Goal: Task Accomplishment & Management: Use online tool/utility

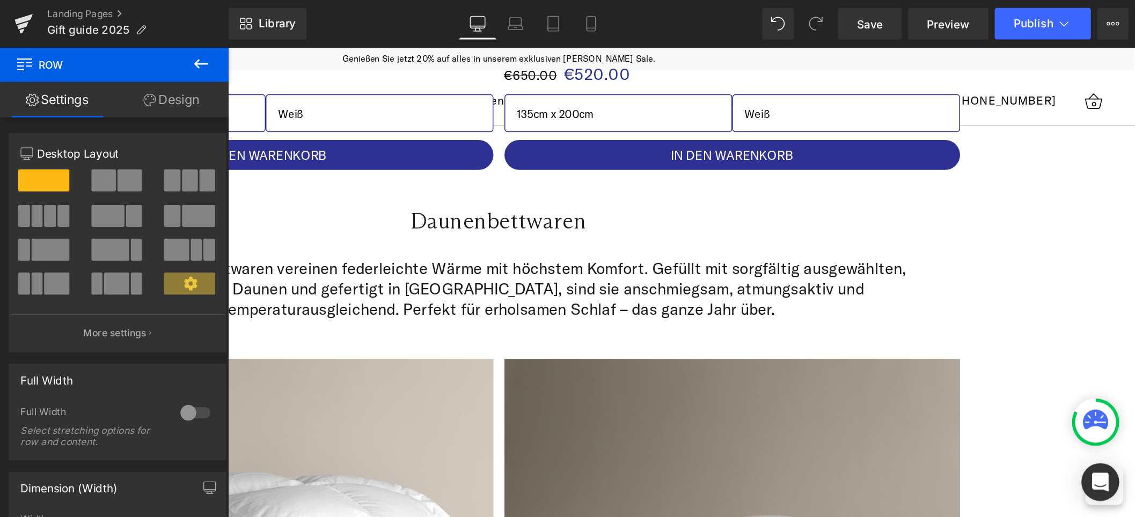
scroll to position [2565, 0]
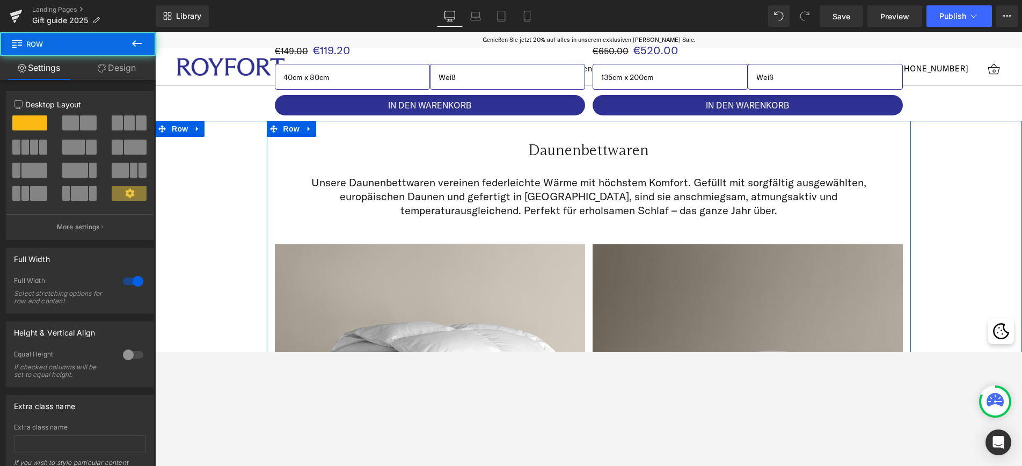
click at [772, 228] on div "Daunenbettwaren Heading Row Unsere Daunenbettwaren vereinen federleichte Wärme …" at bounding box center [588, 398] width 867 height 555
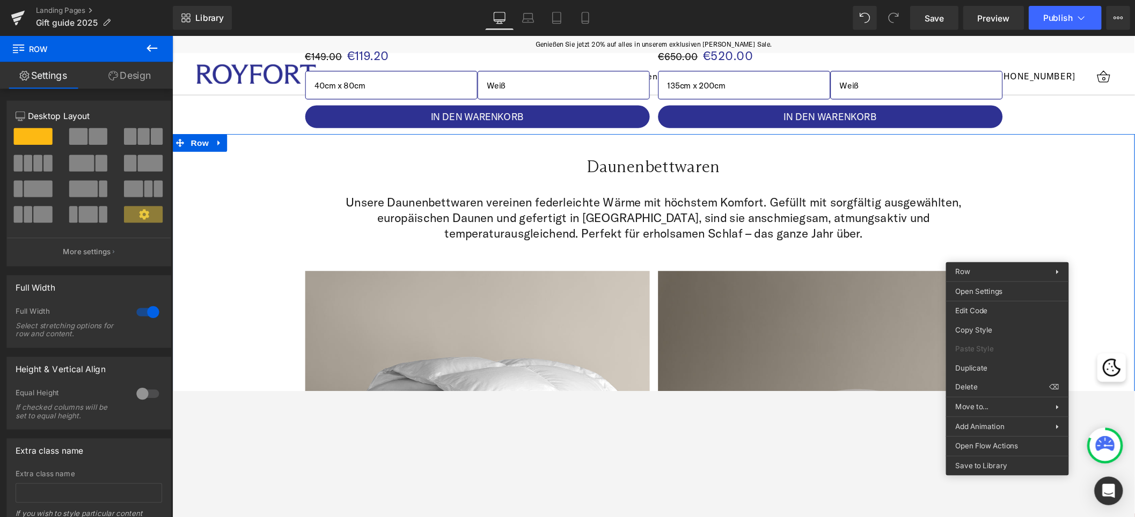
scroll to position [2565, 0]
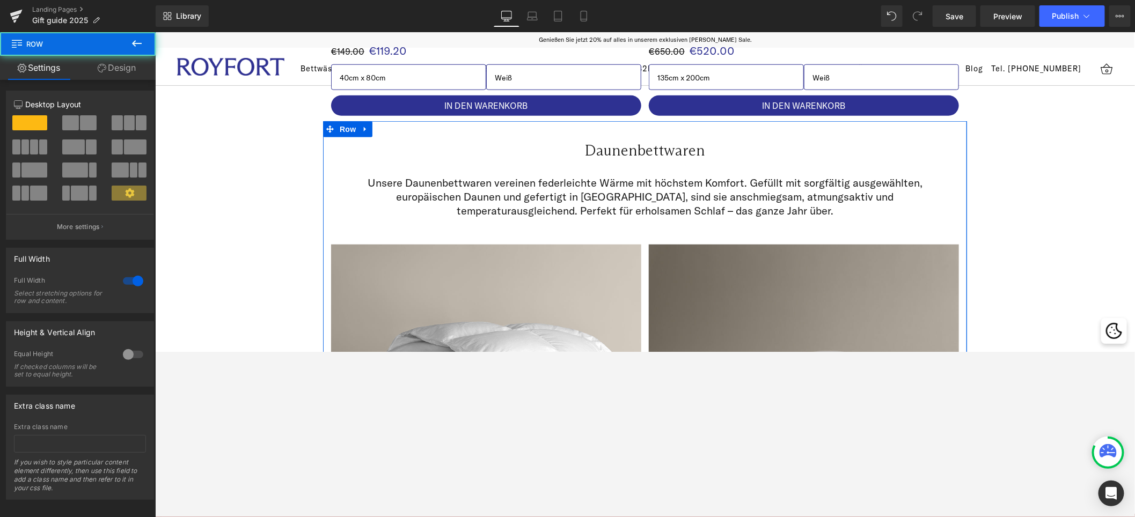
click at [772, 261] on div "Daunenbettwaren Heading Row Unsere Daunenbettwaren vereinen federleichte Wärme …" at bounding box center [645, 398] width 980 height 555
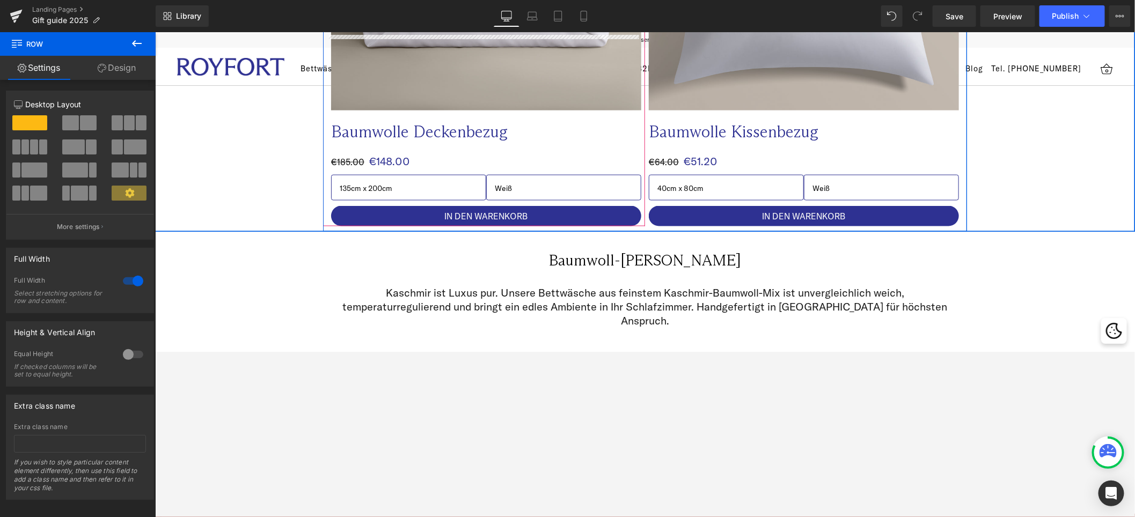
scroll to position [765, 0]
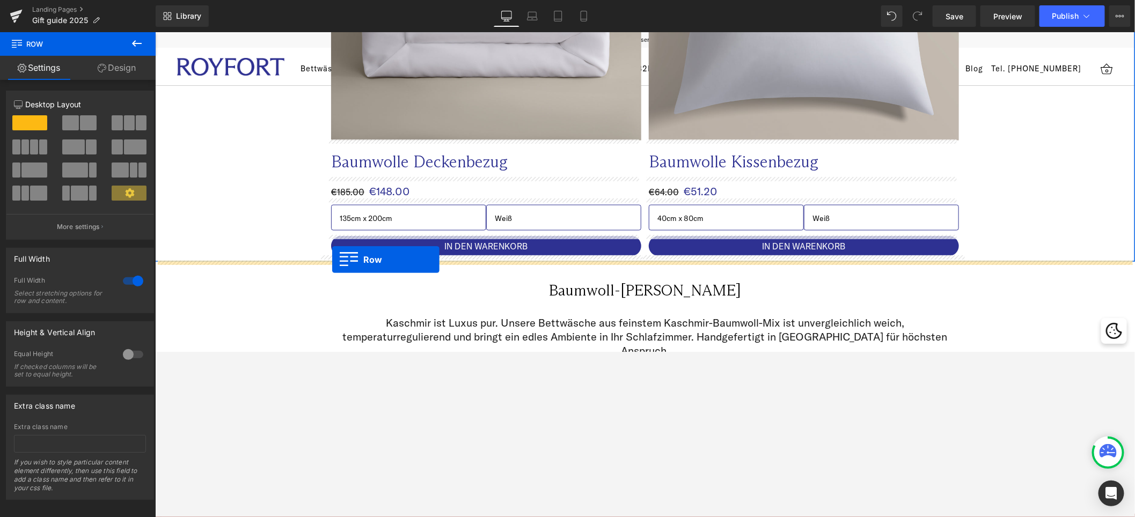
drag, startPoint x: 325, startPoint y: 113, endPoint x: 331, endPoint y: 260, distance: 147.2
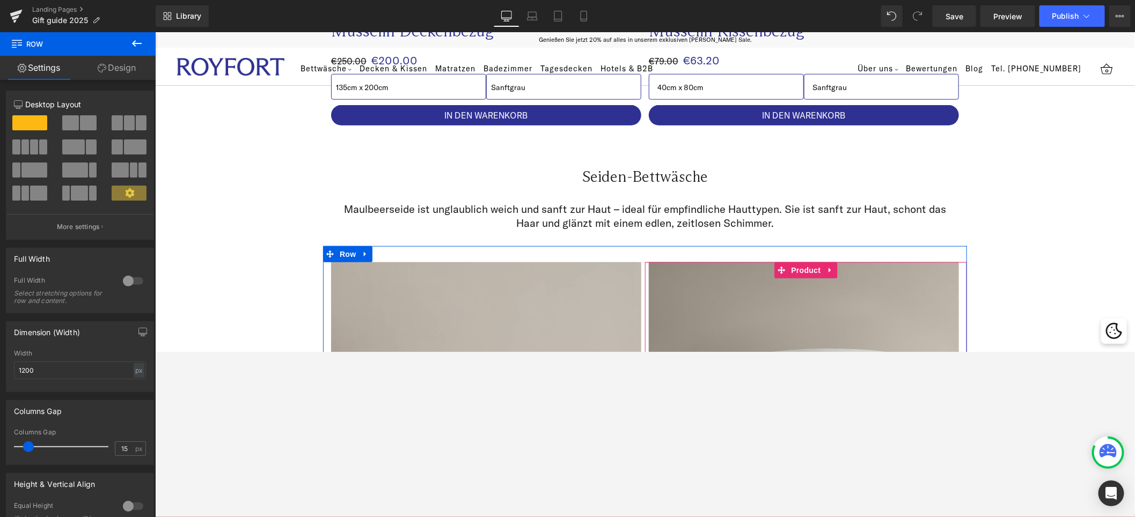
scroll to position [2543, 0]
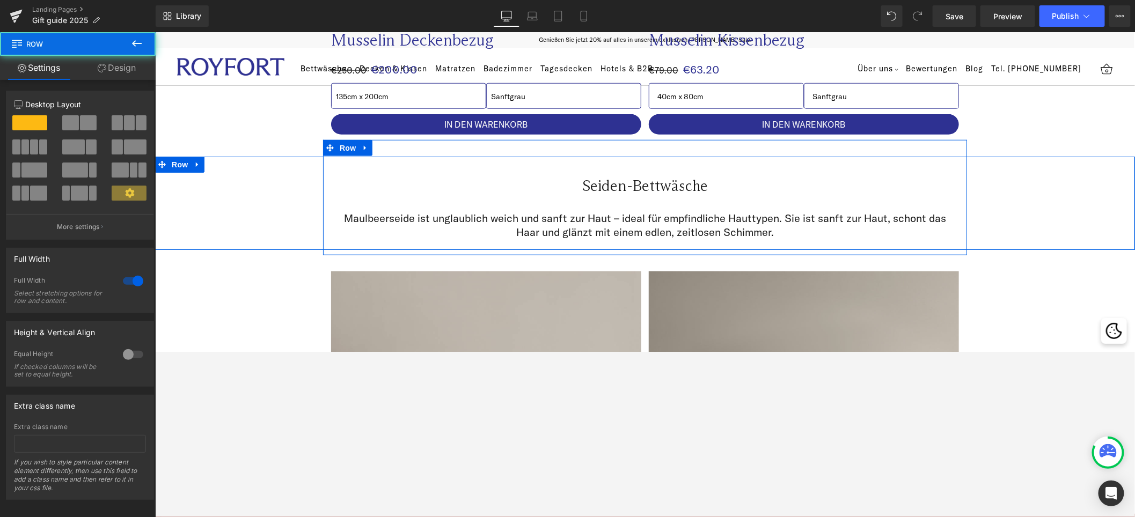
click at [772, 191] on div "Seiden-Bettwäsche Heading Row Maulbeerseide ist unglaublich weich und sanft zur…" at bounding box center [645, 202] width 980 height 93
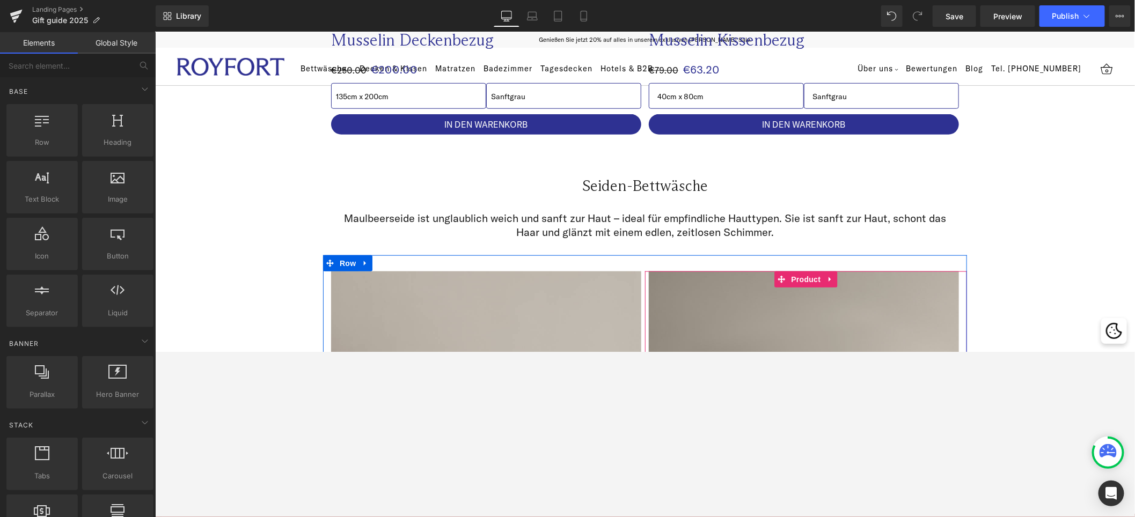
click at [772, 286] on img at bounding box center [803, 426] width 310 height 310
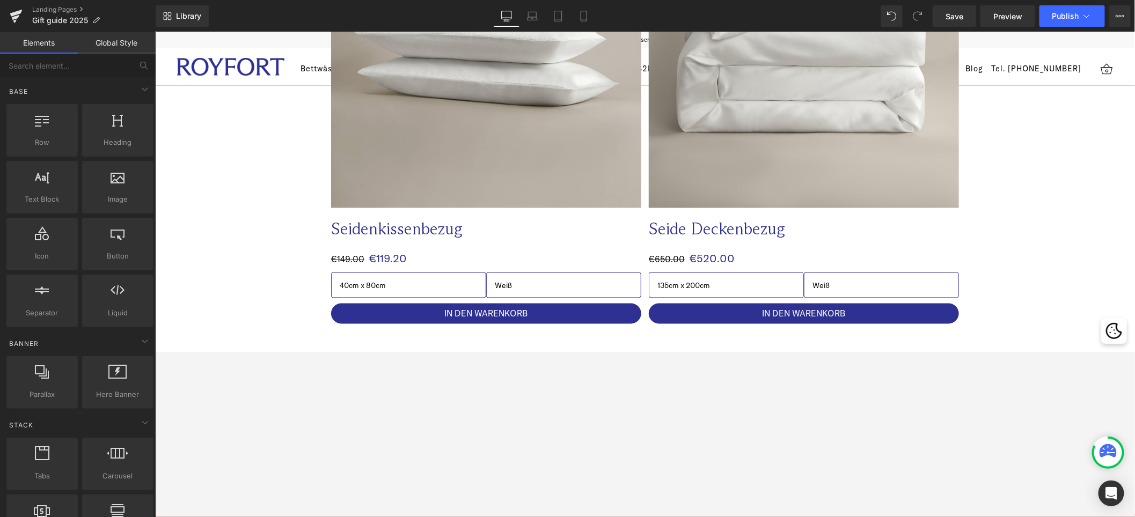
scroll to position [2919, 0]
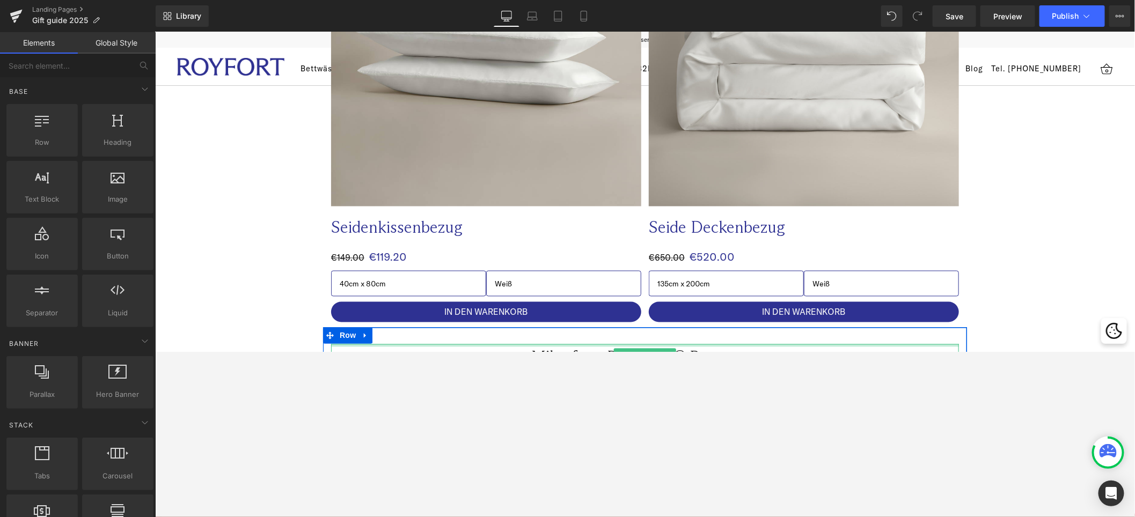
click at [772, 344] on div at bounding box center [645, 345] width 628 height 3
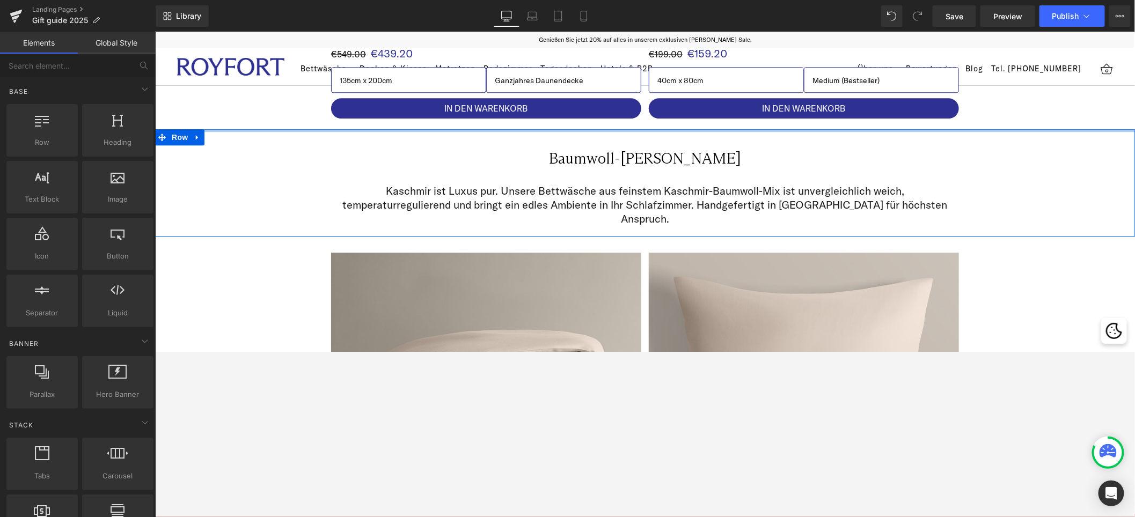
scroll to position [1460, 0]
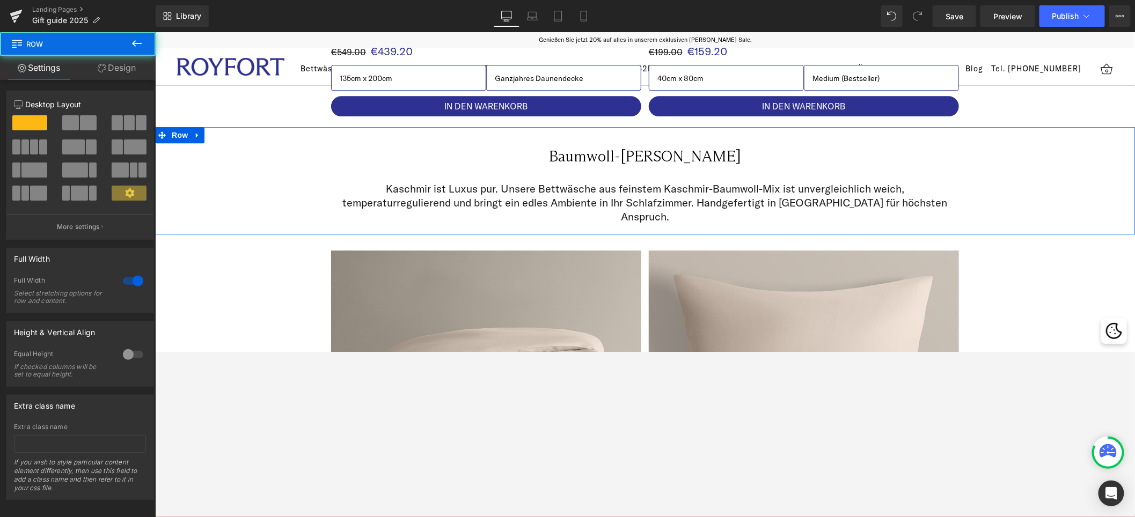
click at [772, 179] on div "Baumwoll-Kaschmir Bettwäsche Heading Row Kaschmir ist Luxus pur. Unsere Bettwäs…" at bounding box center [645, 180] width 980 height 107
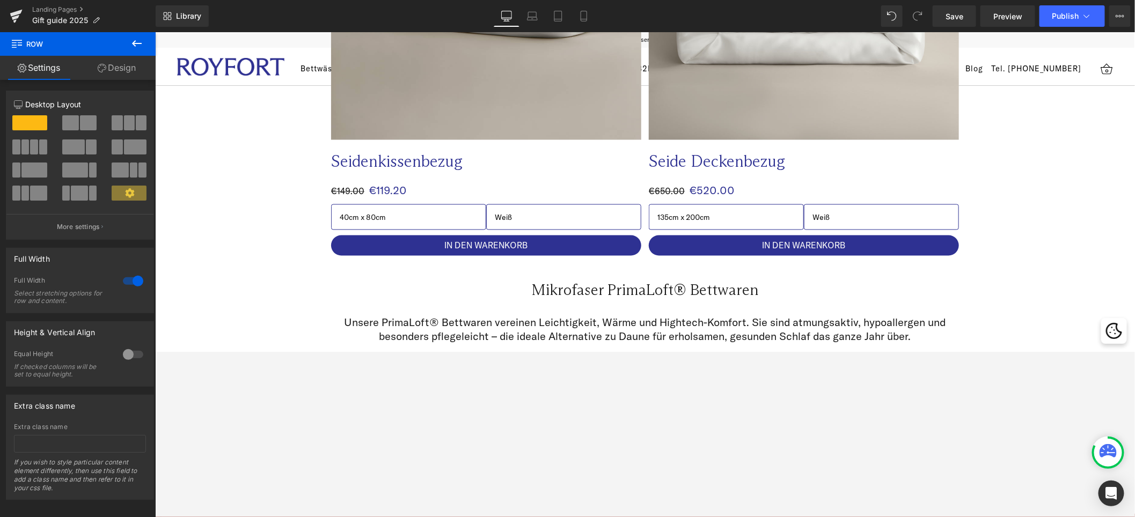
scroll to position [2929, 0]
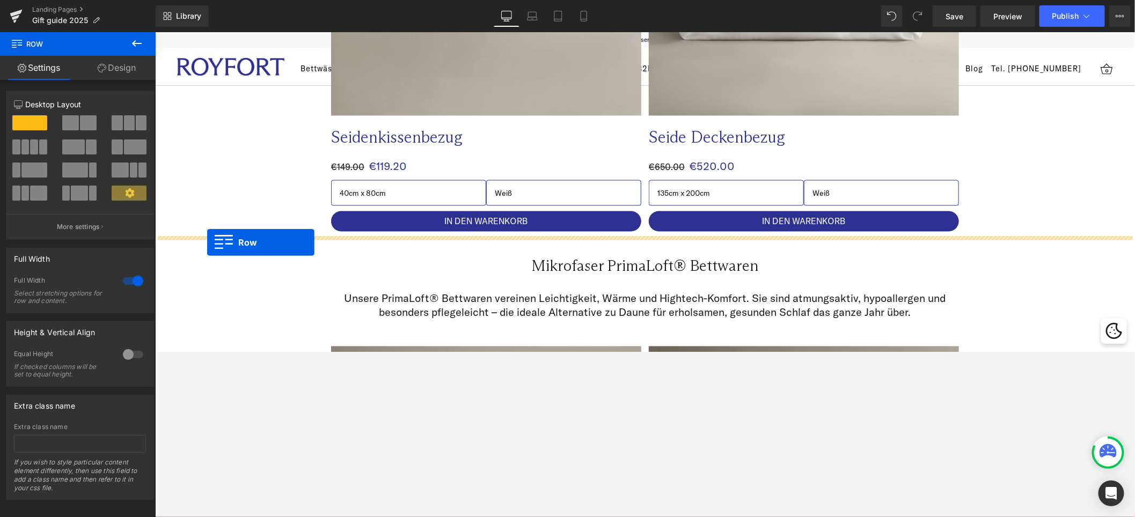
drag, startPoint x: 159, startPoint y: 133, endPoint x: 206, endPoint y: 242, distance: 118.6
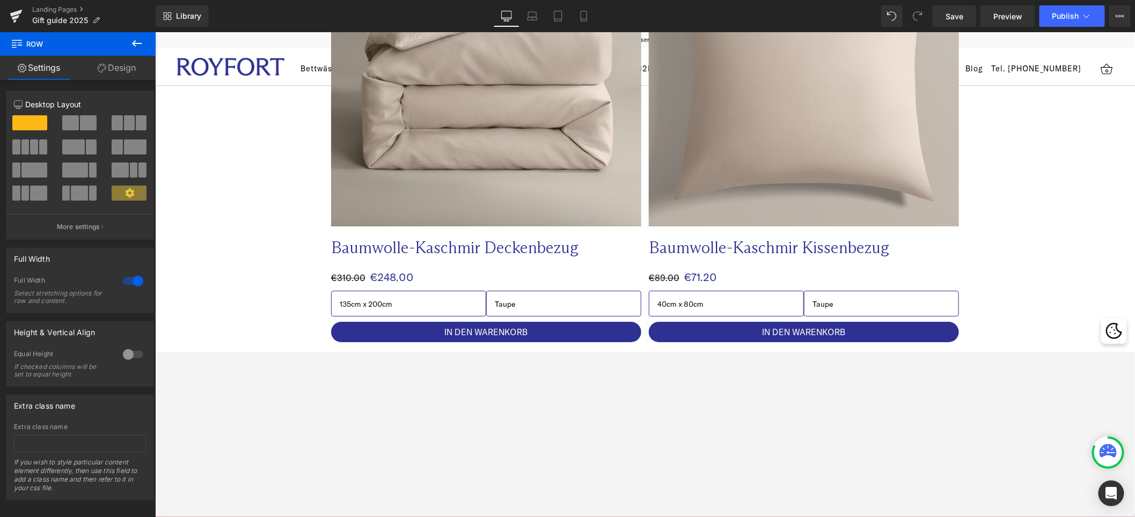
scroll to position [1666, 0]
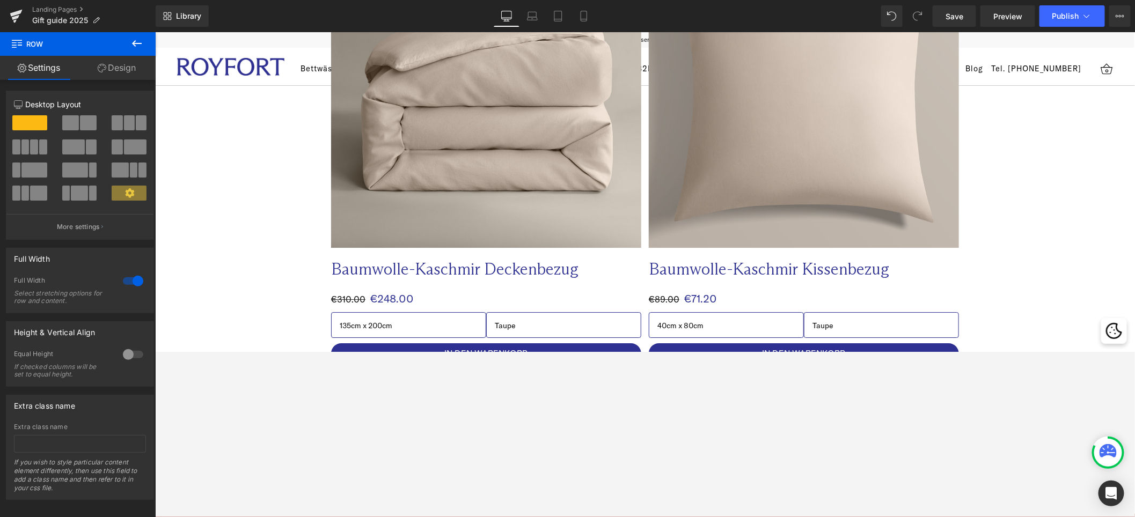
click at [772, 180] on div "Sale Off (P) Image Baumwolle-Kaschmir Deckenbezug Text Block €310.00 €248.00 (P…" at bounding box center [645, 145] width 980 height 448
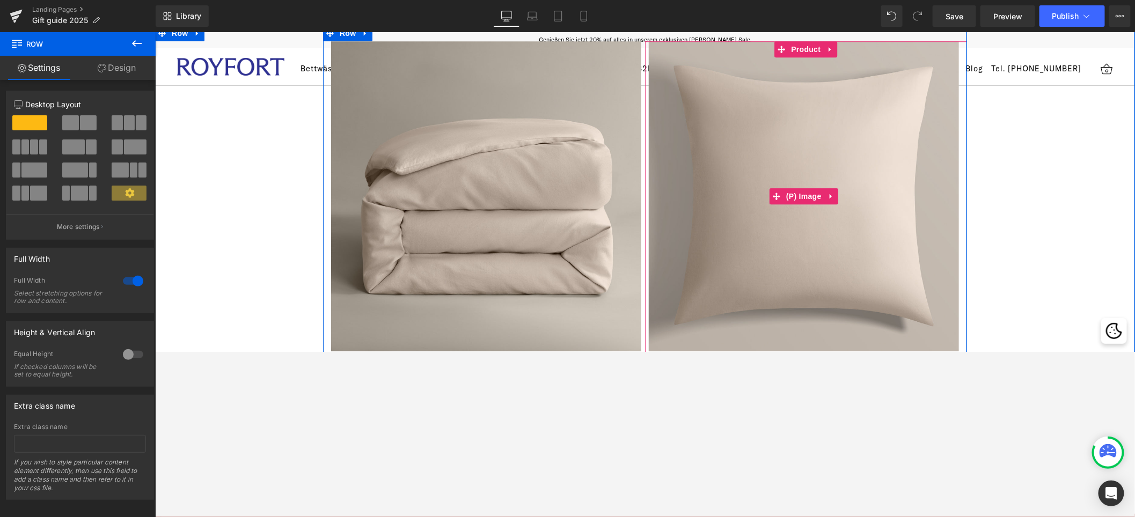
scroll to position [1547, 0]
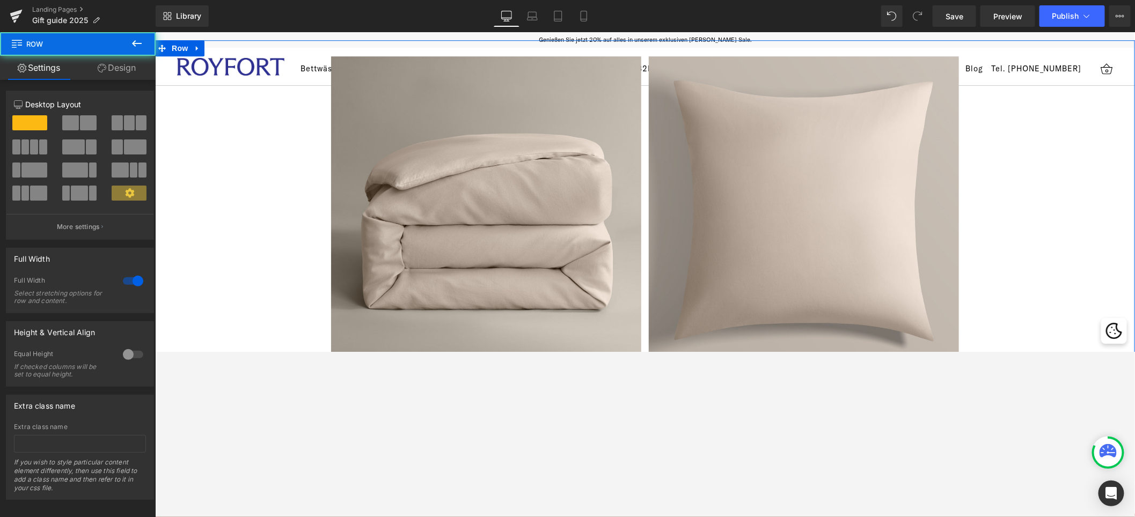
click at [772, 191] on div "Sale Off (P) Image Baumwolle-Kaschmir Deckenbezug Text Block €310.00 €248.00 (P…" at bounding box center [645, 264] width 980 height 448
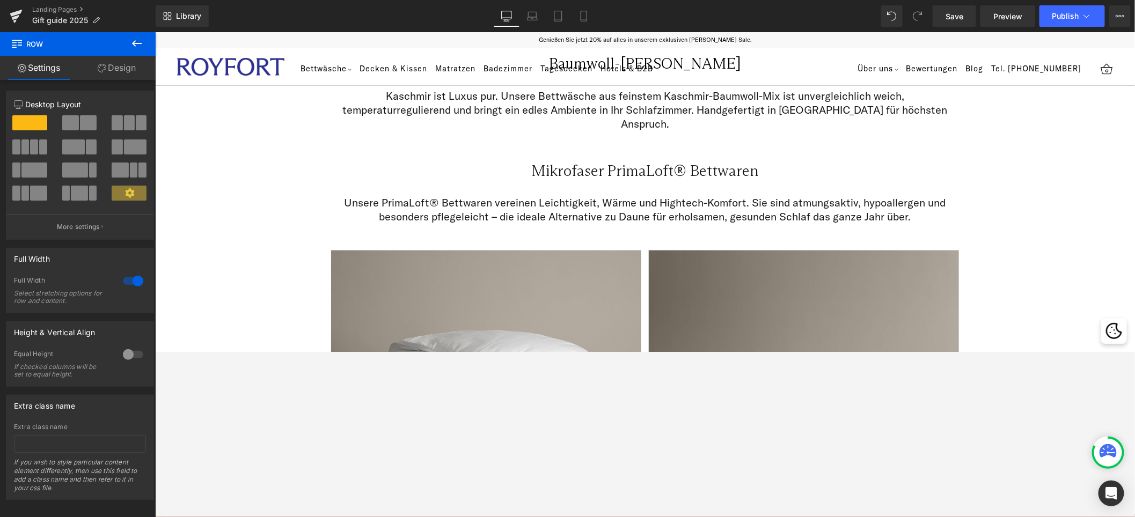
scroll to position [2683, 0]
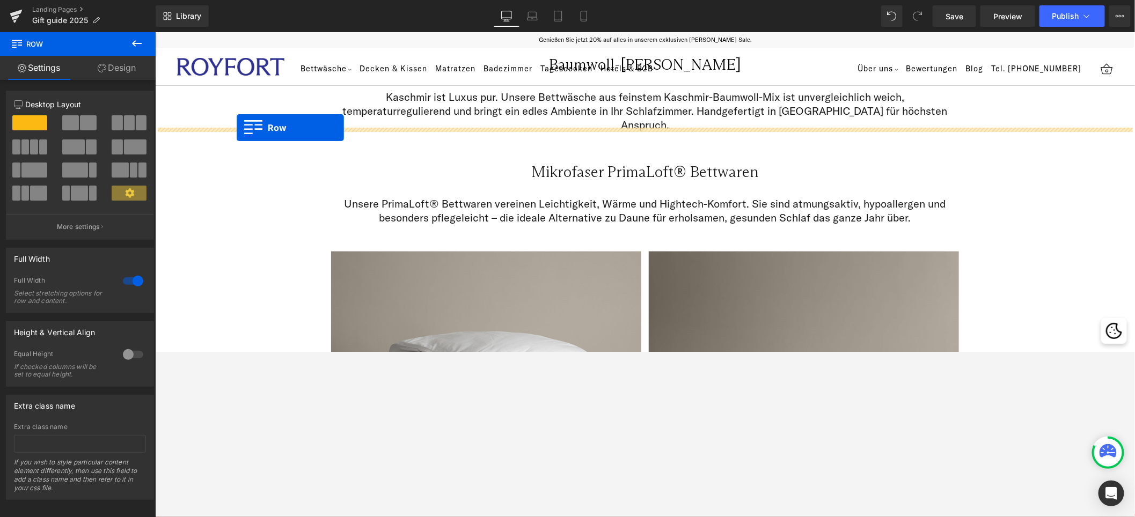
drag, startPoint x: 156, startPoint y: 45, endPoint x: 236, endPoint y: 127, distance: 114.3
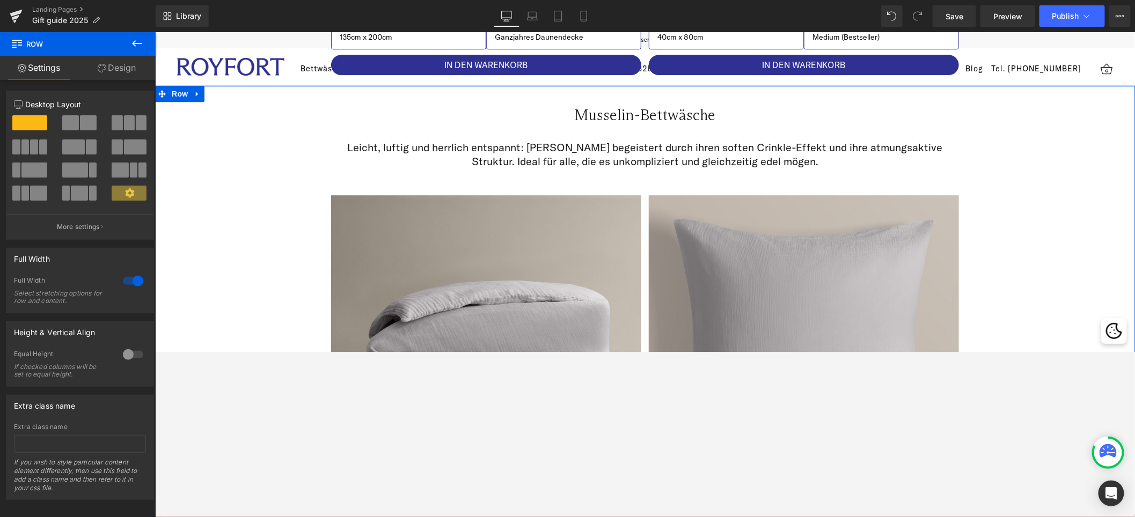
scroll to position [1492, 0]
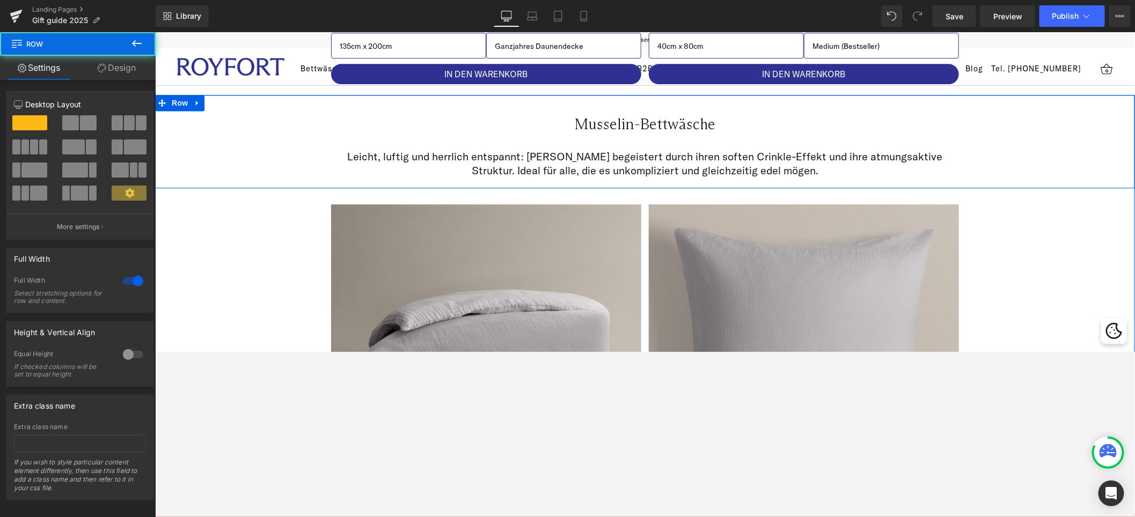
click at [772, 143] on div "Musselin-Bettwäsche Heading Row Leicht, luftig und herrlich entspannt: [PERSON_…" at bounding box center [645, 140] width 980 height 93
click at [772, 153] on div "Musselin-Bettwäsche Heading Row Leicht, luftig und herrlich entspannt: [PERSON_…" at bounding box center [645, 140] width 980 height 93
click at [772, 248] on div "Musselin-Bettwäsche Heading Row Leicht, luftig und herrlich entspannt: [PERSON_…" at bounding box center [645, 364] width 980 height 541
click at [772, 138] on div "Musselin-Bettwäsche Heading Row Leicht, luftig und herrlich entspannt: [PERSON_…" at bounding box center [645, 140] width 980 height 93
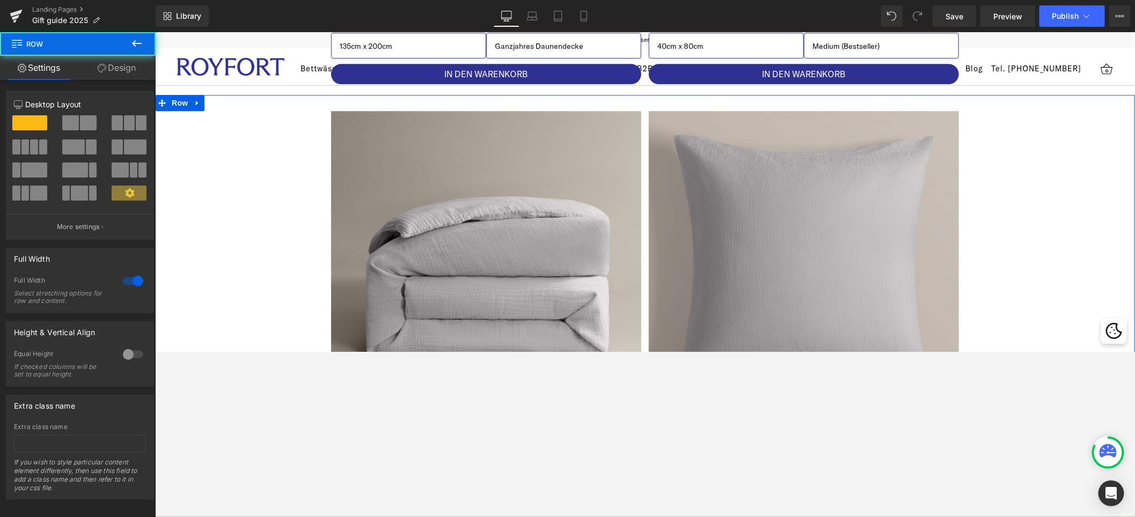
click at [772, 186] on div "Sale Off (P) Image Musselin Deckenbezug Text Block €250.00 €200.00 (P) Price 13…" at bounding box center [645, 318] width 980 height 448
click at [772, 192] on img at bounding box center [803, 266] width 310 height 310
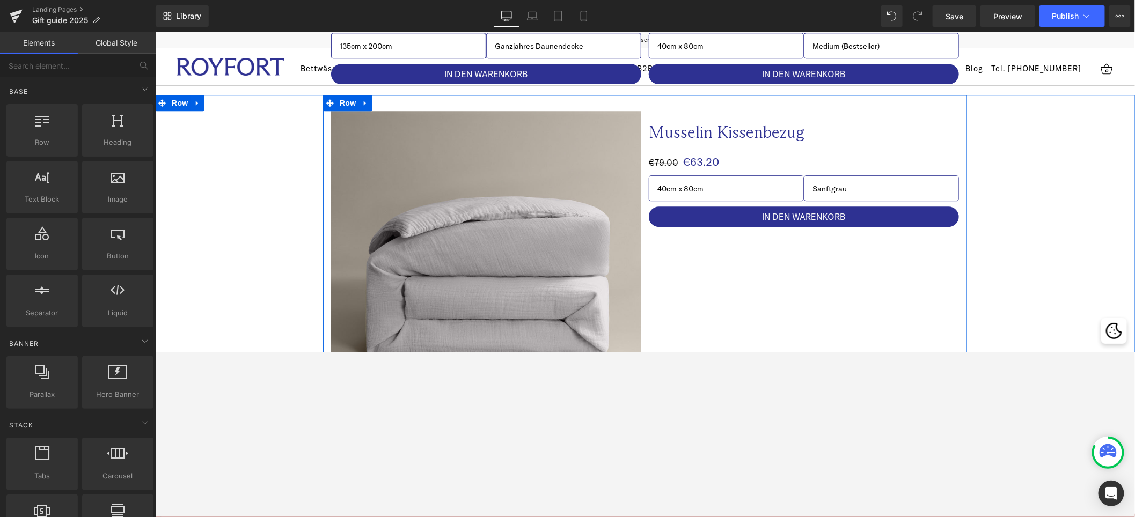
click at [772, 262] on div "Sale Off (P) Image Musselin Deckenbezug Text Block €250.00 €200.00 (P) Price 13…" at bounding box center [645, 318] width 644 height 448
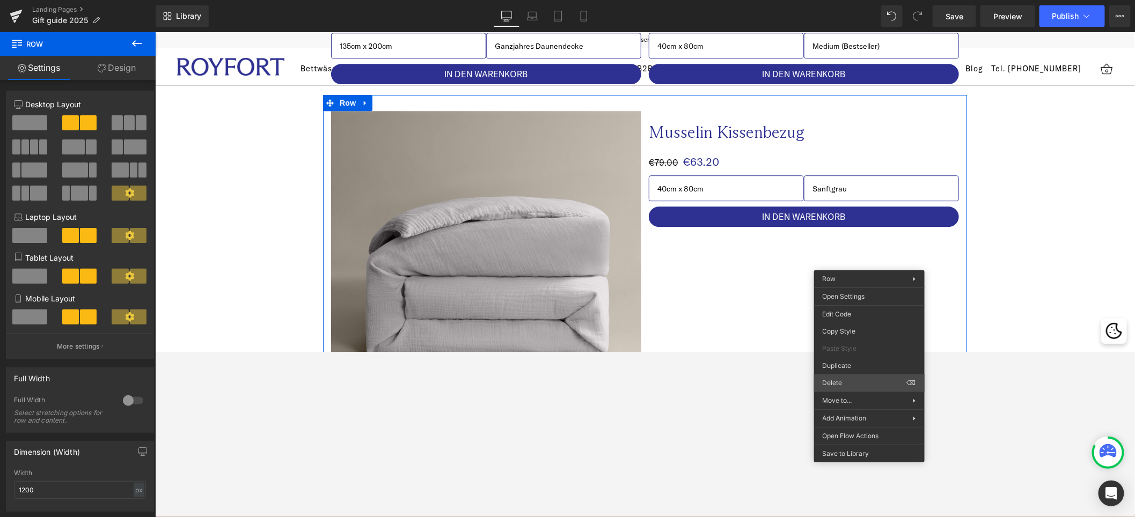
click at [772, 352] on div "Row You are previewing how the will restyle your page. You can not edit Element…" at bounding box center [567, 268] width 1135 height 536
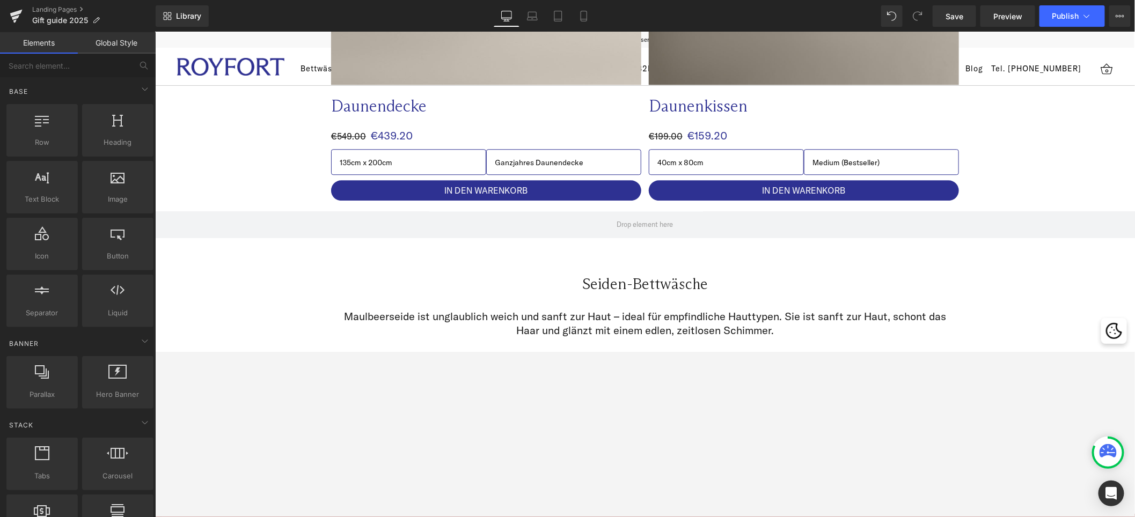
scroll to position [1367, 0]
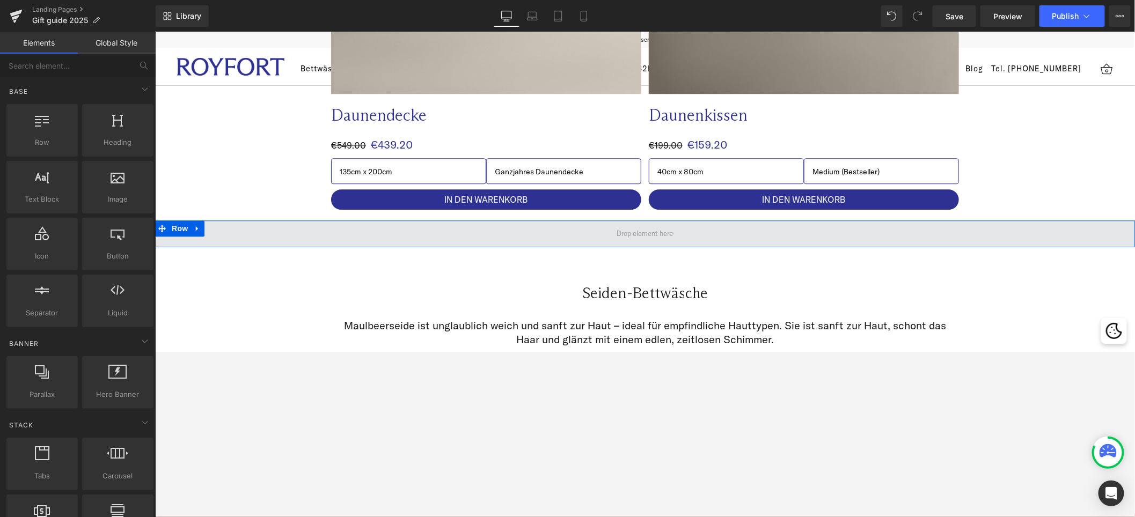
click at [734, 235] on span at bounding box center [645, 233] width 980 height 27
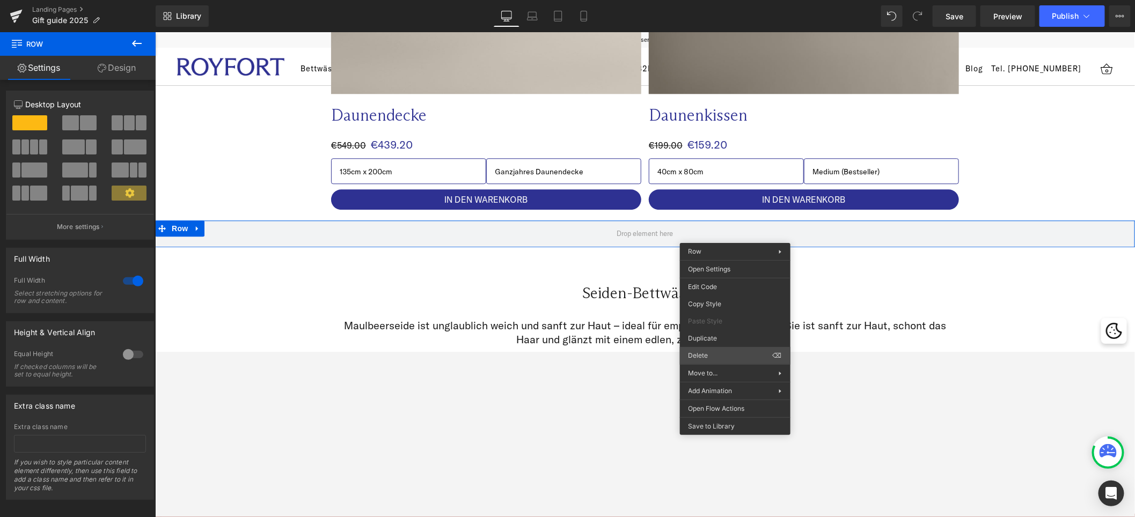
click at [726, 352] on div "Row You are previewing how the will restyle your page. You can not edit Element…" at bounding box center [567, 268] width 1135 height 536
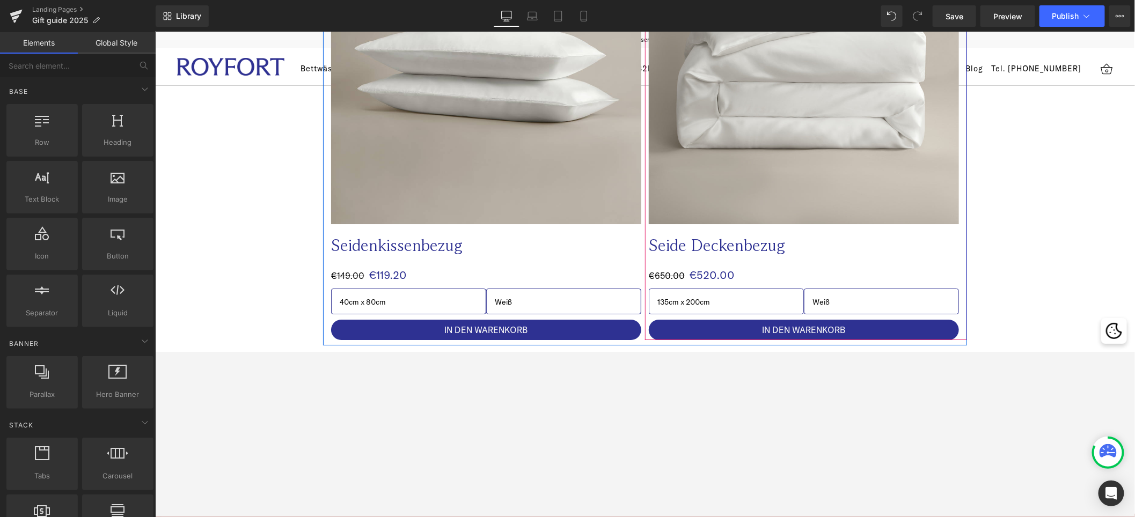
scroll to position [1799, 0]
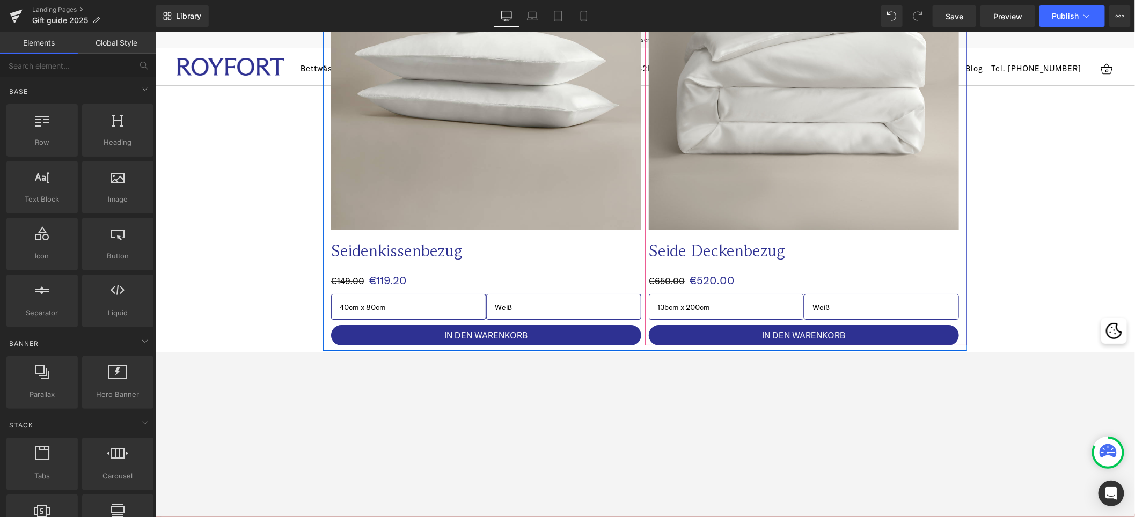
click at [741, 157] on img at bounding box center [803, 74] width 310 height 310
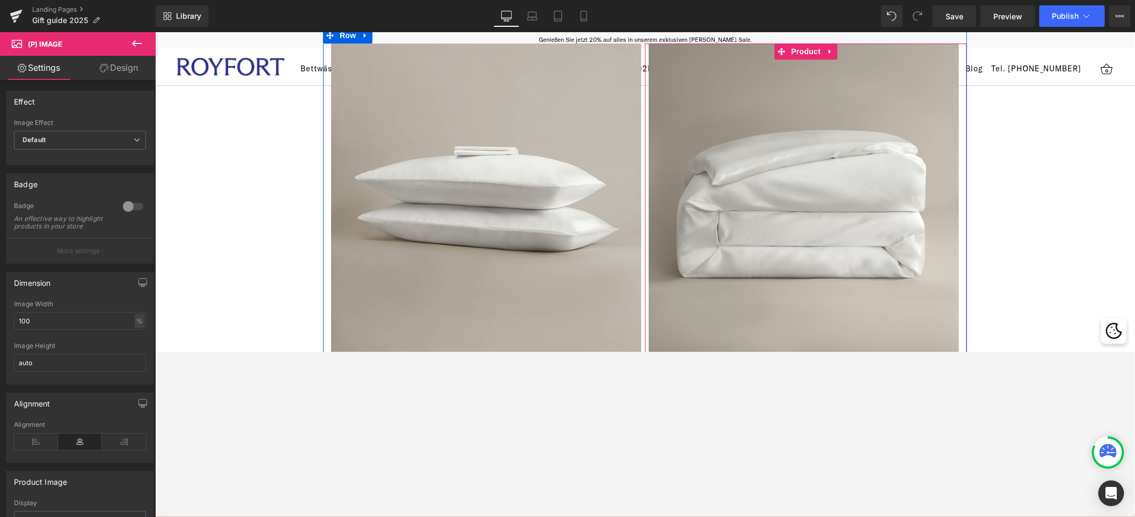
scroll to position [1669, 0]
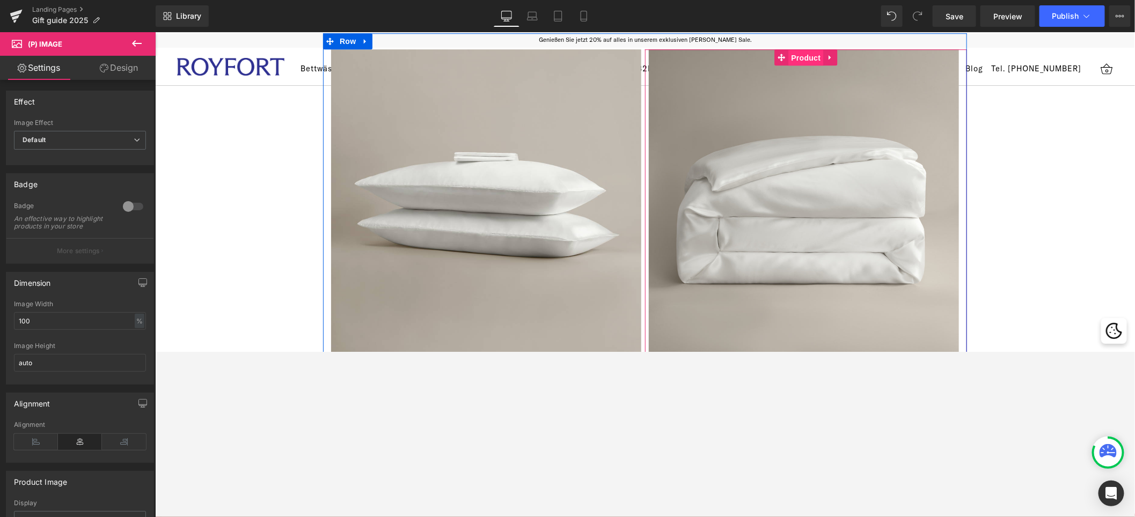
click at [772, 54] on span "Product" at bounding box center [806, 57] width 35 height 16
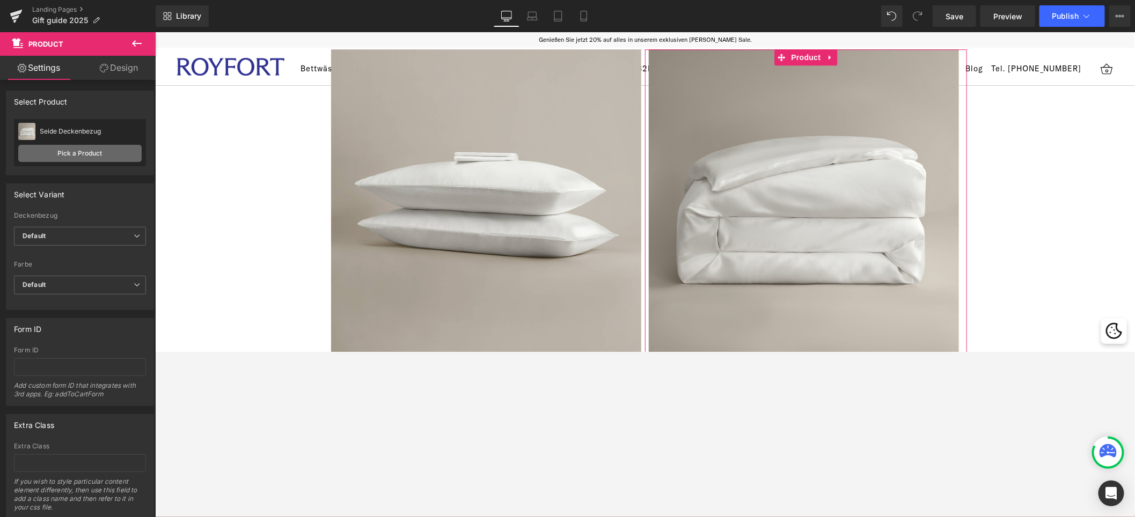
click at [114, 158] on link "Pick a Product" at bounding box center [79, 153] width 123 height 17
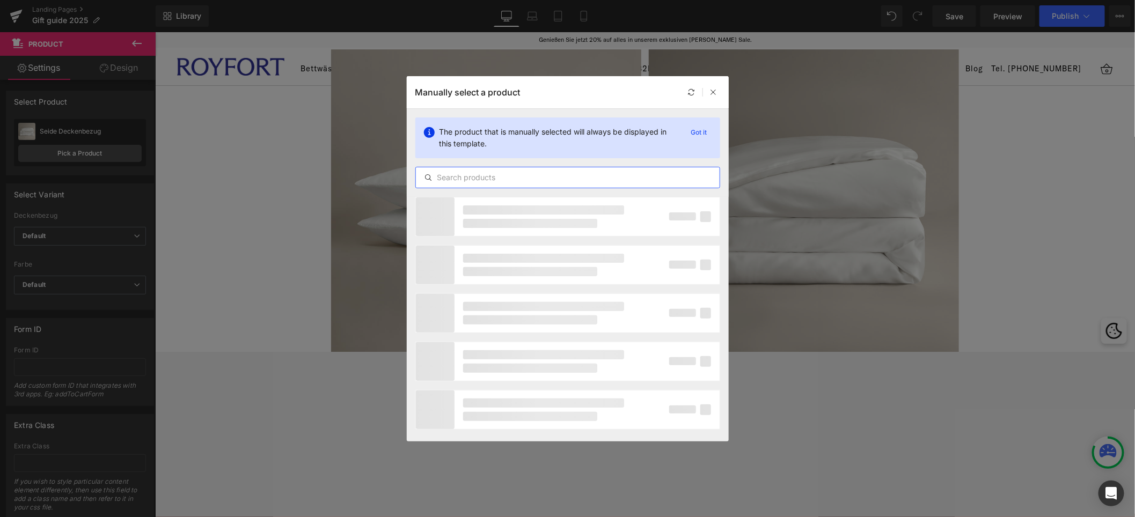
click at [535, 180] on input "text" at bounding box center [568, 177] width 304 height 13
type input "s"
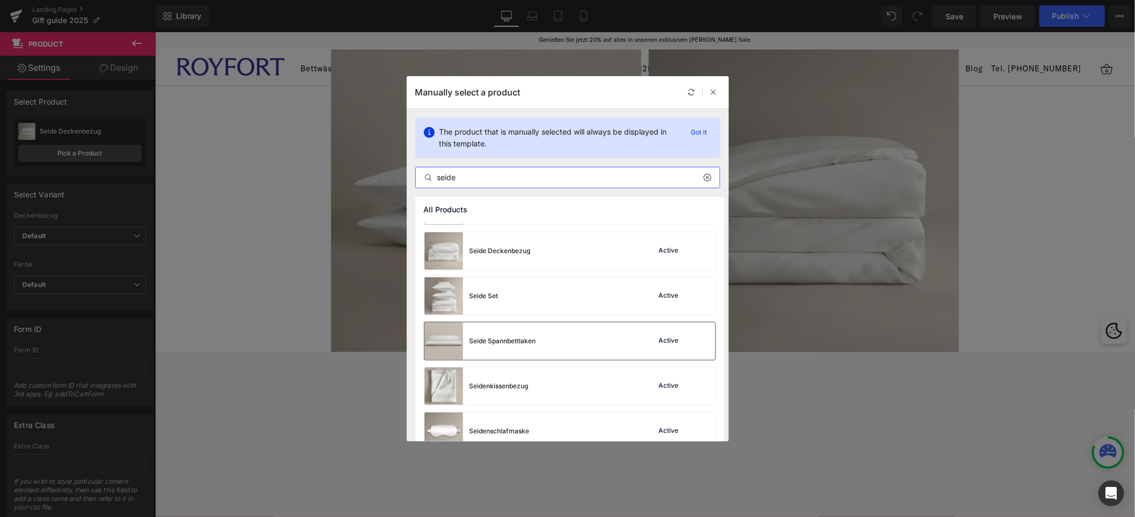
scroll to position [54, 0]
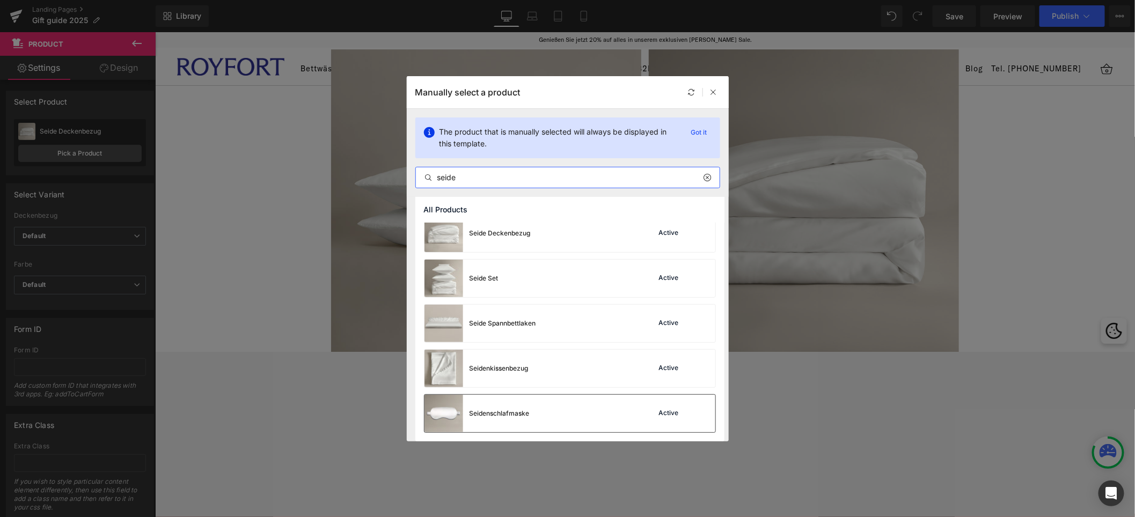
type input "seide"
click at [491, 352] on div "Seidenschlafmaske" at bounding box center [500, 414] width 60 height 10
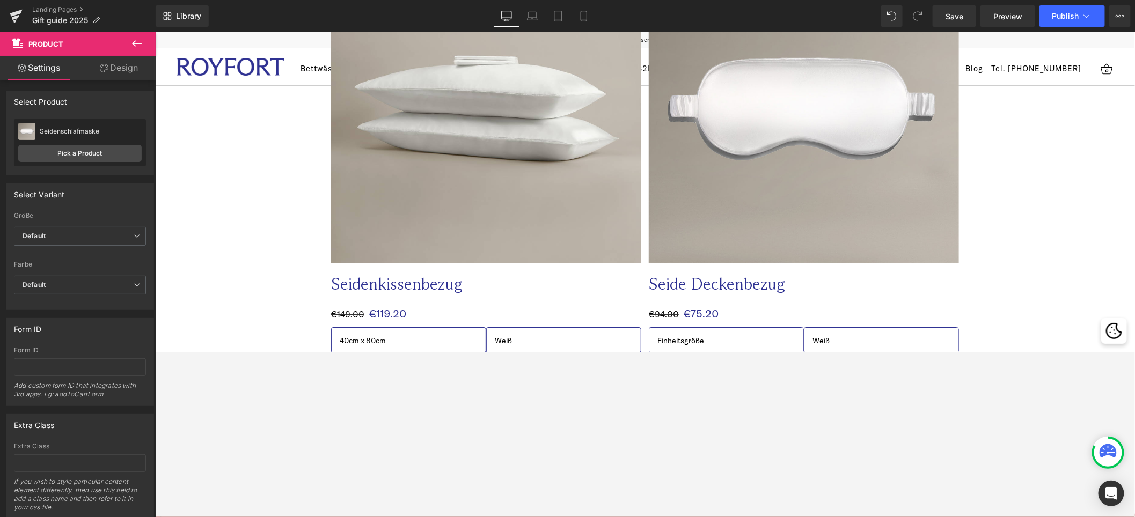
scroll to position [1764, 0]
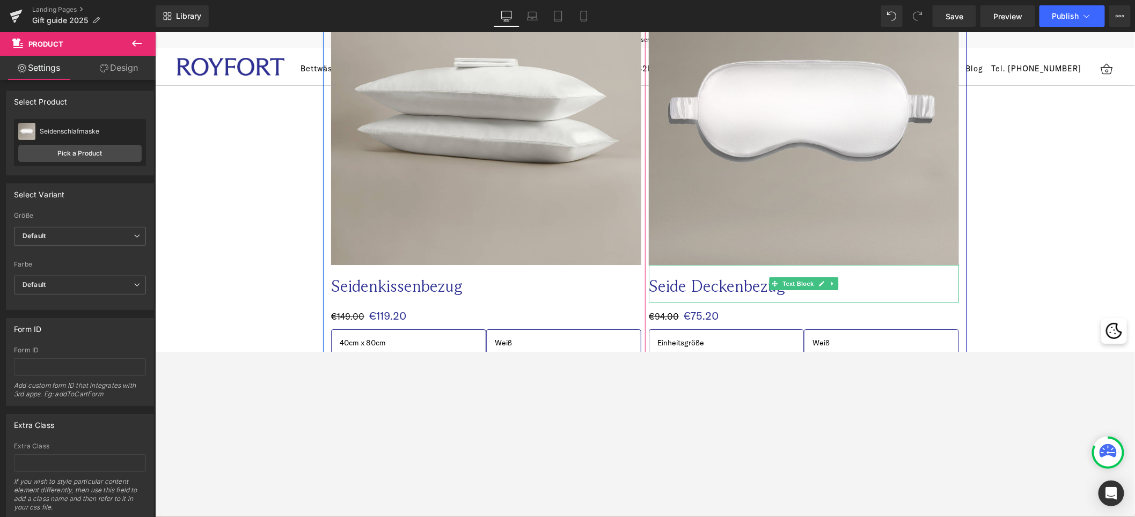
click at [763, 284] on p "Seide Deckenbezug" at bounding box center [781, 285] width 267 height 21
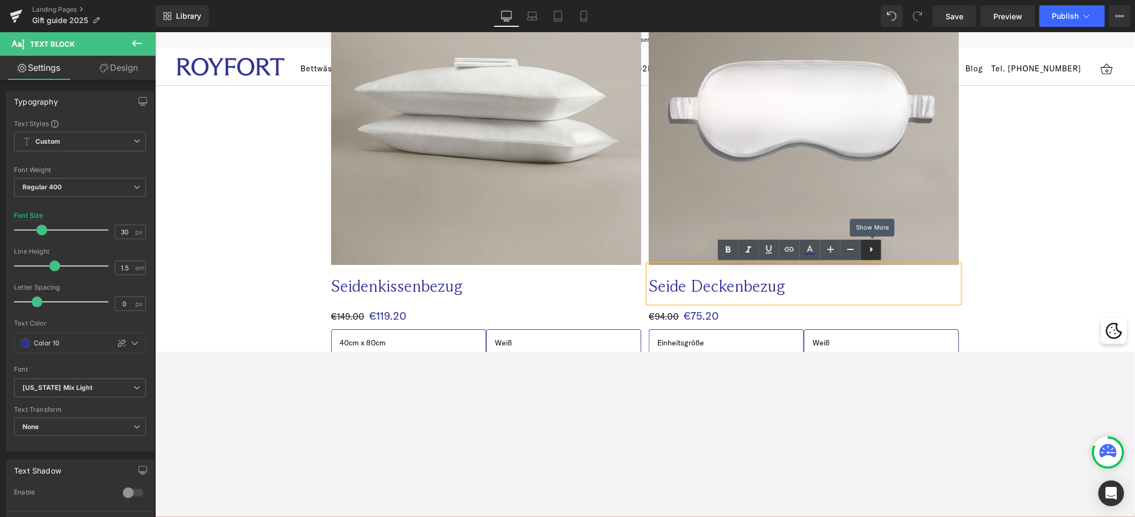
click at [772, 246] on link at bounding box center [871, 250] width 20 height 20
click at [772, 248] on icon at bounding box center [871, 249] width 13 height 13
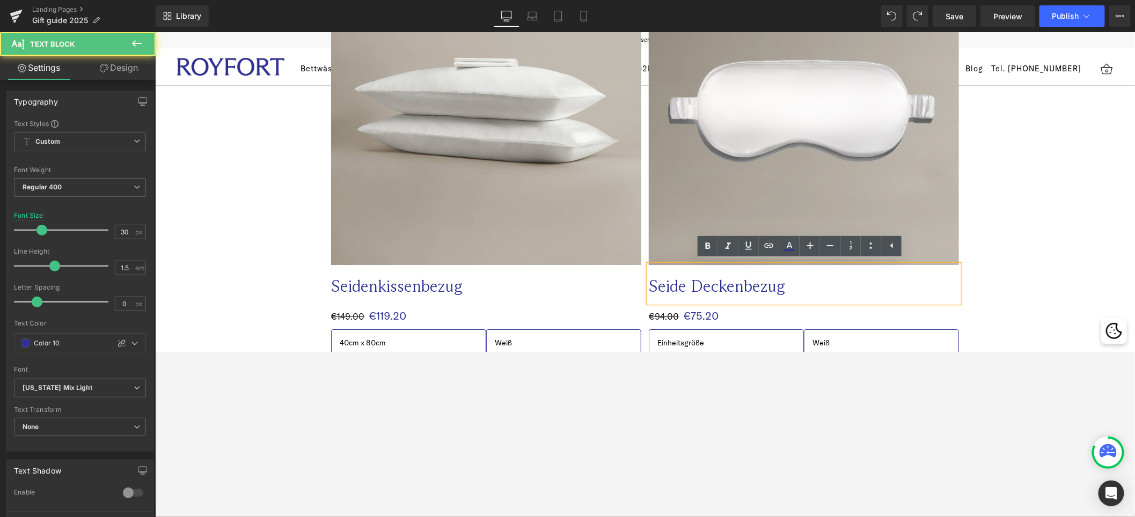
click at [695, 288] on p "Seide Deckenbezug" at bounding box center [781, 285] width 267 height 21
drag, startPoint x: 680, startPoint y: 285, endPoint x: 780, endPoint y: 282, distance: 99.9
click at [772, 282] on p "Seide Deckenbezug" at bounding box center [781, 285] width 267 height 21
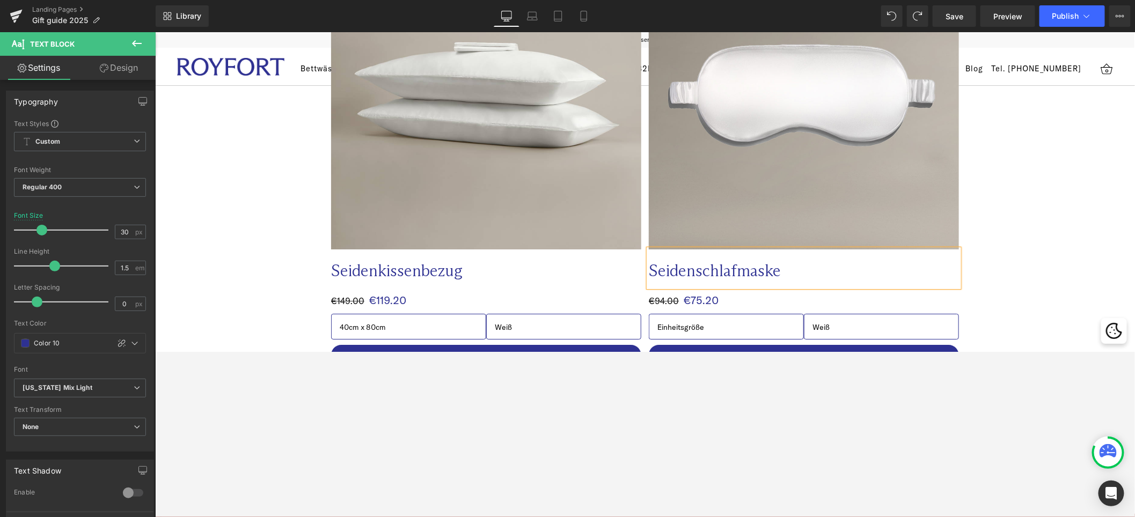
scroll to position [1828, 0]
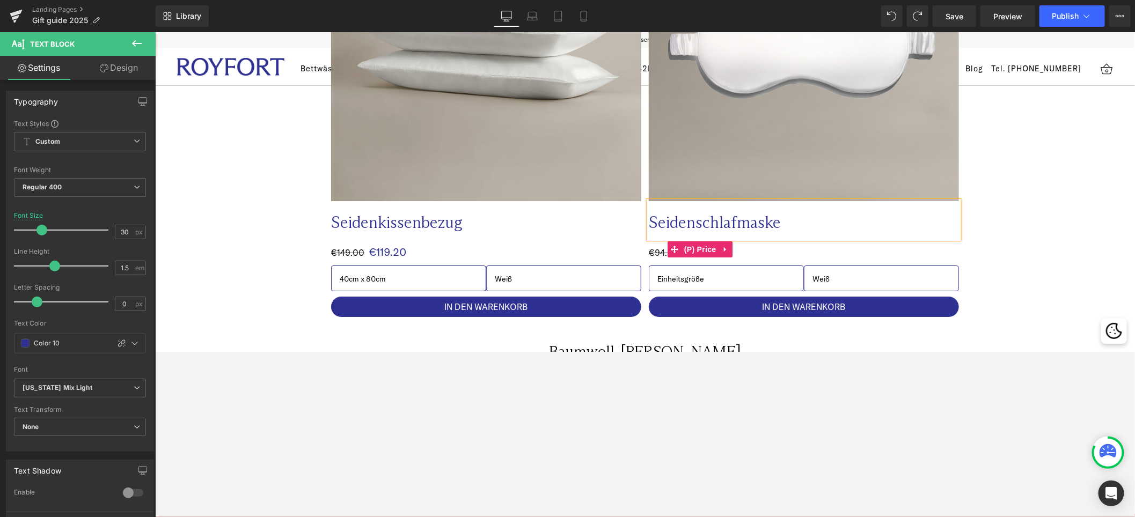
click at [770, 252] on div "€94.00 €75.20" at bounding box center [803, 248] width 310 height 21
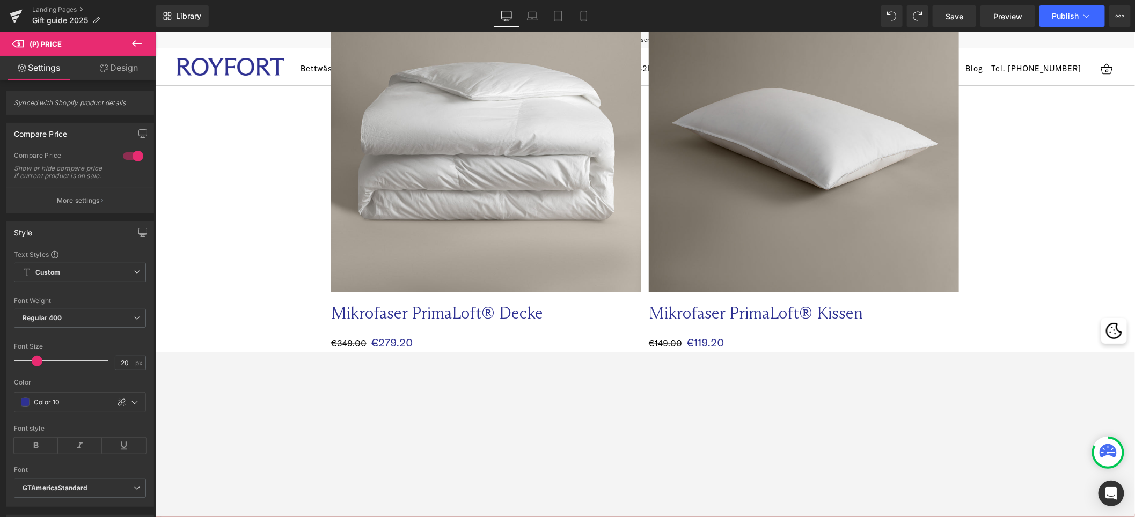
scroll to position [2831, 0]
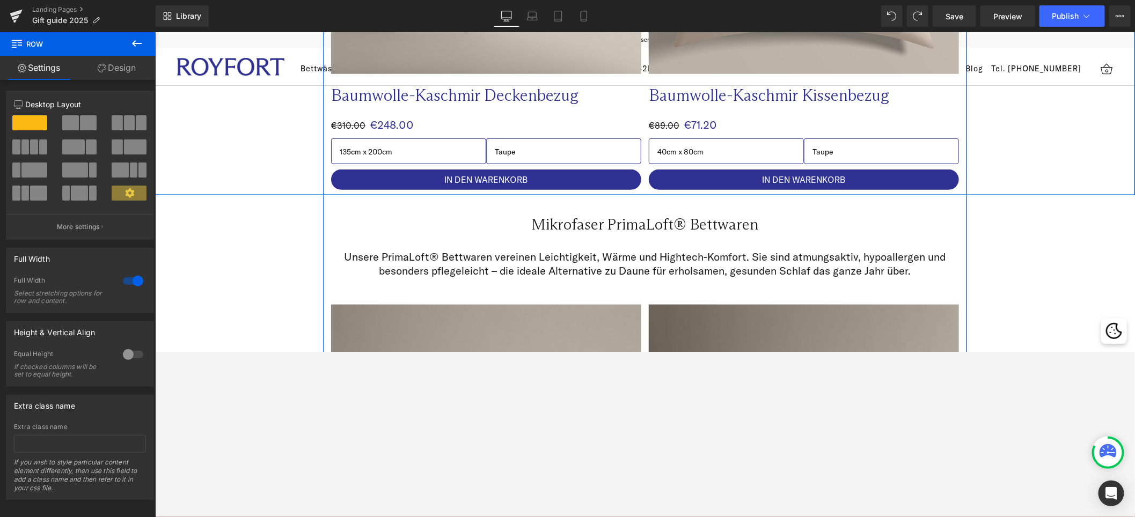
scroll to position [2522, 0]
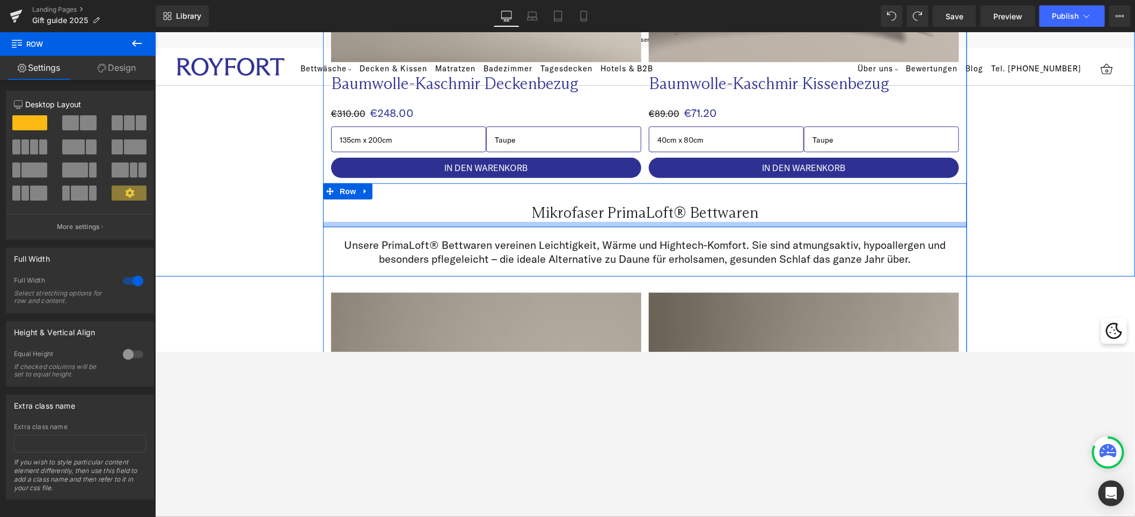
click at [772, 203] on h2 "Mikrofaser PrimaLoft® Bettwaren" at bounding box center [645, 212] width 628 height 18
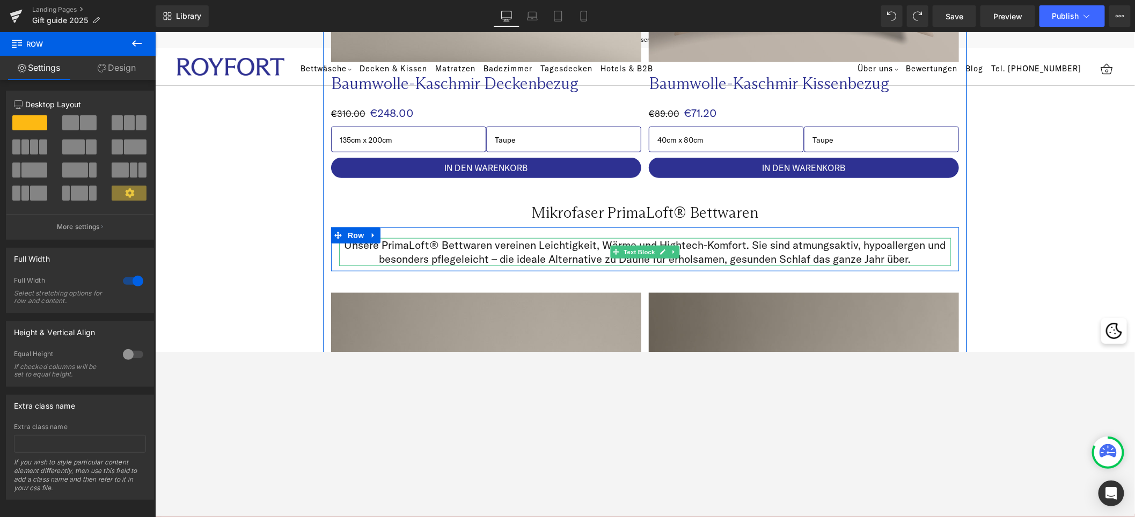
click at [772, 244] on p "Unsere PrimaLoft® Bettwaren vereinen Leichtigkeit, Wärme und Hightech-Komfort. …" at bounding box center [645, 252] width 612 height 28
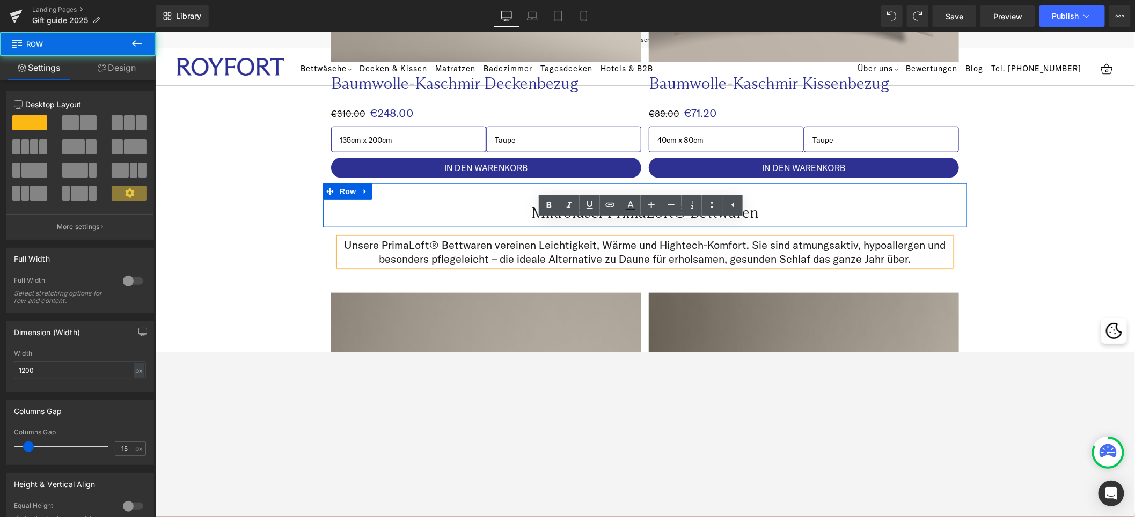
click at [772, 183] on div "Mikrofaser PrimaLoft® Bettwaren Heading Row" at bounding box center [645, 205] width 644 height 44
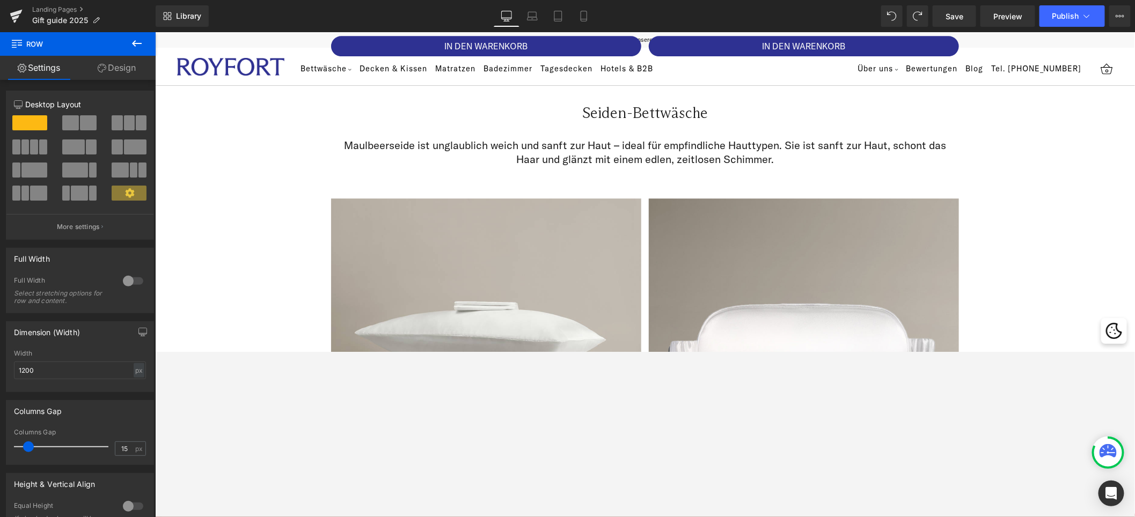
scroll to position [1522, 0]
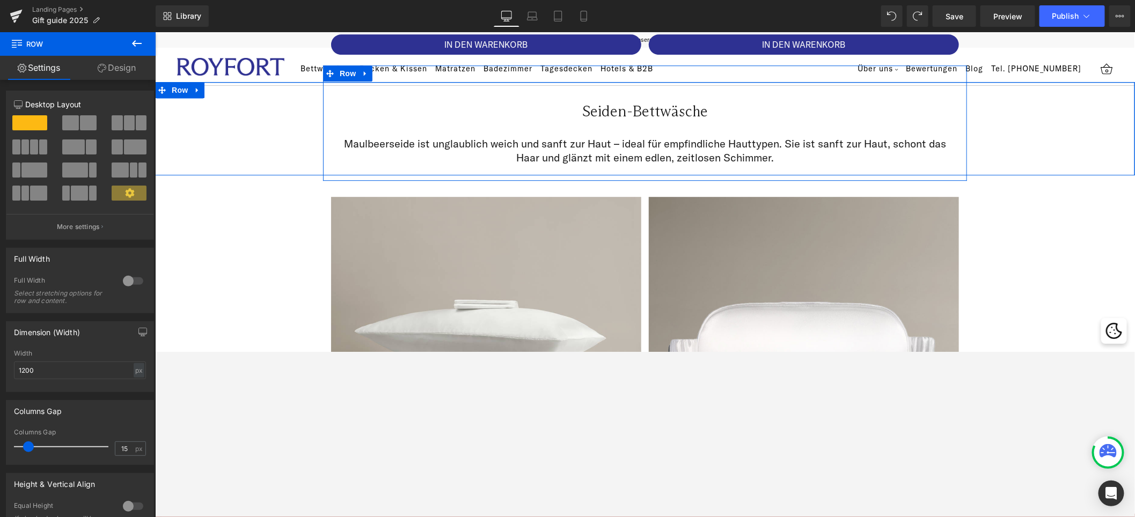
click at [772, 140] on div "Seiden-Bettwäsche Heading Row 31px Maulbeerseide ist unglaublich weich und sanf…" at bounding box center [645, 128] width 980 height 93
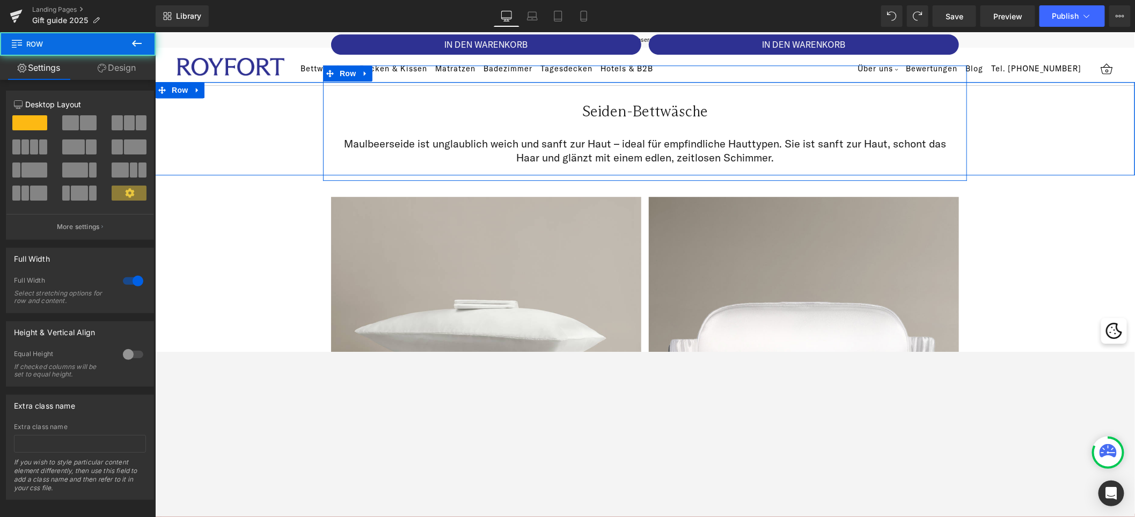
click at [772, 137] on div "Seiden-Bettwäsche Heading Row 31px Maulbeerseide ist unglaublich weich und sanf…" at bounding box center [645, 128] width 980 height 93
click at [194, 93] on icon at bounding box center [197, 89] width 8 height 8
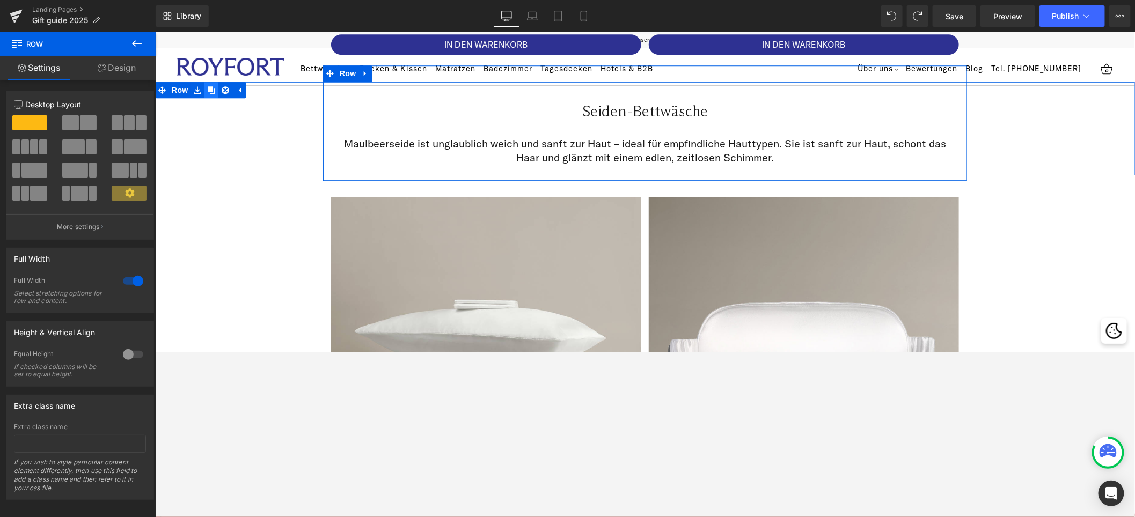
click at [207, 87] on icon at bounding box center [211, 90] width 8 height 8
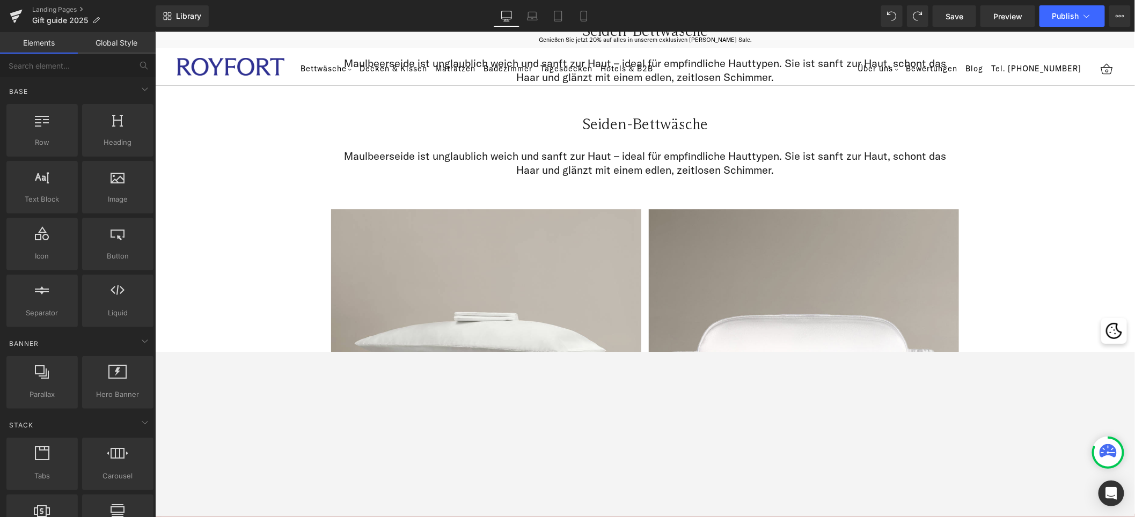
scroll to position [1603, 0]
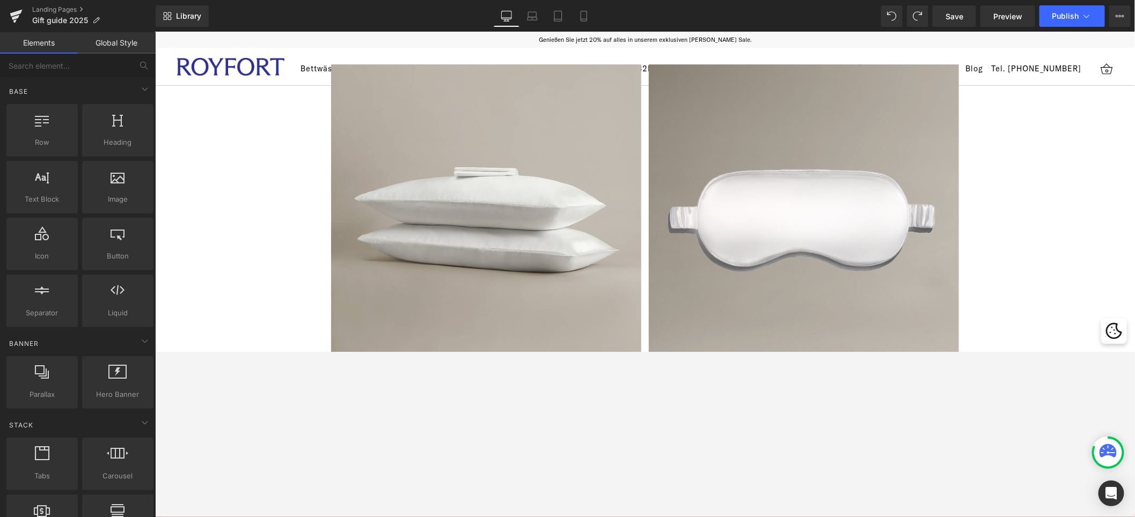
scroll to position [1842, 0]
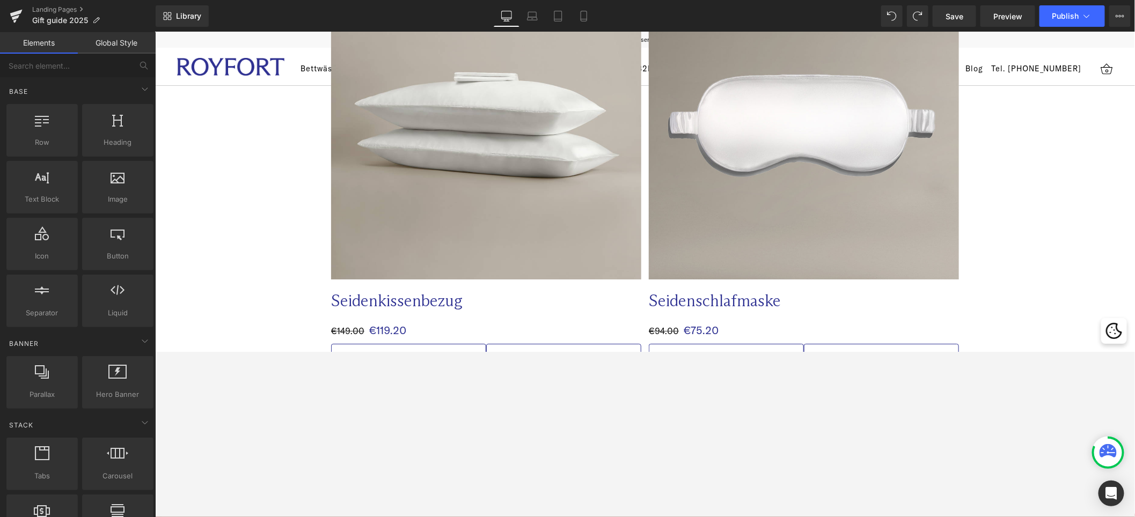
click at [772, 298] on div "Image Image Row Geschenke für Menschen, die schon alles haben Heading Row Schen…" at bounding box center [645, 338] width 980 height 4230
click at [772, 303] on span "Text Block" at bounding box center [797, 297] width 35 height 13
click at [772, 218] on div "Image Image Row Geschenke für Menschen, die schon alles haben Heading Row Schen…" at bounding box center [645, 338] width 980 height 4230
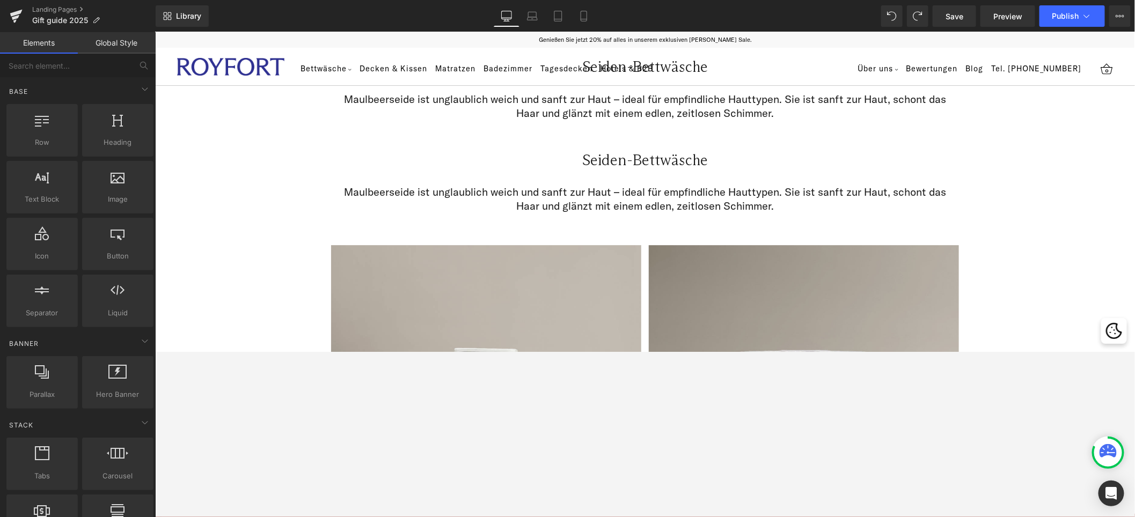
scroll to position [1565, 0]
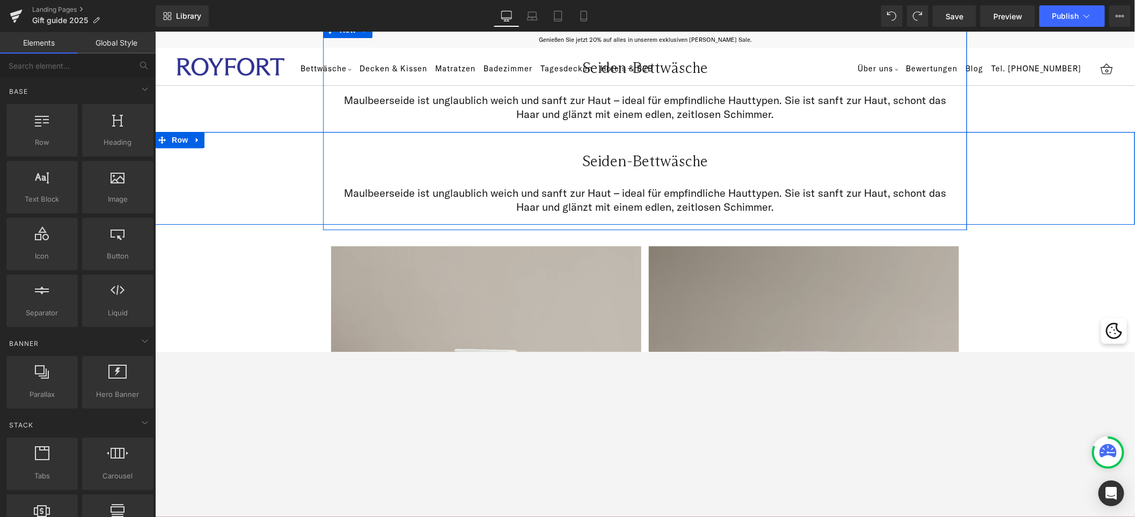
click at [772, 185] on div "Seiden-Bettwäsche Heading Row Maulbeerseide ist unglaublich weich und sanft zur…" at bounding box center [645, 178] width 980 height 93
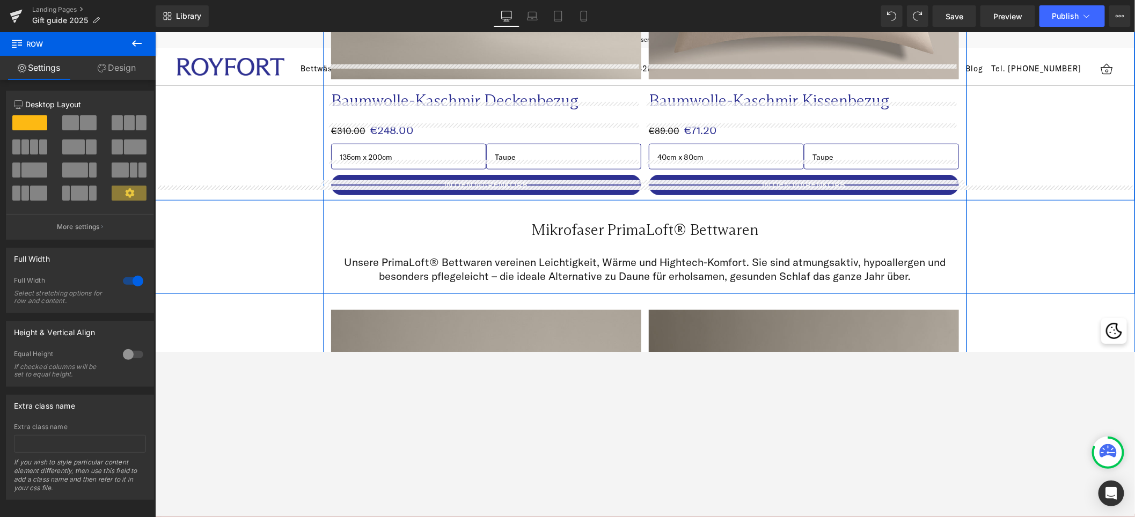
scroll to position [2547, 0]
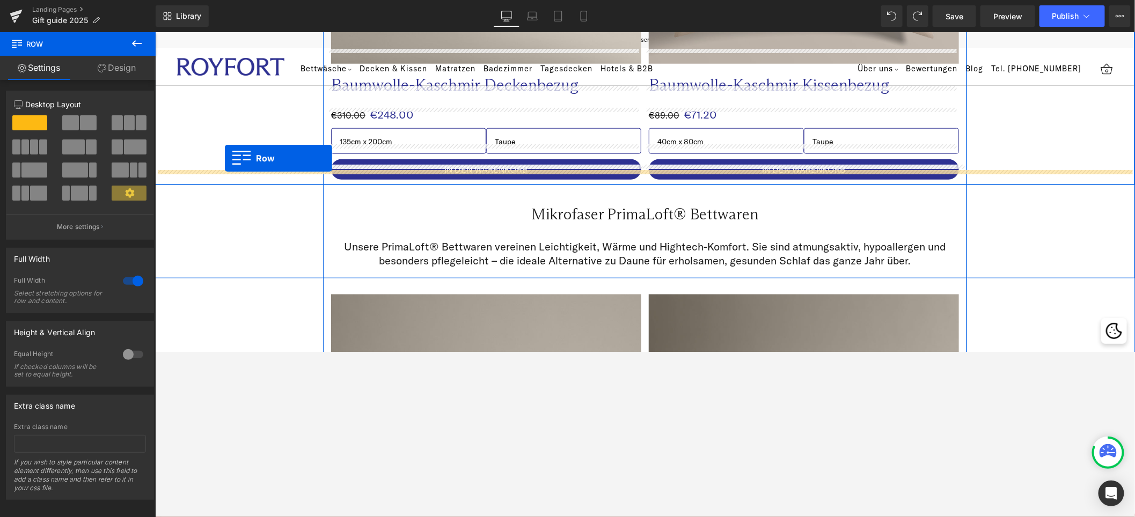
drag, startPoint x: 156, startPoint y: 139, endPoint x: 224, endPoint y: 158, distance: 70.2
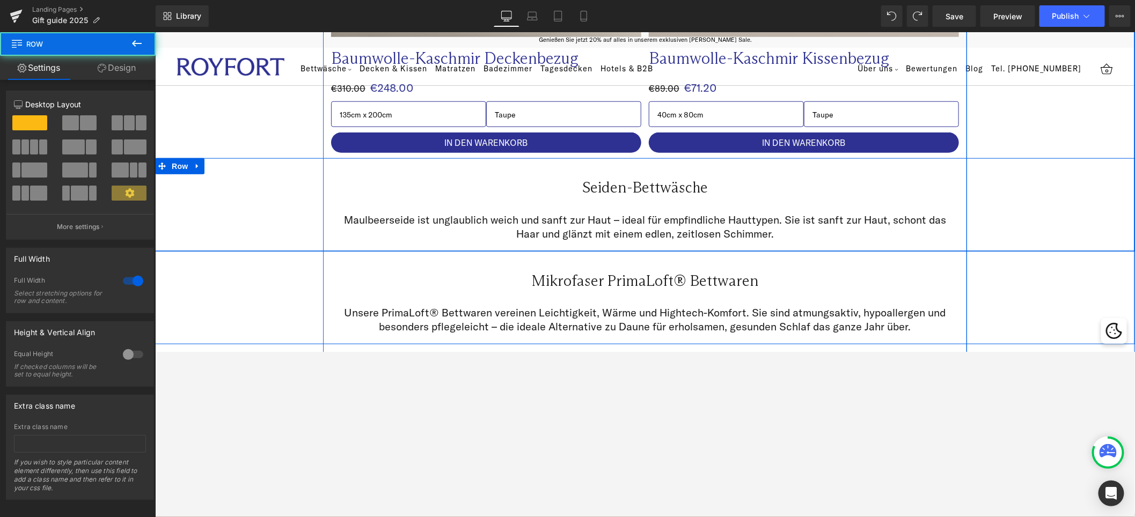
scroll to position [2520, 0]
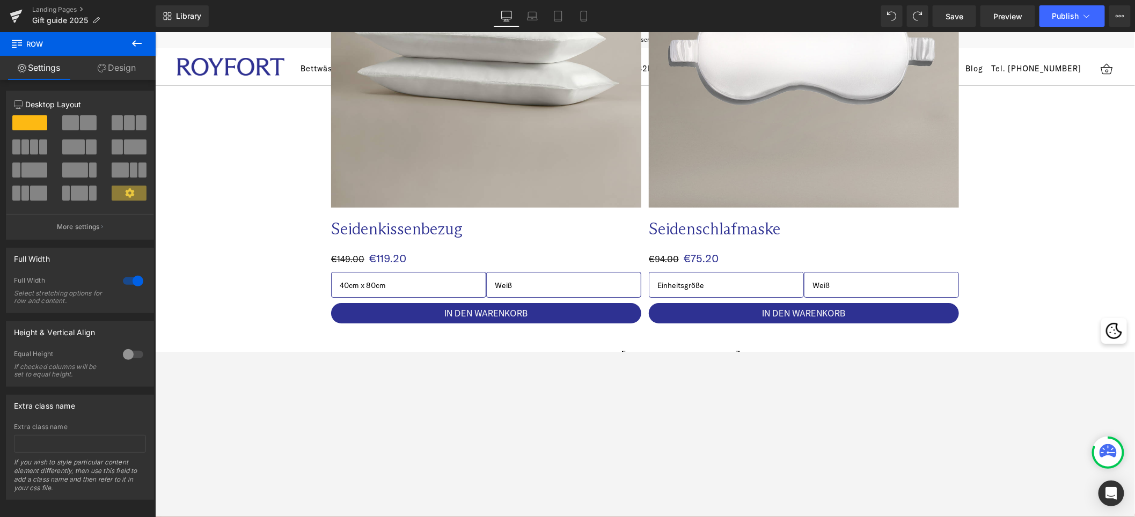
click at [772, 198] on div "Image Image Row Geschenke für Menschen, die schon alles haben Heading Row Schen…" at bounding box center [645, 359] width 980 height 4230
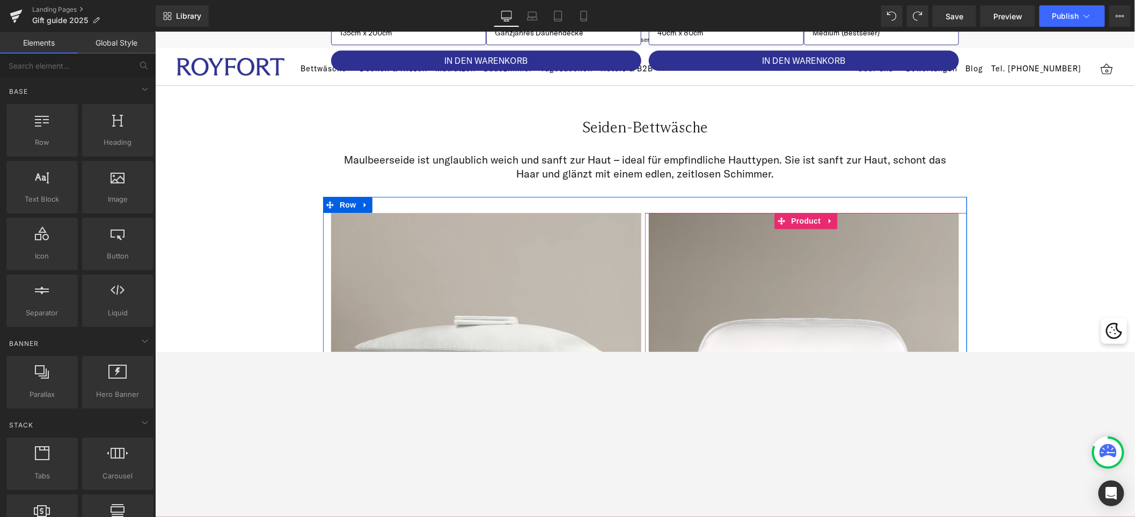
scroll to position [1514, 0]
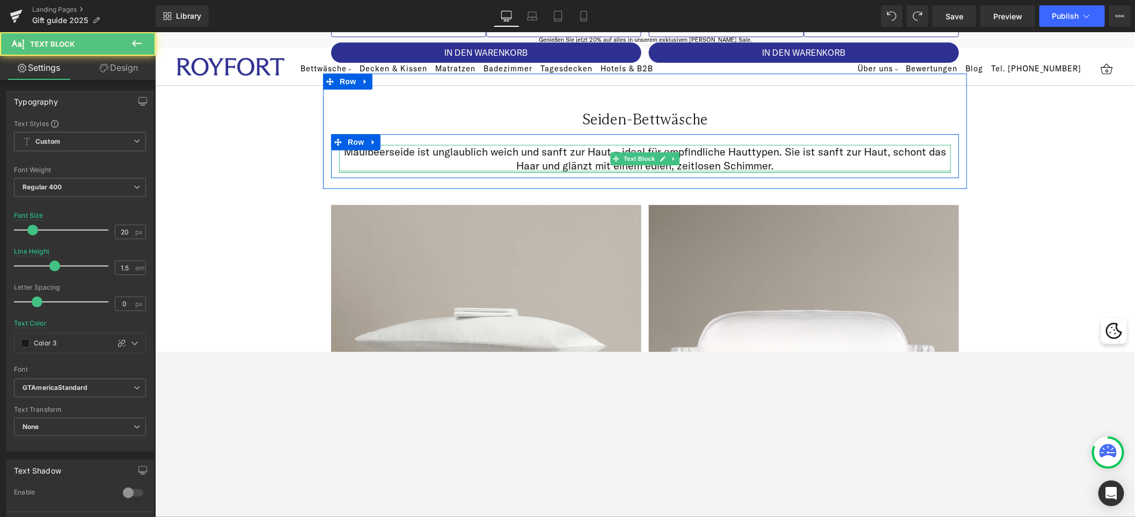
click at [772, 170] on div at bounding box center [645, 171] width 612 height 3
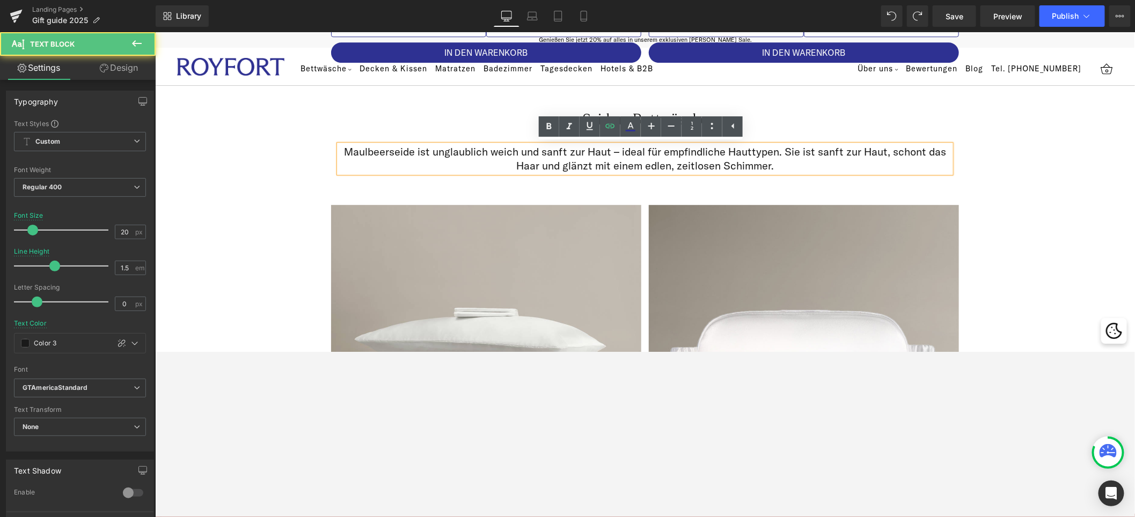
click at [772, 155] on div "Seiden-Bettwäsche Heading Row 31px Maulbeerseide ist unglaublich weich und sanf…" at bounding box center [645, 136] width 980 height 93
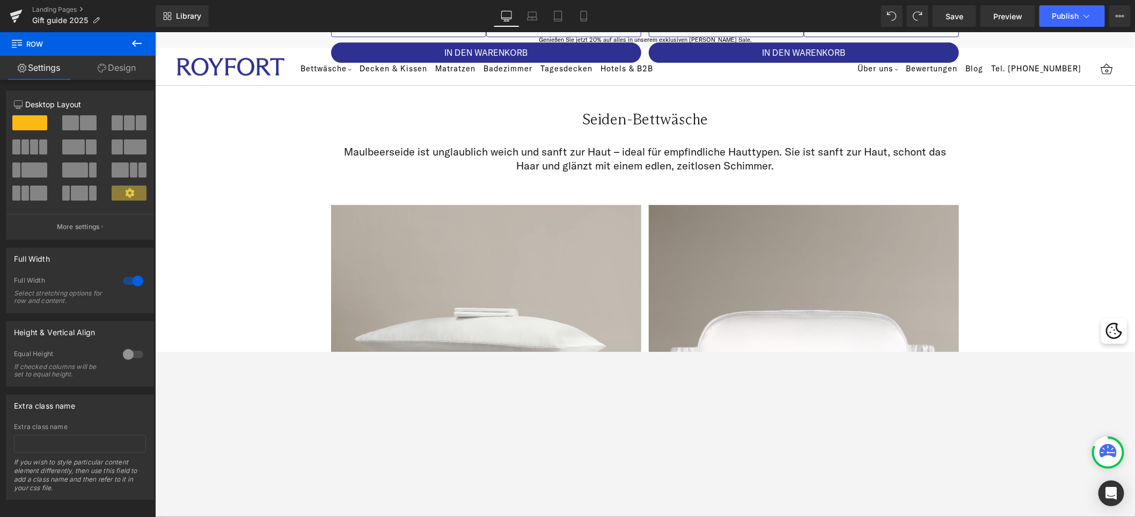
click at [772, 155] on div "Seiden-Bettwäsche Heading Row 31px Maulbeerseide ist unglaublich weich und sanf…" at bounding box center [645, 136] width 980 height 93
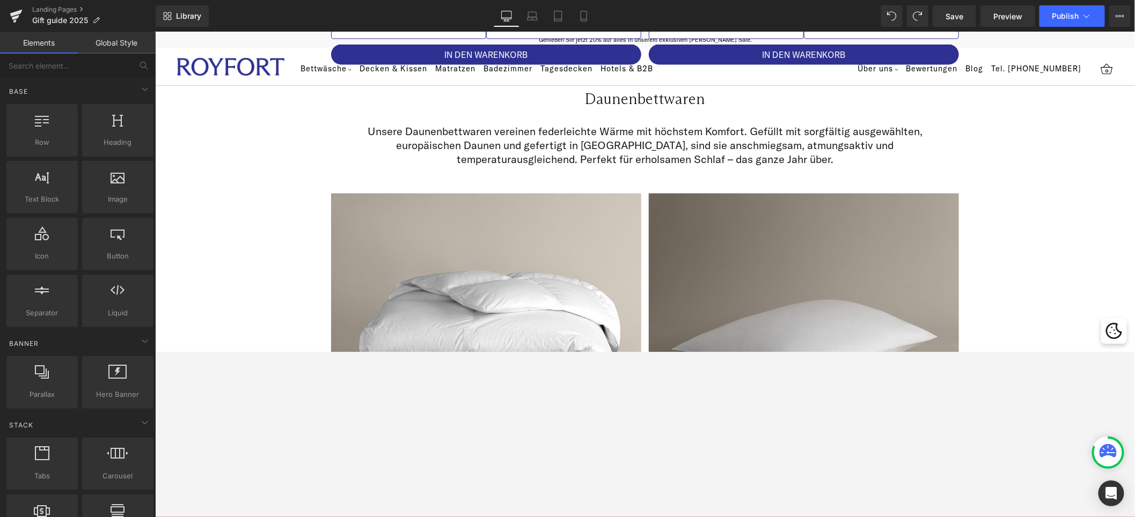
scroll to position [892, 0]
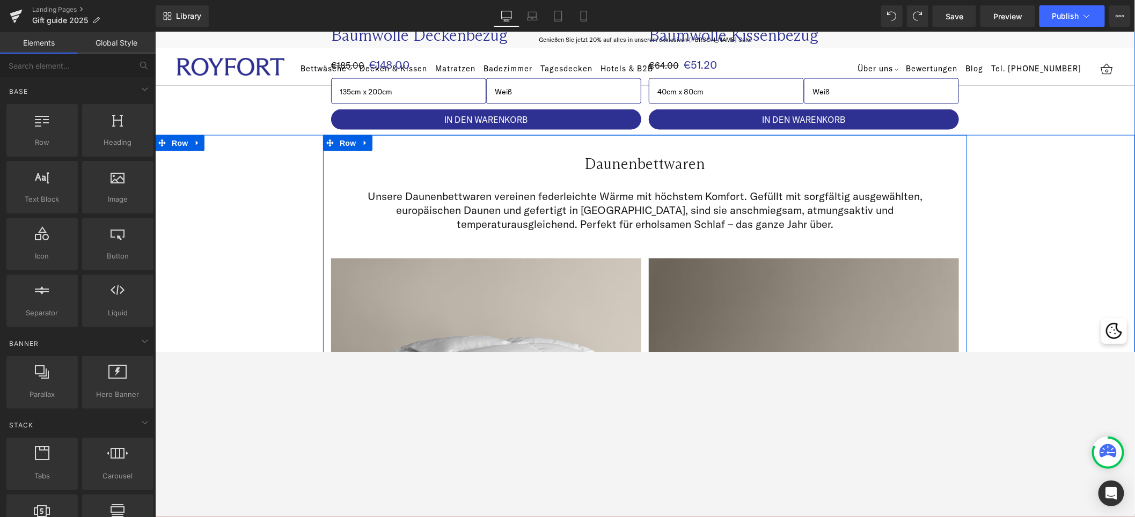
click at [772, 278] on div "Daunenbettwaren Heading Row Unsere Daunenbettwaren vereinen federleichte Wärme …" at bounding box center [645, 412] width 980 height 555
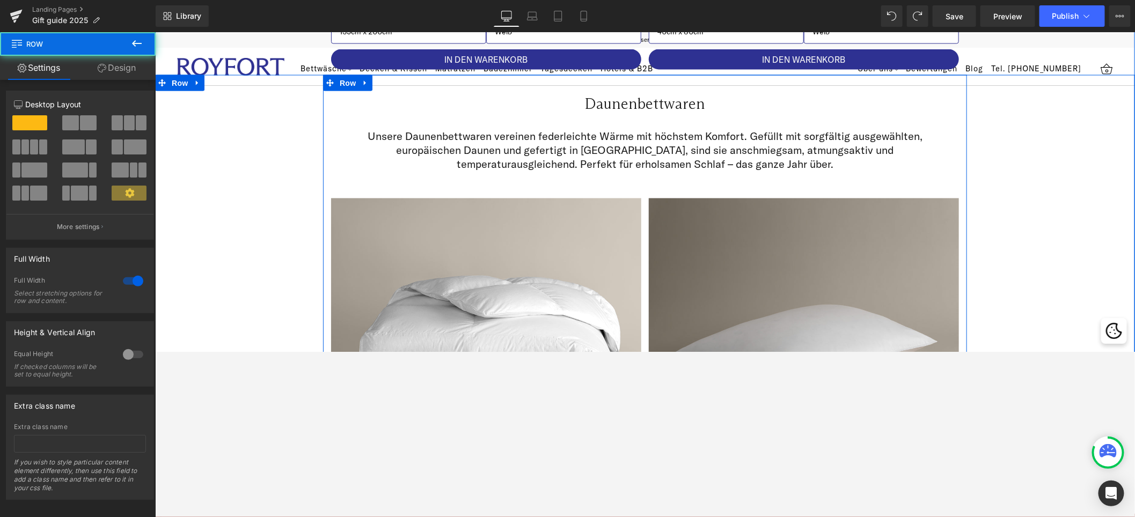
scroll to position [1020, 0]
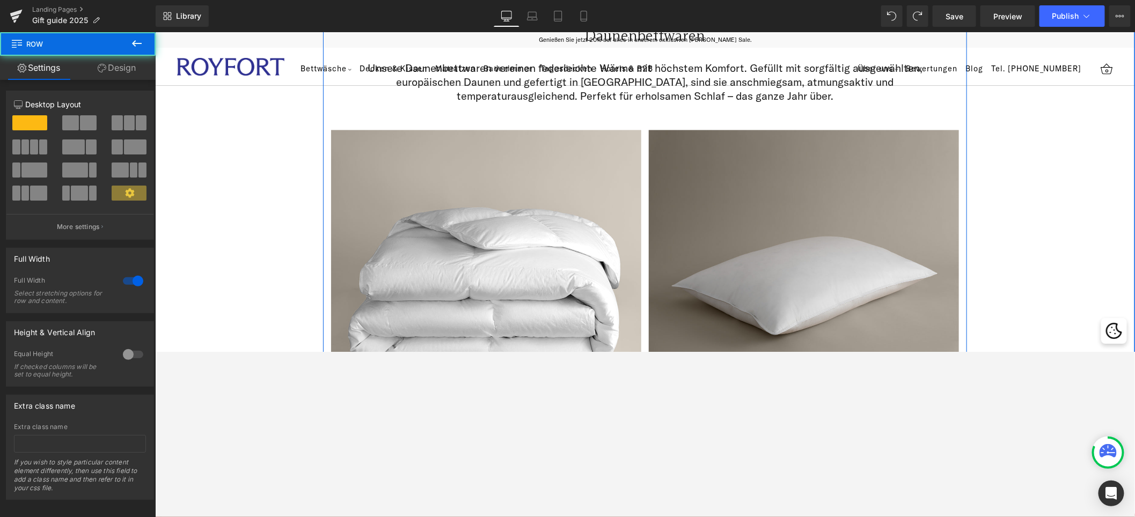
click at [772, 278] on div "Daunenbettwaren Heading Row Unsere Daunenbettwaren vereinen federleichte Wärme …" at bounding box center [645, 283] width 980 height 555
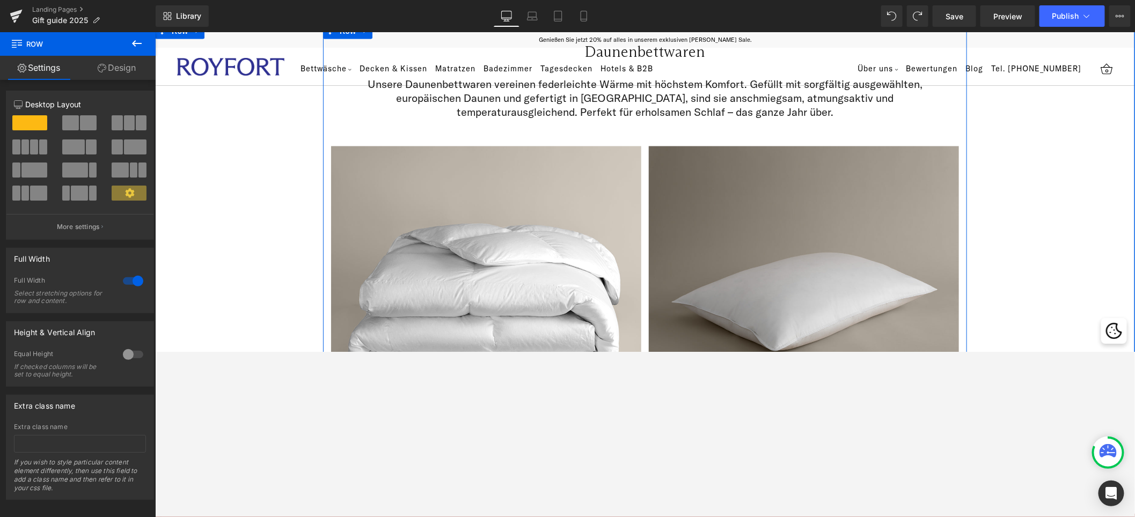
scroll to position [860, 0]
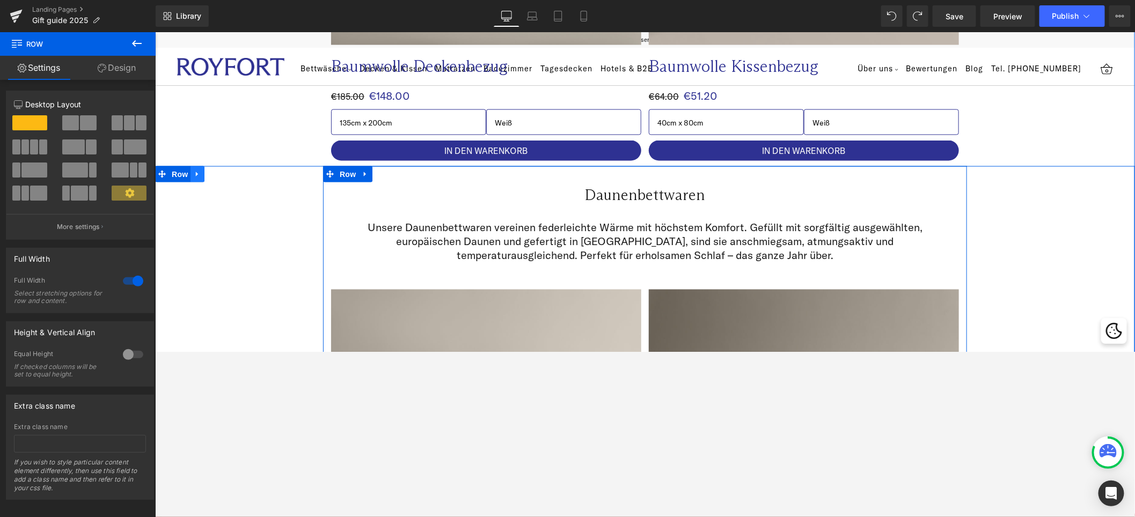
click at [195, 173] on icon at bounding box center [196, 174] width 2 height 5
click at [209, 172] on icon at bounding box center [211, 174] width 8 height 8
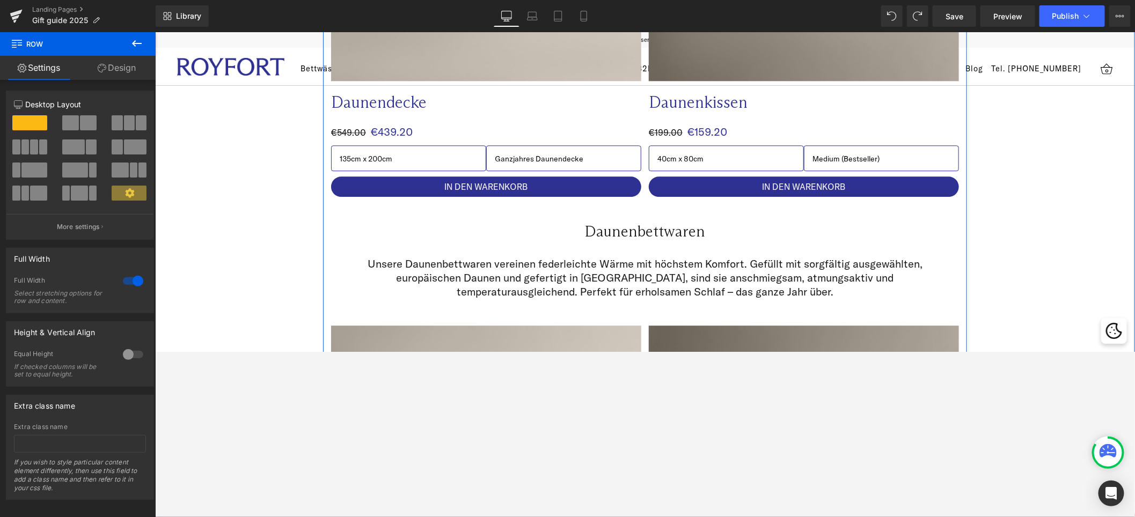
scroll to position [1506, 0]
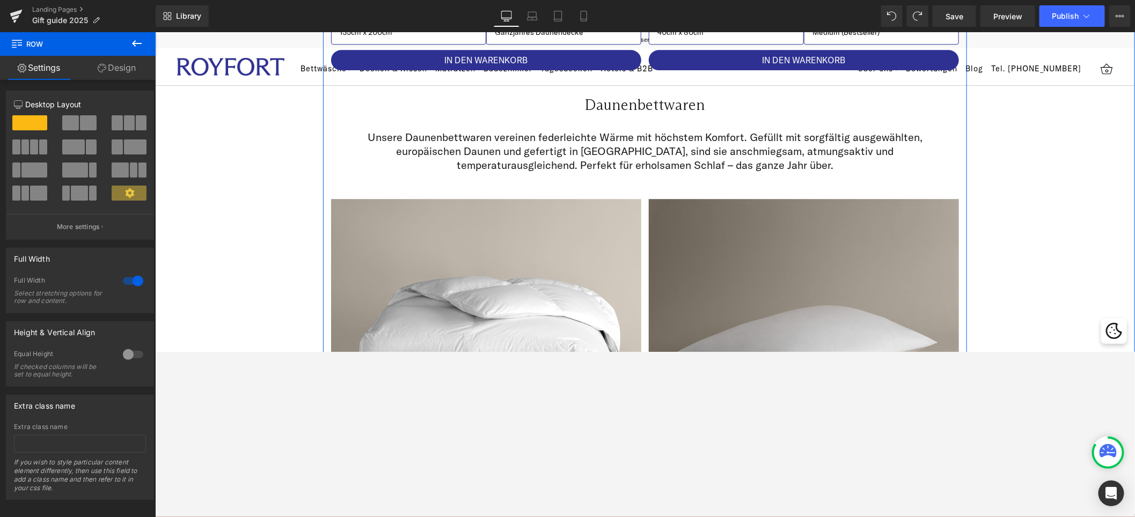
click at [772, 192] on div "Daunenbettwaren Heading Row Unsere Daunenbettwaren vereinen federleichte Wärme …" at bounding box center [645, 352] width 980 height 555
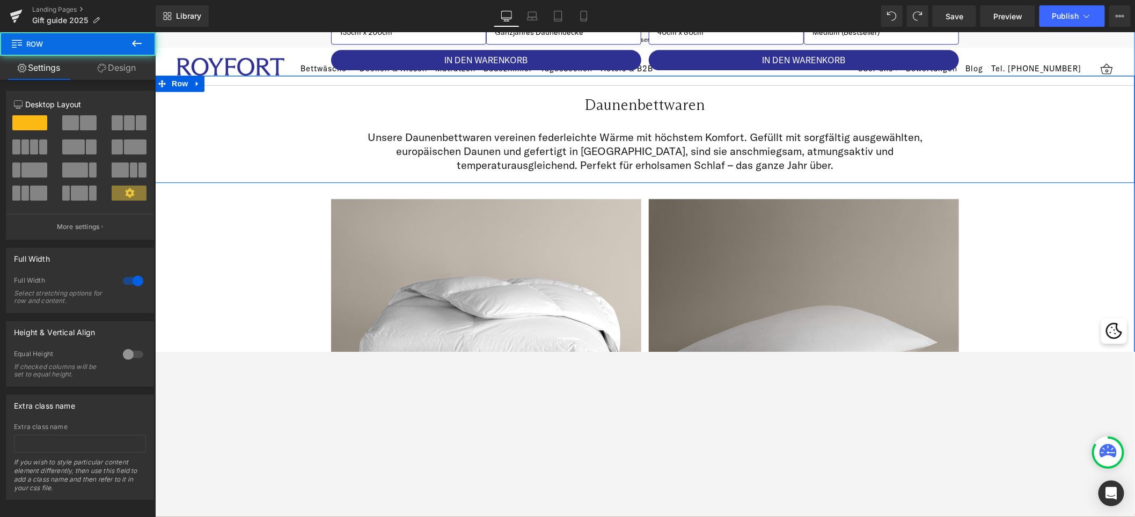
click at [772, 165] on div "Daunenbettwaren Heading Row Unsere Daunenbettwaren vereinen federleichte Wärme …" at bounding box center [645, 128] width 980 height 107
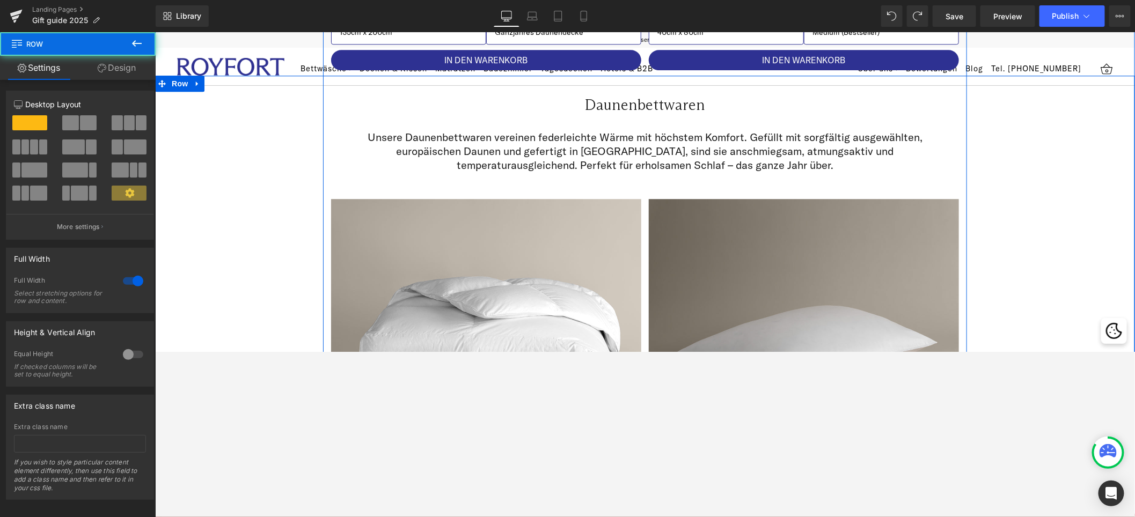
click at [772, 235] on div "Daunenbettwaren Heading Row Unsere Daunenbettwaren vereinen federleichte Wärme …" at bounding box center [645, 352] width 980 height 555
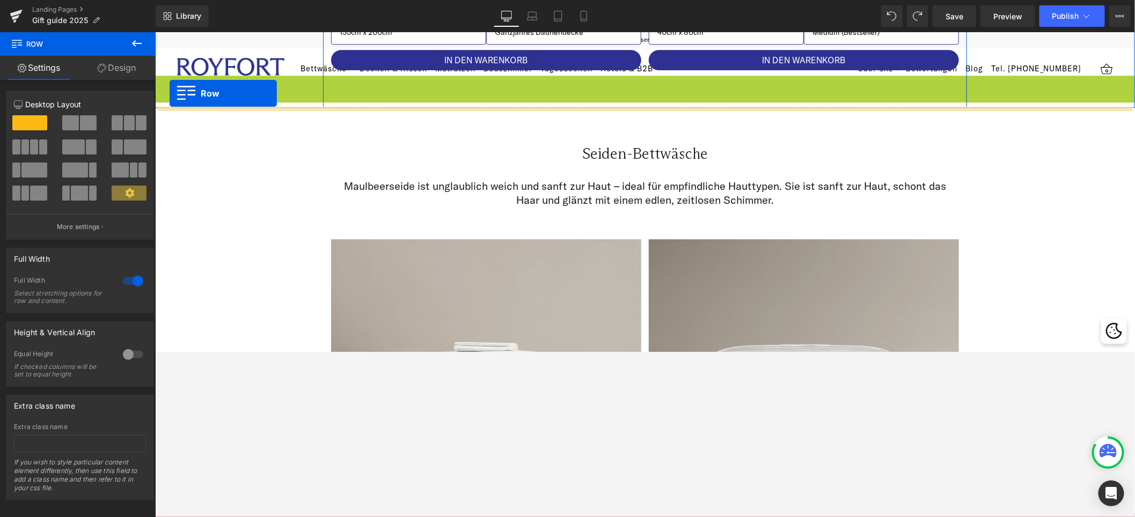
drag, startPoint x: 165, startPoint y: 84, endPoint x: 168, endPoint y: 92, distance: 8.7
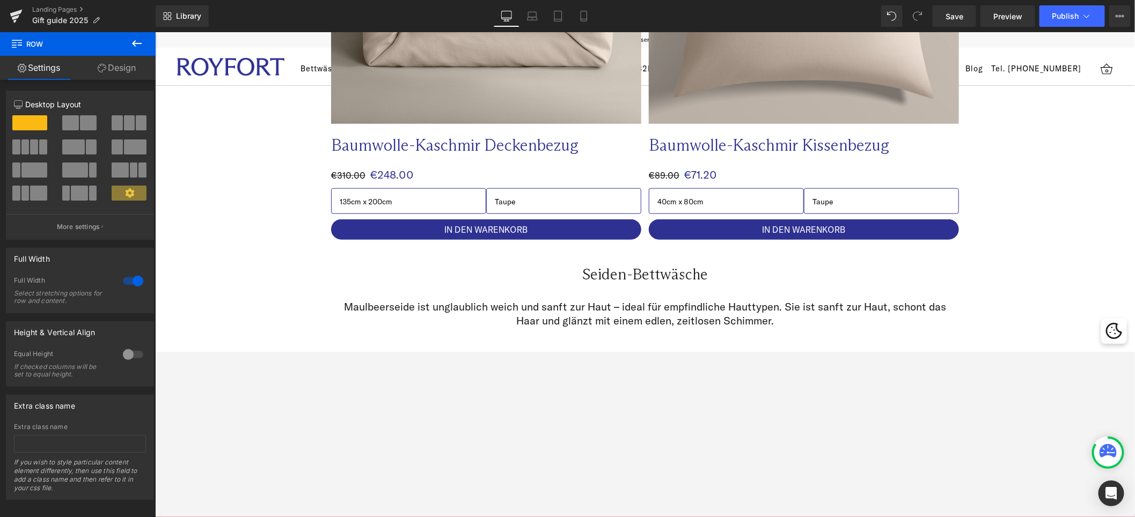
scroll to position [2622, 0]
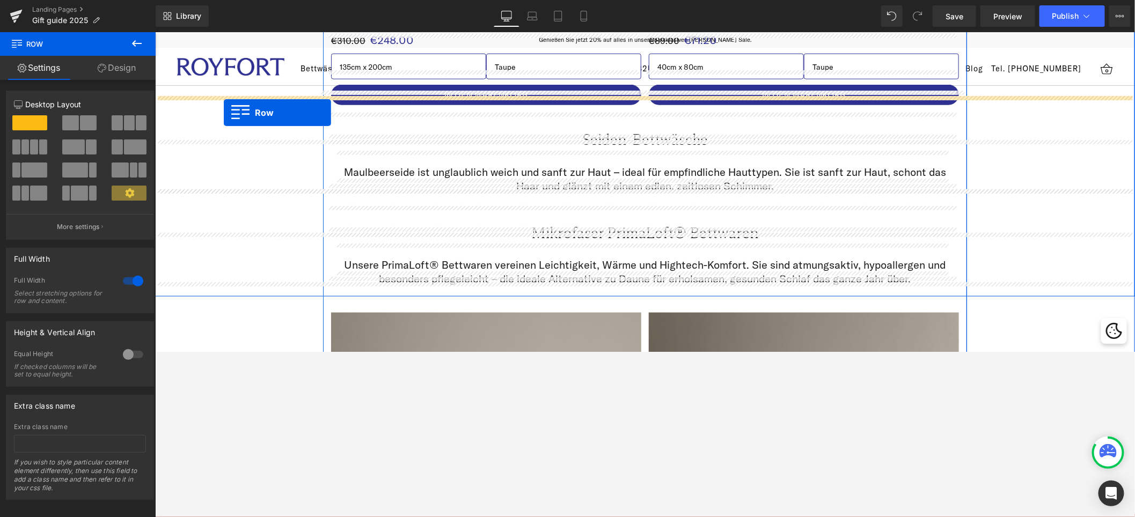
drag, startPoint x: 157, startPoint y: 86, endPoint x: 223, endPoint y: 112, distance: 70.4
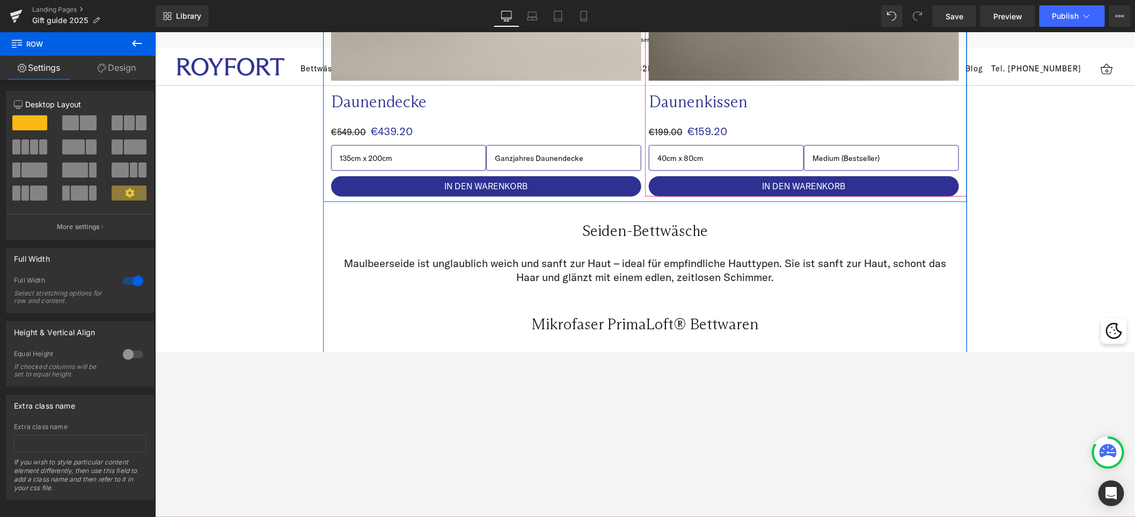
scroll to position [3066, 0]
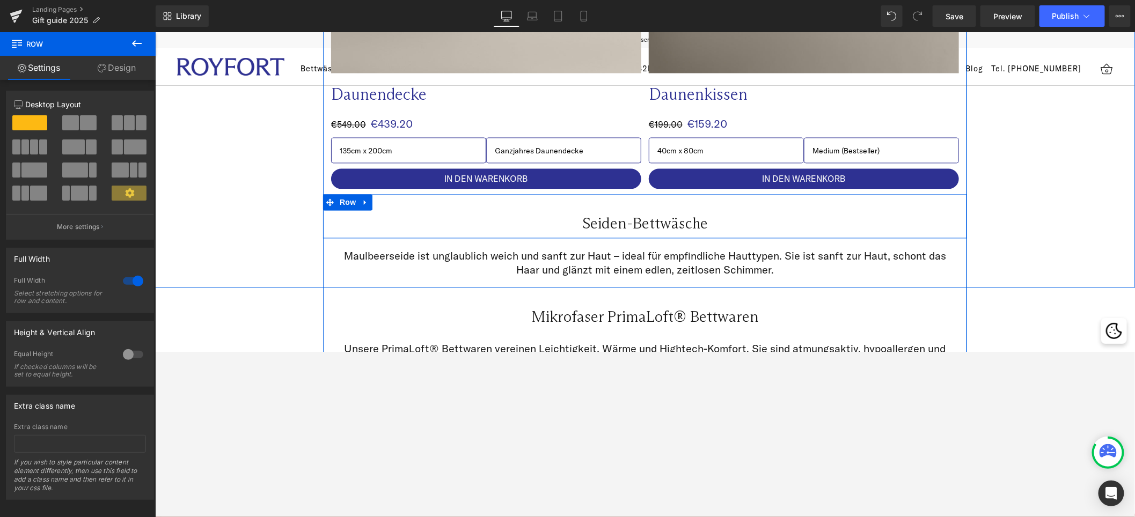
click at [656, 222] on div "Seiden-Bettwäsche Heading Row" at bounding box center [645, 216] width 644 height 44
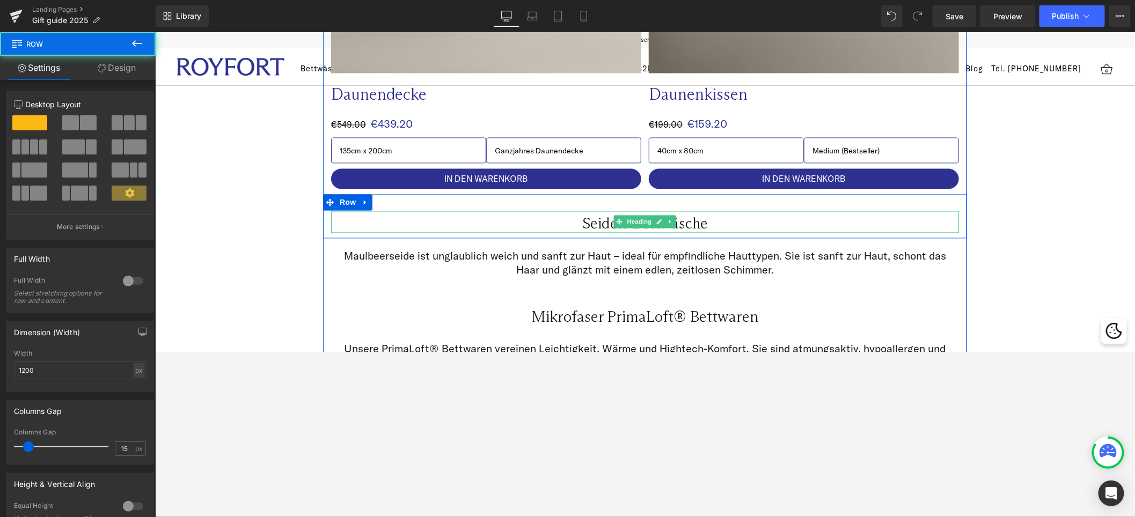
click at [749, 215] on h2 "Seiden-Bettwäsche" at bounding box center [645, 224] width 628 height 18
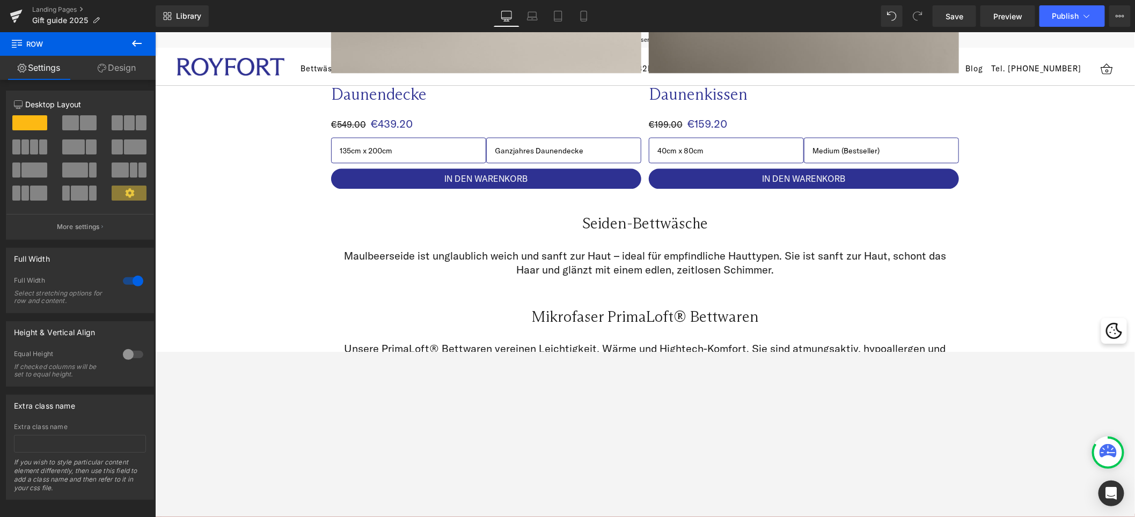
click at [772, 249] on p "Maulbeerseide ist unglaublich weich und sanft zur Haut – ideal für empfindliche…" at bounding box center [645, 263] width 612 height 28
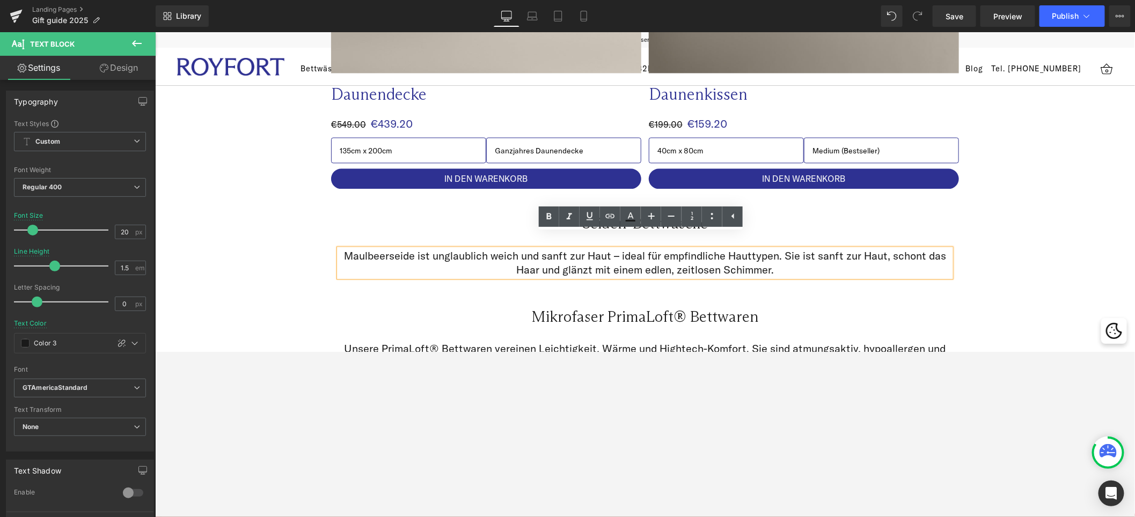
click at [772, 215] on h2 "Seiden-Bettwäsche" at bounding box center [645, 224] width 628 height 18
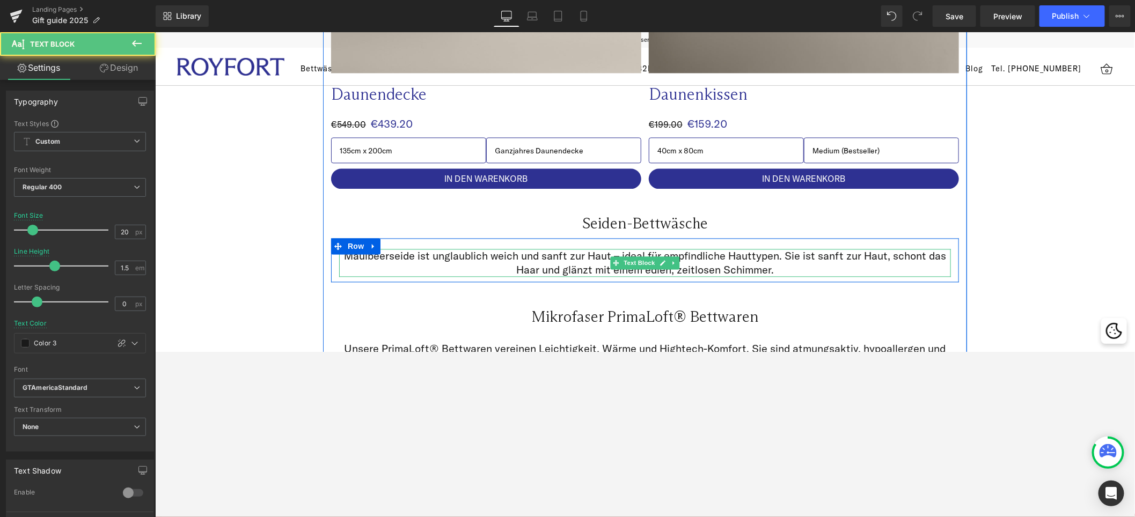
click at [772, 249] on p "Maulbeerseide ist unglaublich weich und sanft zur Haut – ideal für empfindliche…" at bounding box center [645, 263] width 612 height 28
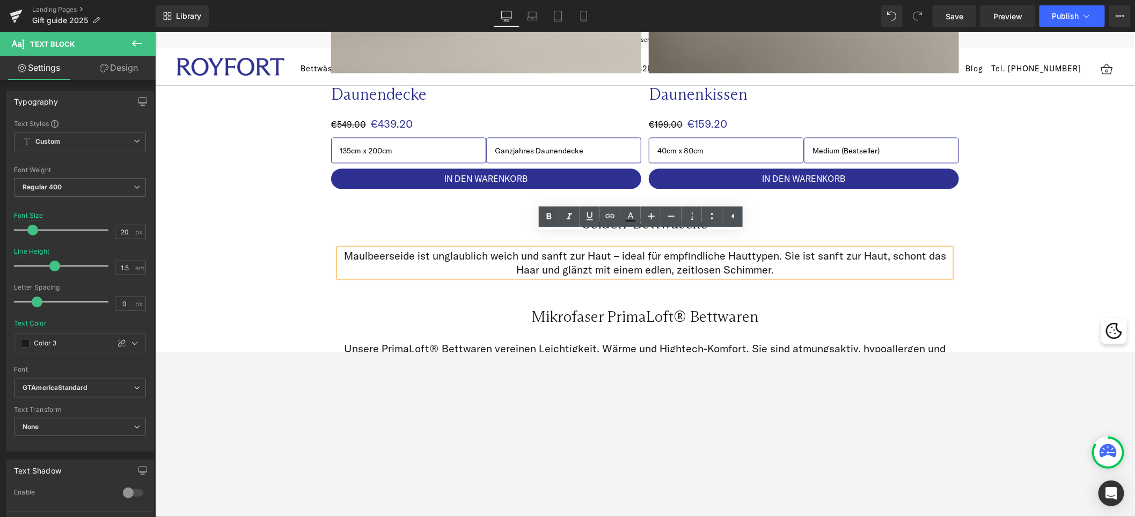
click at [772, 249] on div "Maulbeerseide ist unglaublich weich und sanft zur Haut – ideal für empfindliche…" at bounding box center [645, 263] width 628 height 28
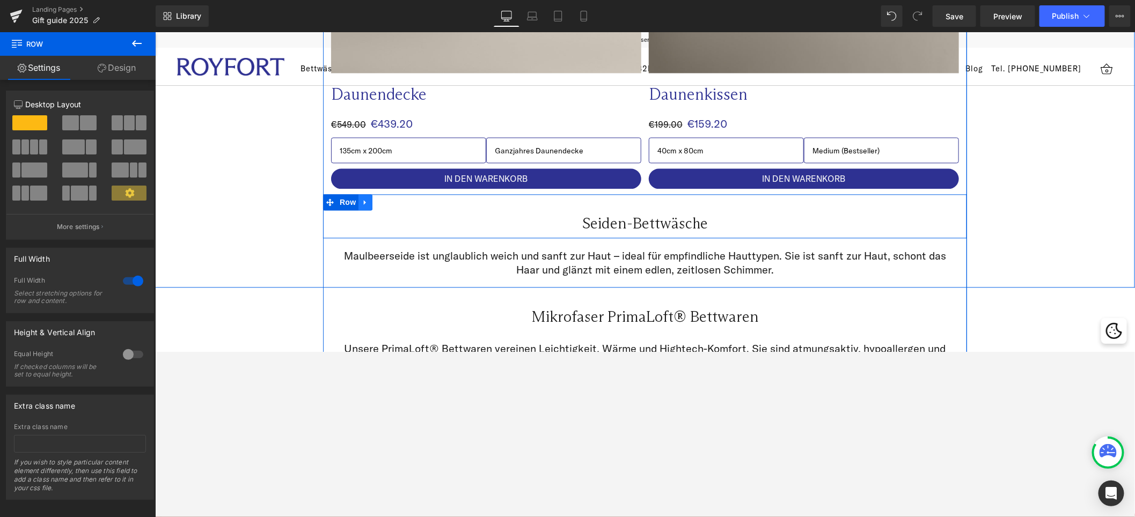
click at [364, 198] on icon at bounding box center [365, 202] width 8 height 8
click at [389, 199] on icon at bounding box center [393, 203] width 8 height 8
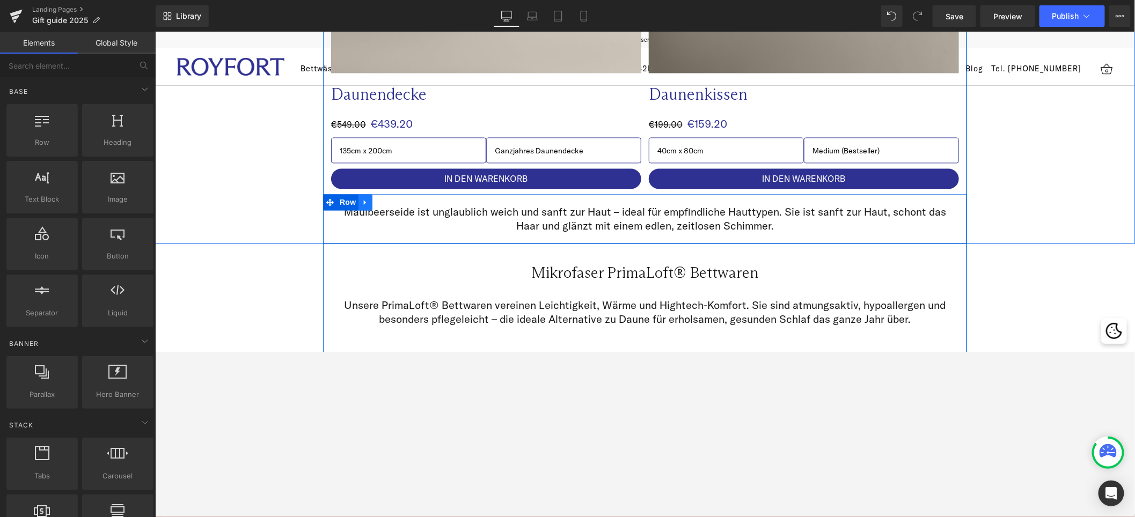
click at [363, 198] on icon at bounding box center [365, 202] width 8 height 8
click at [389, 199] on icon at bounding box center [393, 203] width 8 height 8
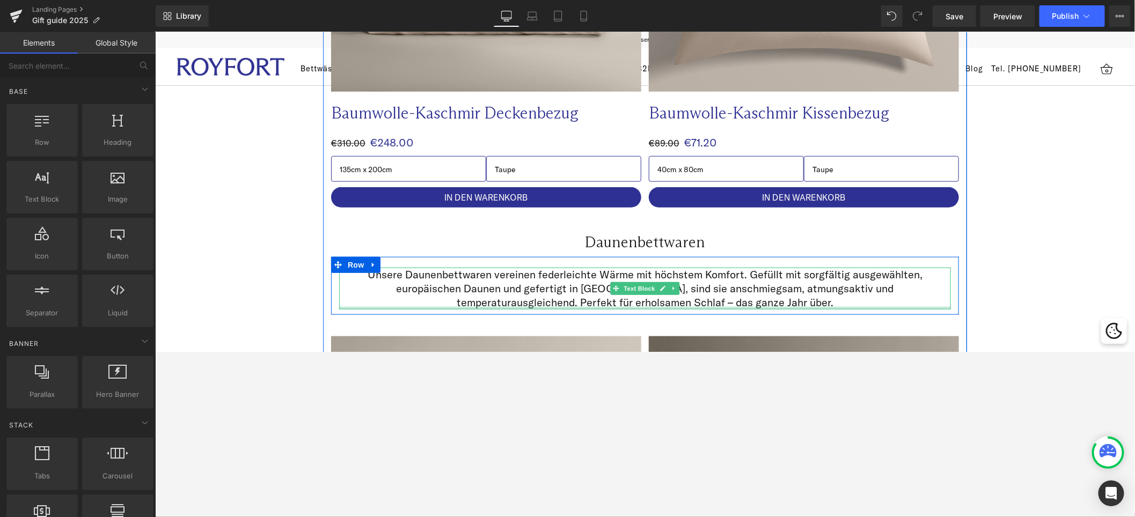
scroll to position [2503, 0]
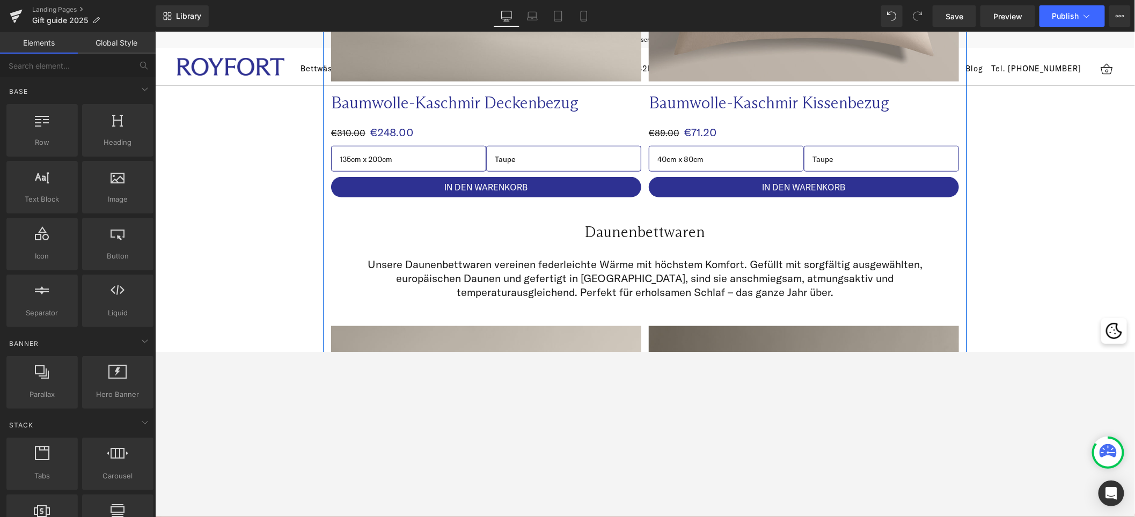
click at [155, 32] on div at bounding box center [155, 32] width 0 height 0
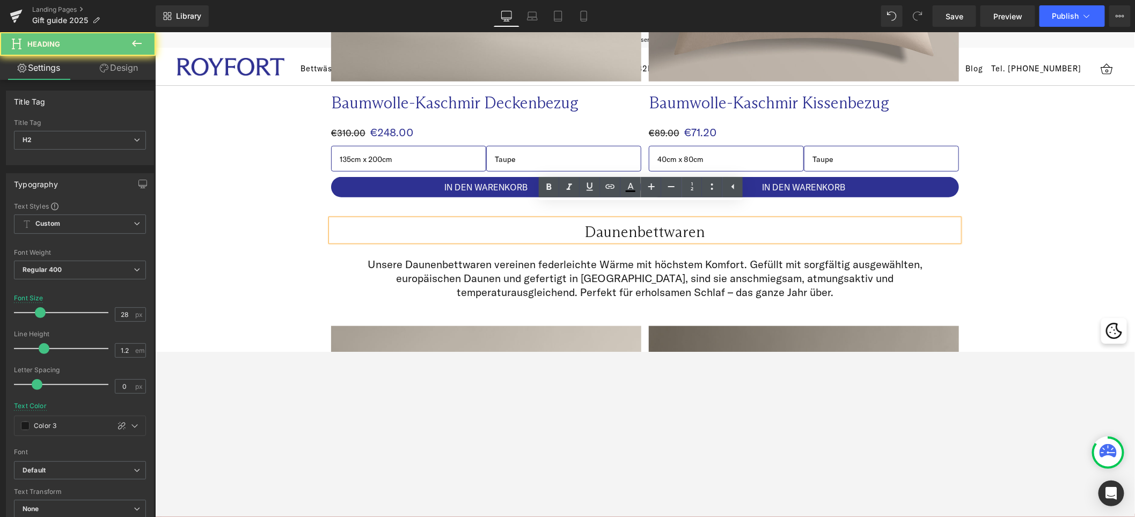
click at [679, 223] on h2 "Daunenbettwaren" at bounding box center [645, 232] width 628 height 18
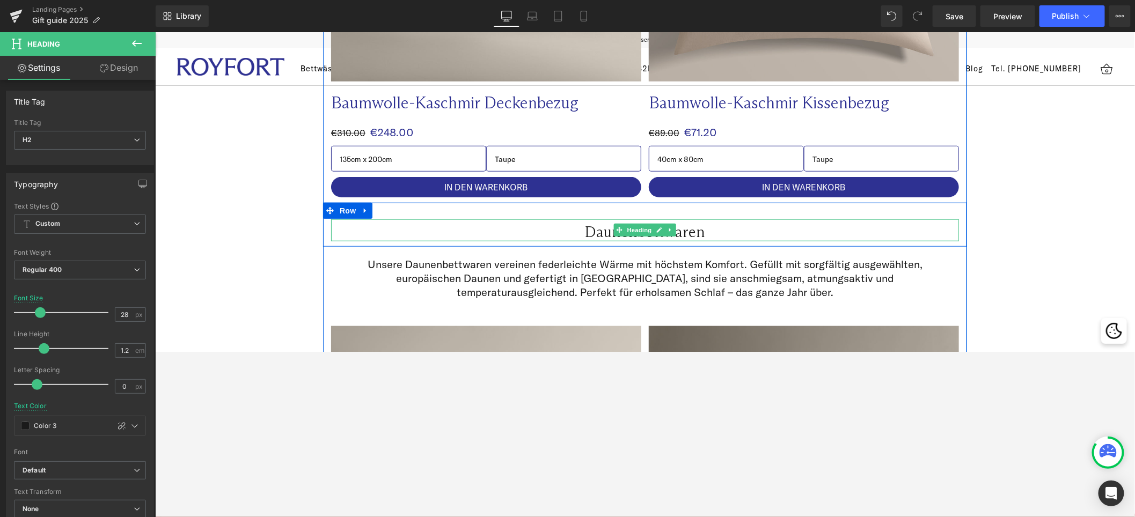
click at [647, 223] on span "Heading" at bounding box center [639, 229] width 29 height 13
click at [694, 223] on h2 "Daunenbettwaren" at bounding box center [645, 232] width 628 height 18
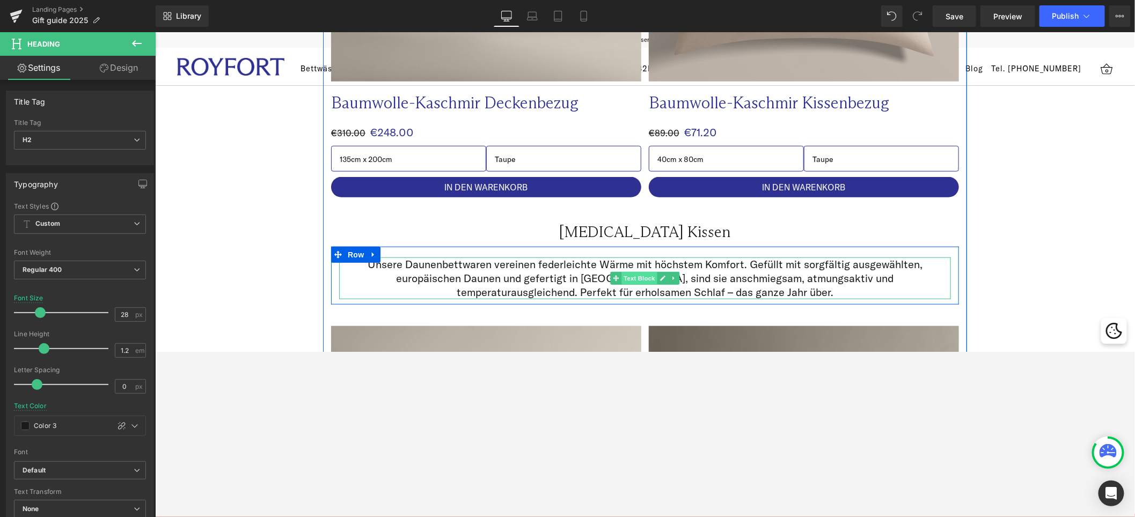
click at [621, 272] on span "Text Block" at bounding box center [638, 278] width 35 height 13
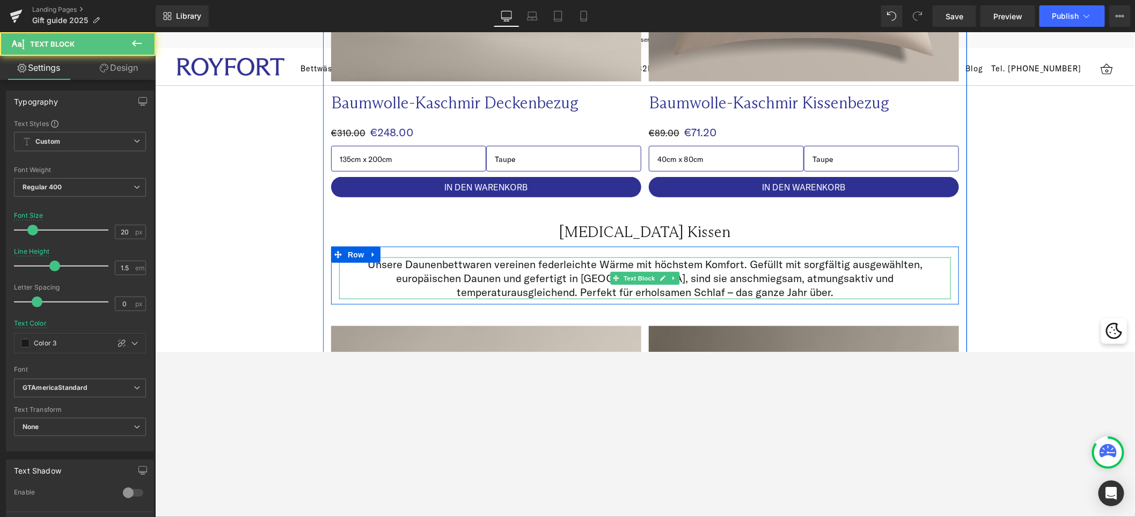
click at [565, 263] on p "Unsere Daunenbettwaren vereinen federleichte Wärme mit höchstem Komfort. Gefüll…" at bounding box center [645, 278] width 612 height 42
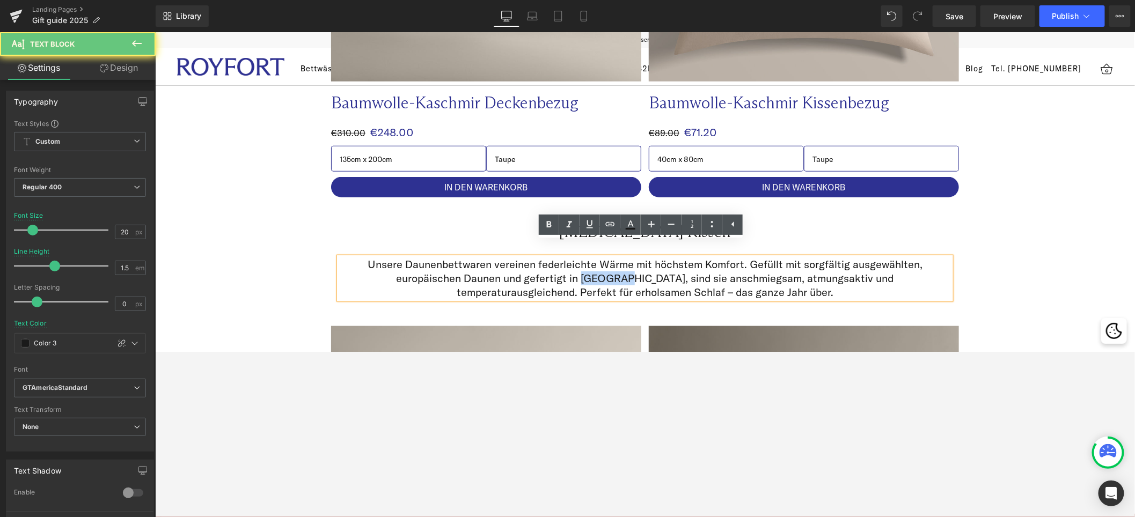
click at [565, 263] on p "Unsere Daunenbettwaren vereinen federleichte Wärme mit höchstem Komfort. Gefüll…" at bounding box center [645, 278] width 612 height 42
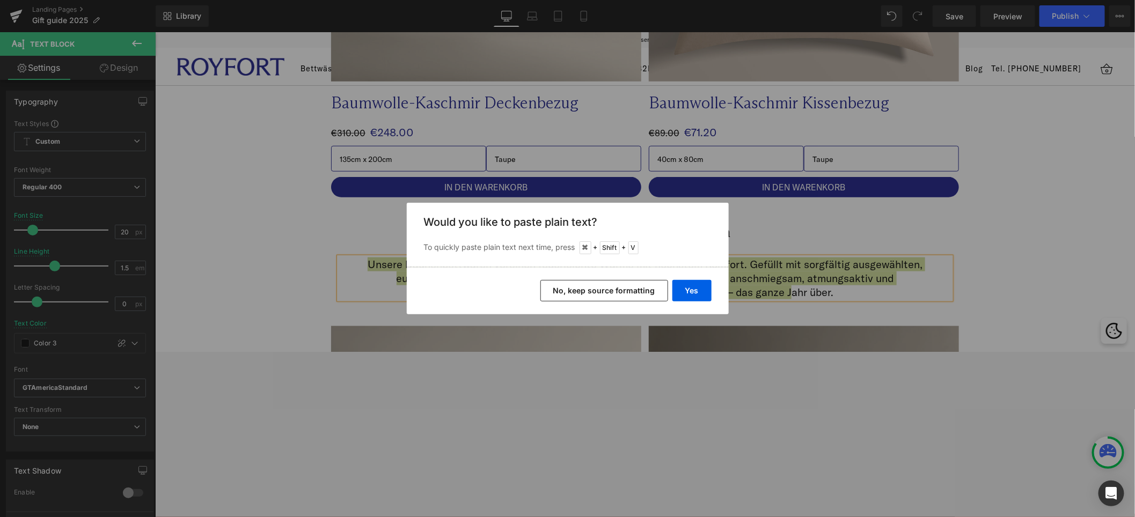
click at [623, 285] on button "No, keep source formatting" at bounding box center [605, 290] width 128 height 21
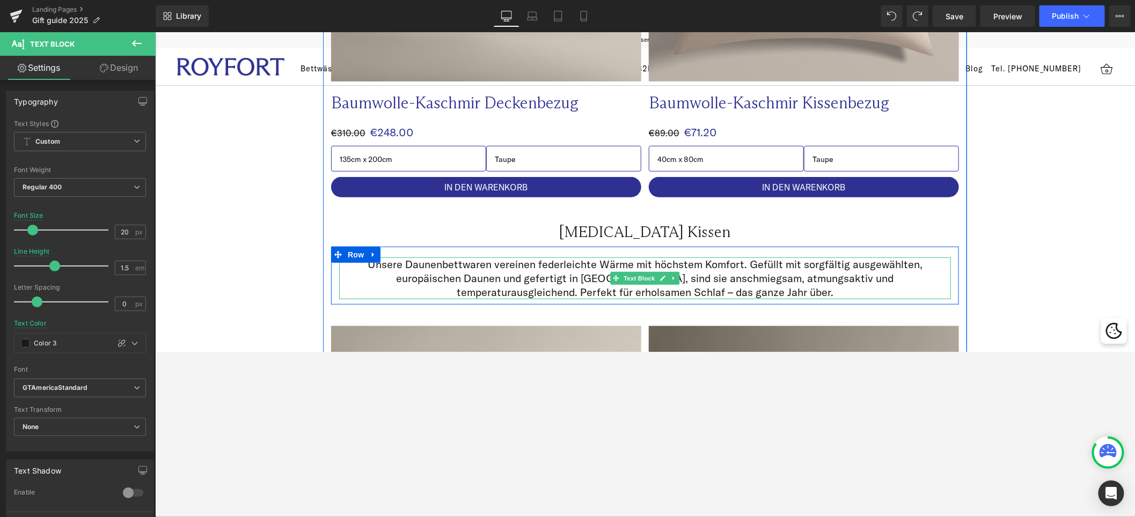
click at [465, 257] on p "Unsere Daunenbettwaren vereinen federleichte Wärme mit höchstem Komfort. Gefüll…" at bounding box center [645, 278] width 612 height 42
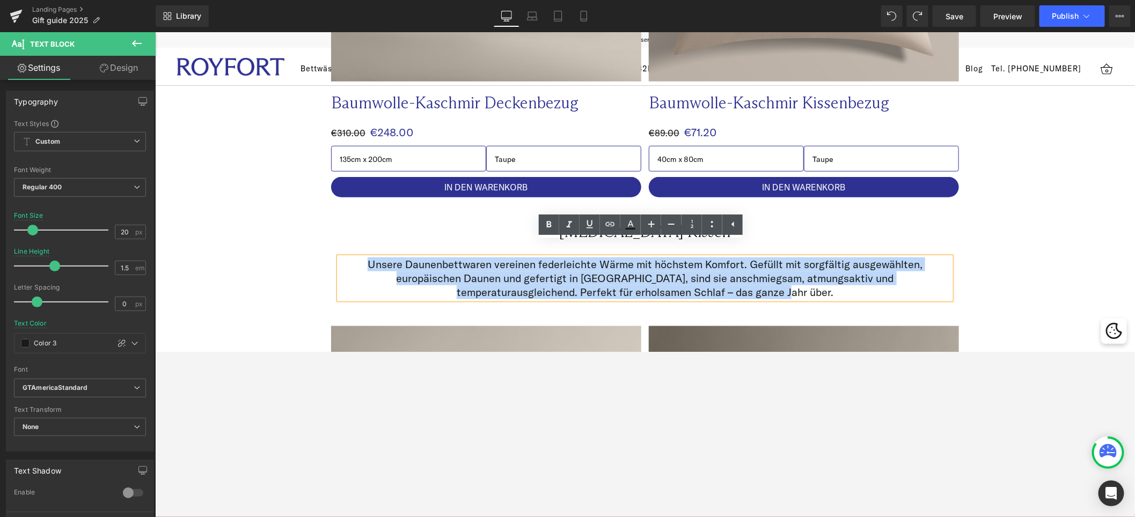
drag, startPoint x: 363, startPoint y: 250, endPoint x: 768, endPoint y: 275, distance: 405.0
click at [768, 275] on p "Unsere Daunenbettwaren vereinen federleichte Wärme mit höchstem Komfort. Gefüll…" at bounding box center [645, 278] width 612 height 42
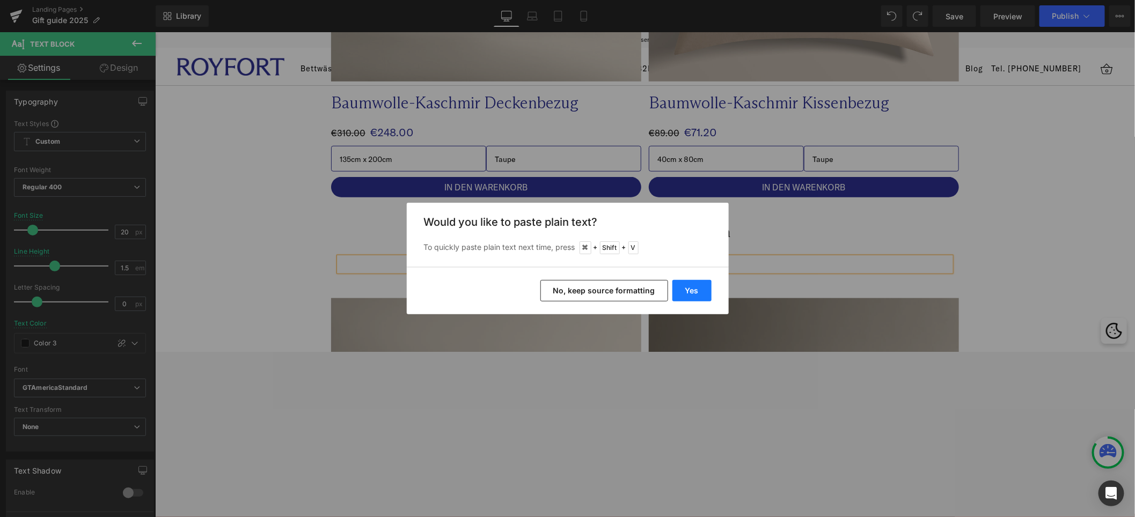
click at [701, 291] on button "Yes" at bounding box center [692, 290] width 39 height 21
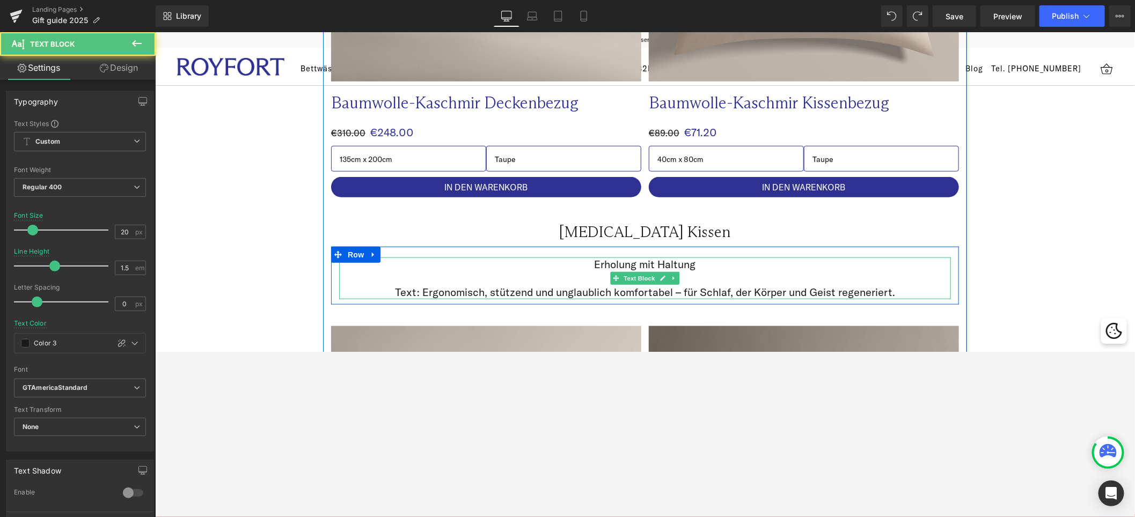
click at [693, 271] on p at bounding box center [645, 278] width 612 height 14
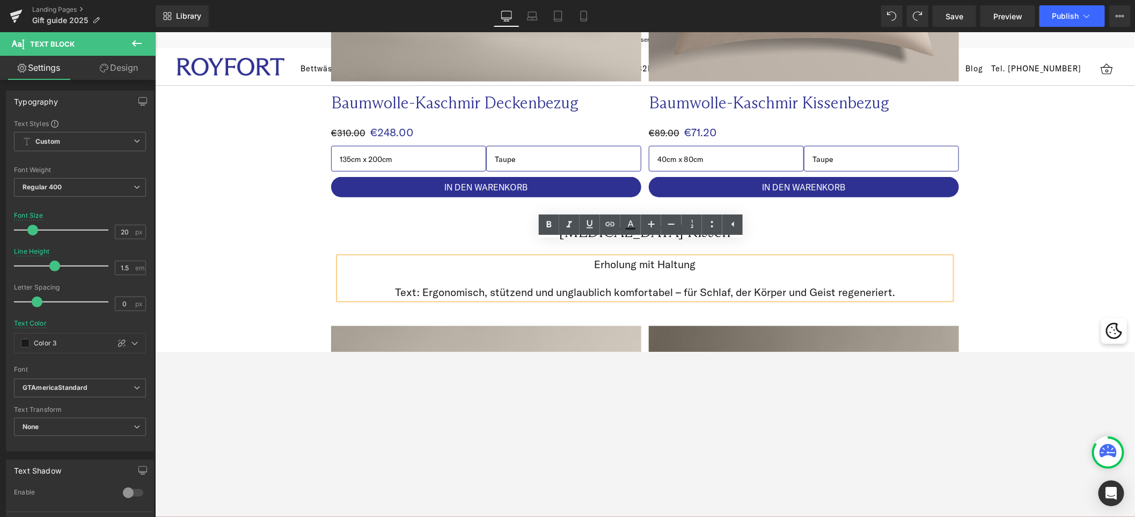
click at [420, 285] on p "Text: Ergonomisch, stützend und unglaublich komfortabel – für Schlaf, der Körpe…" at bounding box center [645, 292] width 612 height 14
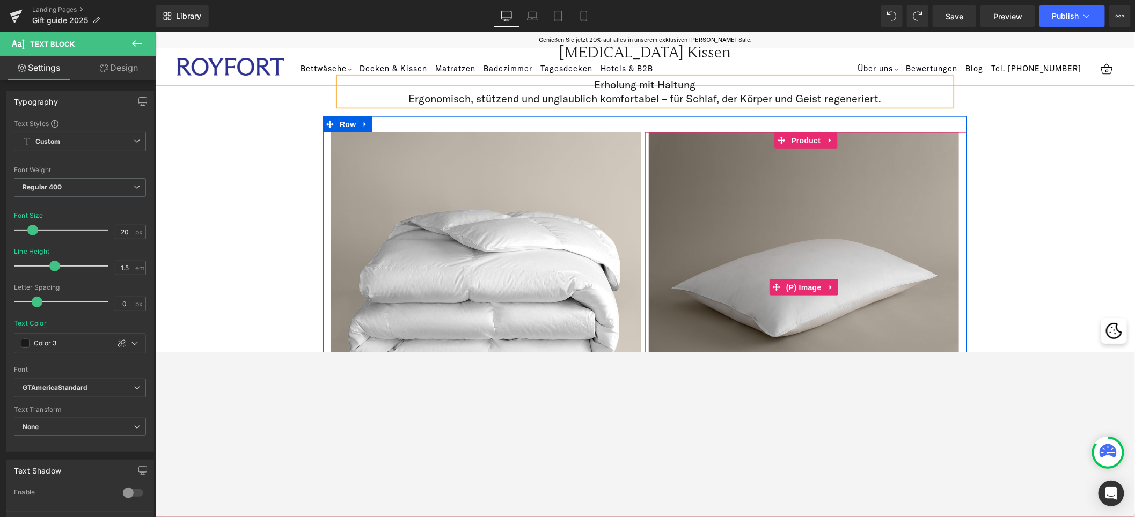
scroll to position [2684, 0]
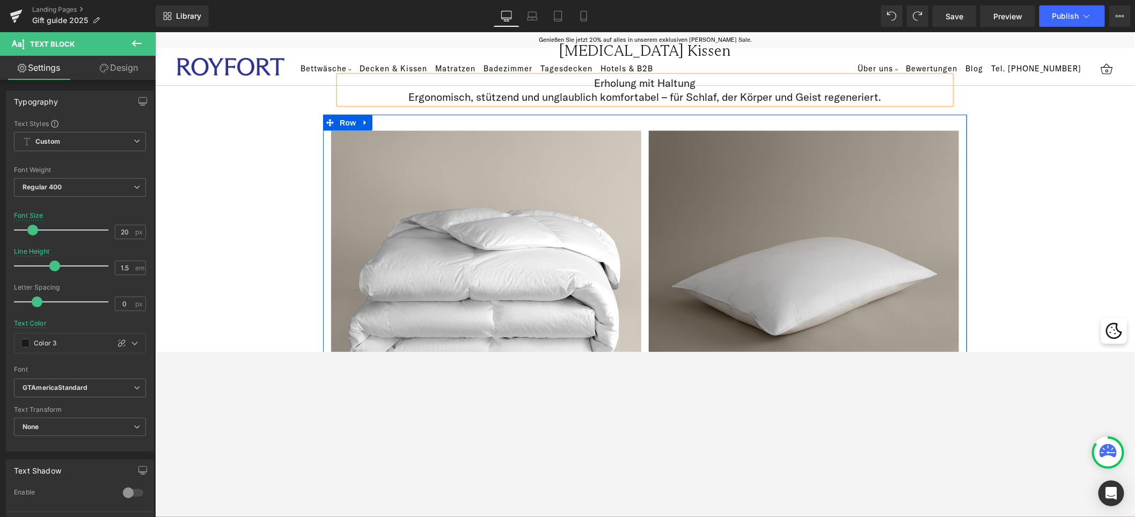
click at [529, 211] on img at bounding box center [486, 285] width 310 height 310
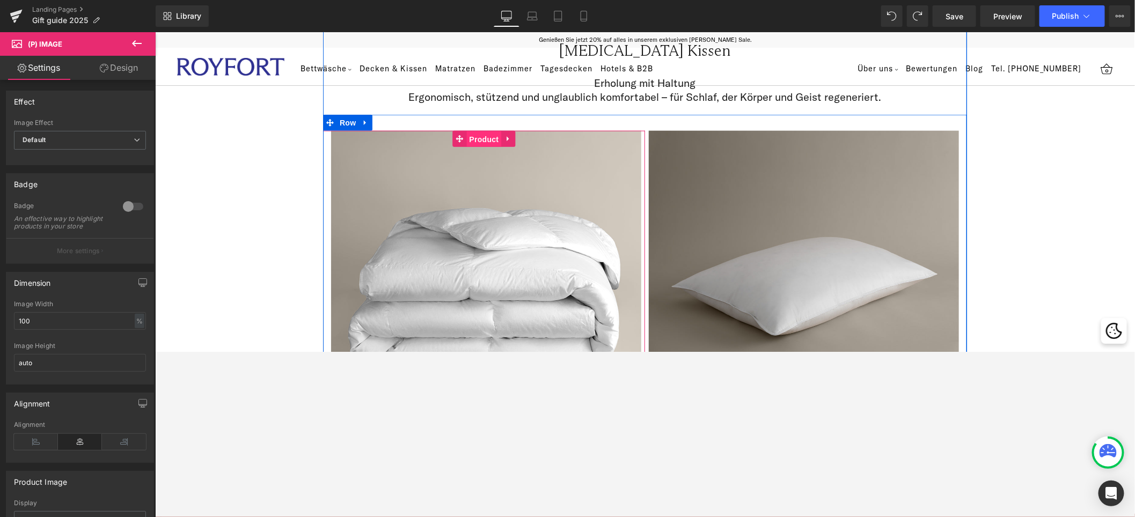
click at [483, 131] on span "Product" at bounding box center [483, 139] width 35 height 16
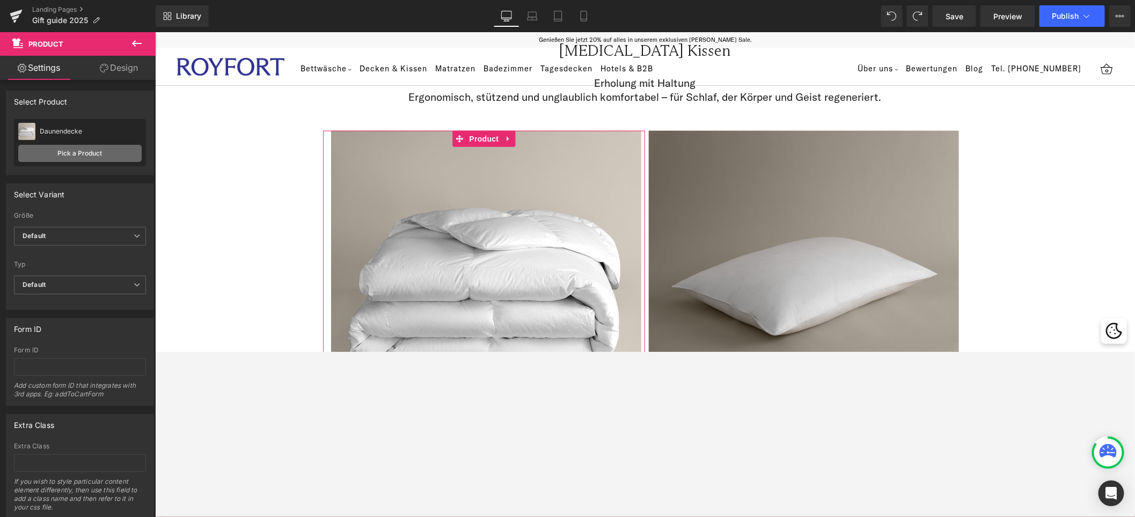
click at [95, 159] on link "Pick a Product" at bounding box center [79, 153] width 123 height 17
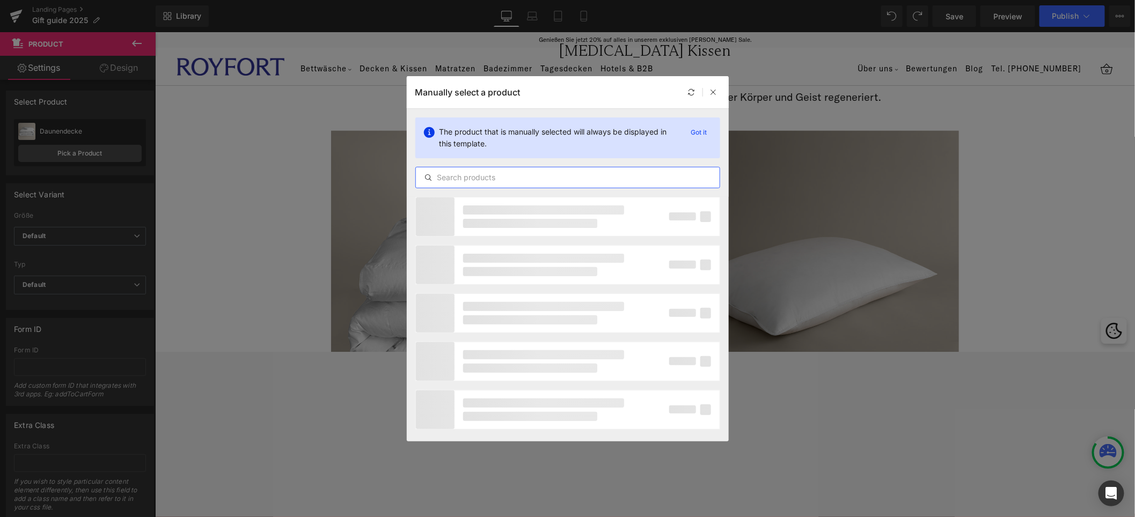
click at [528, 181] on input "text" at bounding box center [568, 177] width 304 height 13
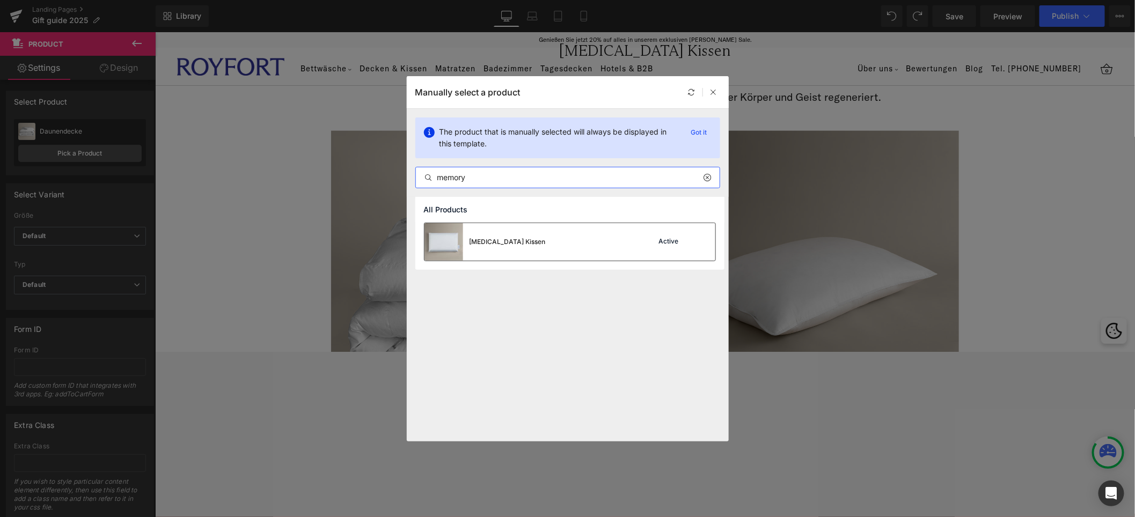
type input "memory"
click at [530, 245] on div "[MEDICAL_DATA] Kissen" at bounding box center [508, 242] width 76 height 10
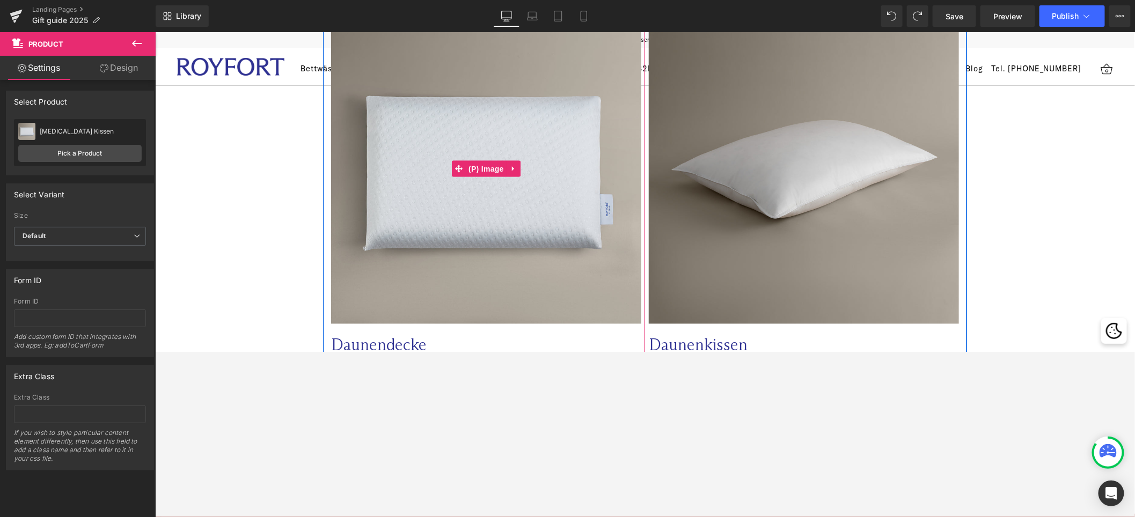
scroll to position [2827, 0]
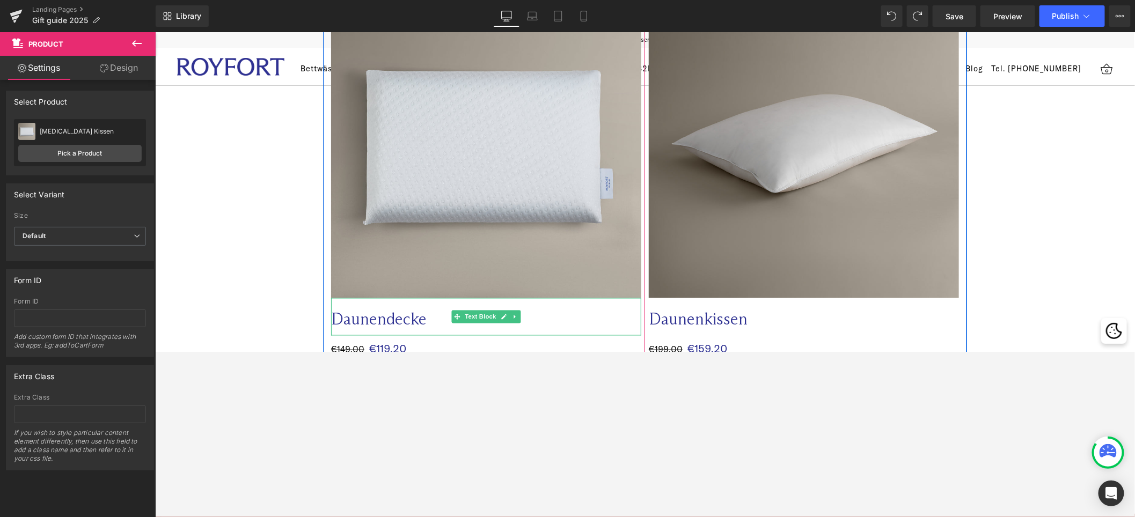
click at [392, 309] on p "Daunendecke" at bounding box center [464, 319] width 267 height 21
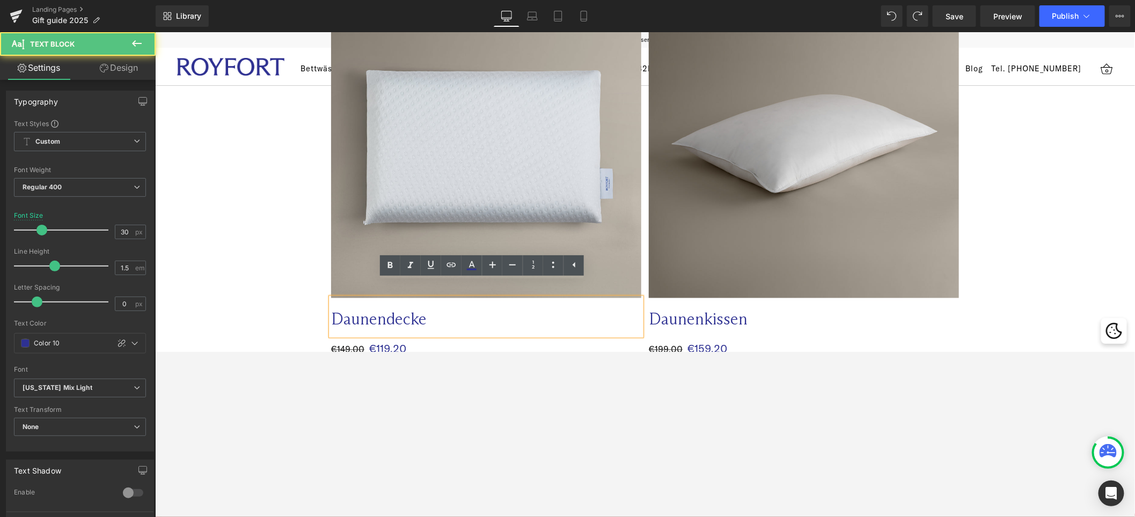
click at [426, 310] on p "Daunendecke" at bounding box center [464, 319] width 267 height 21
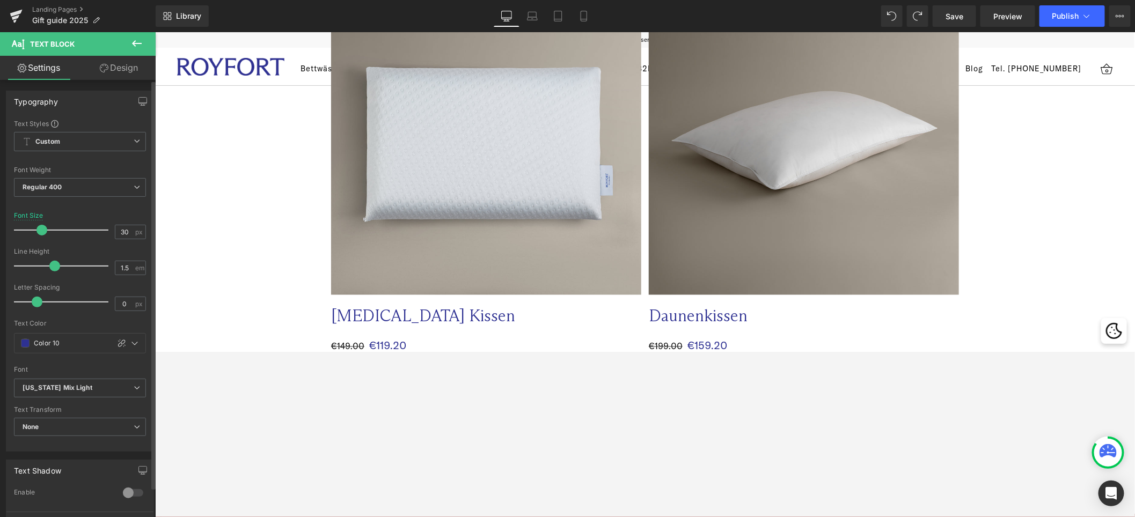
scroll to position [2832, 0]
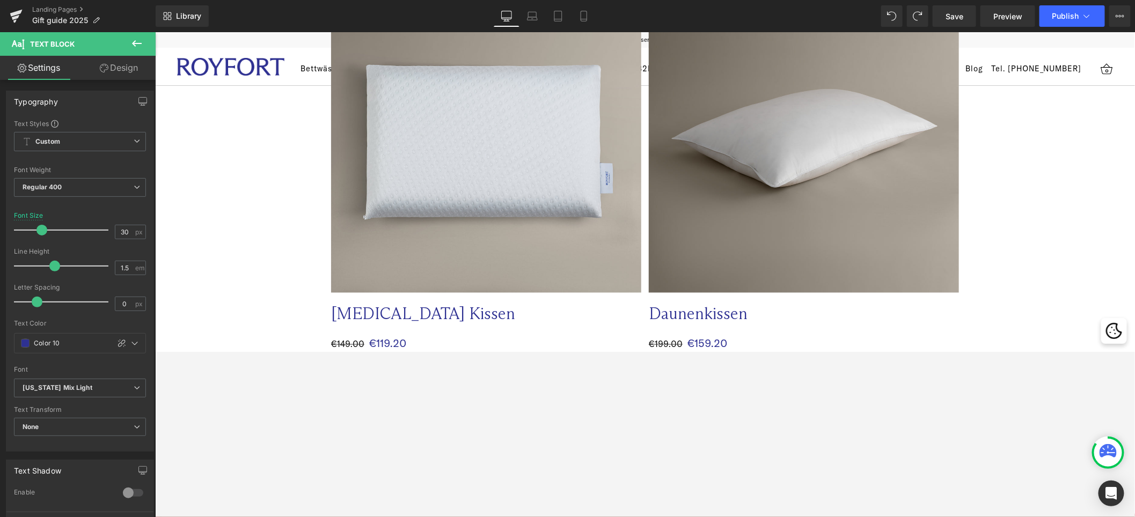
click at [720, 303] on p "Daunenkissen" at bounding box center [781, 313] width 267 height 21
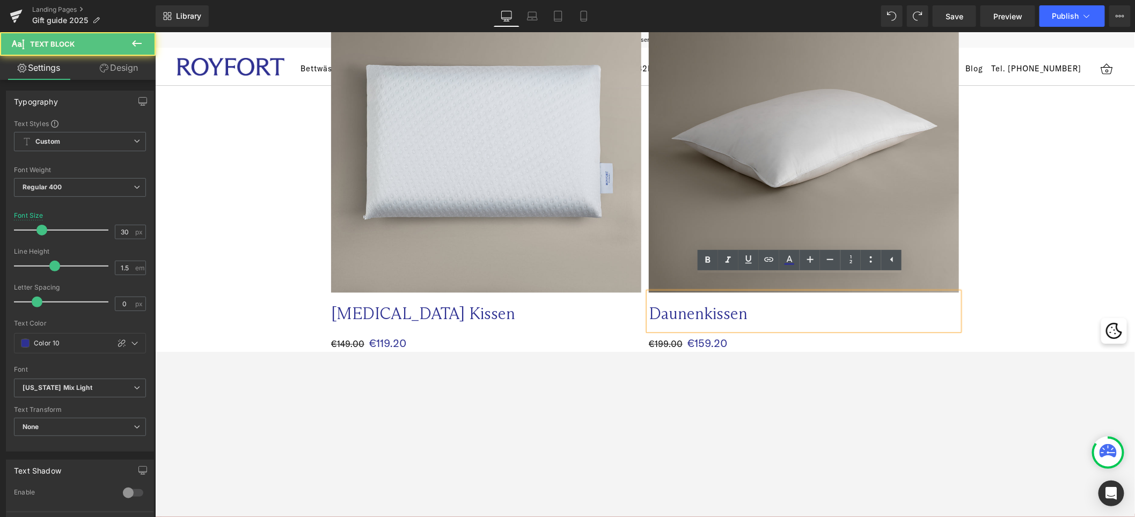
click at [772, 202] on img at bounding box center [803, 137] width 310 height 310
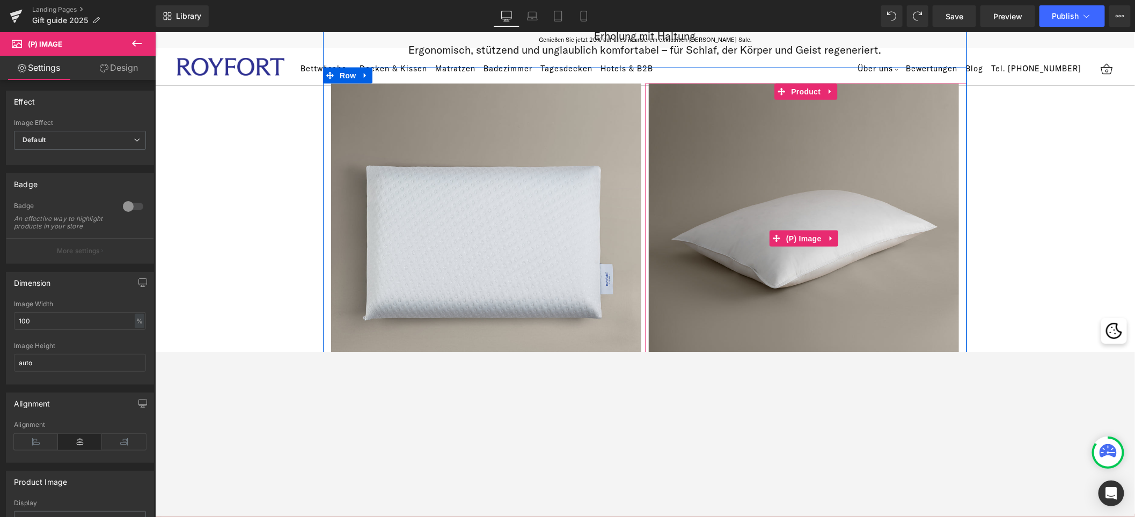
scroll to position [2729, 0]
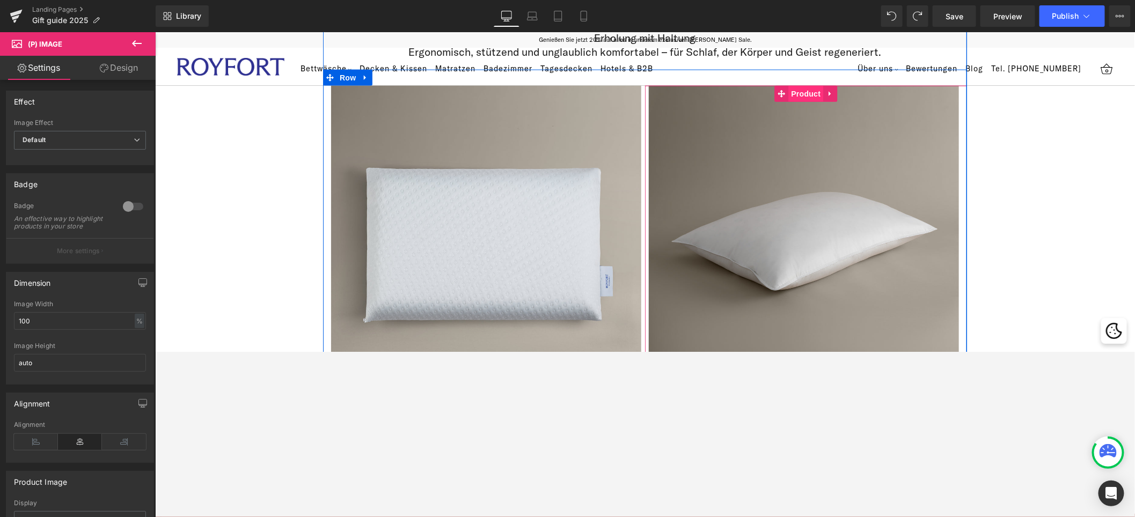
click at [772, 85] on span "Product" at bounding box center [806, 93] width 35 height 16
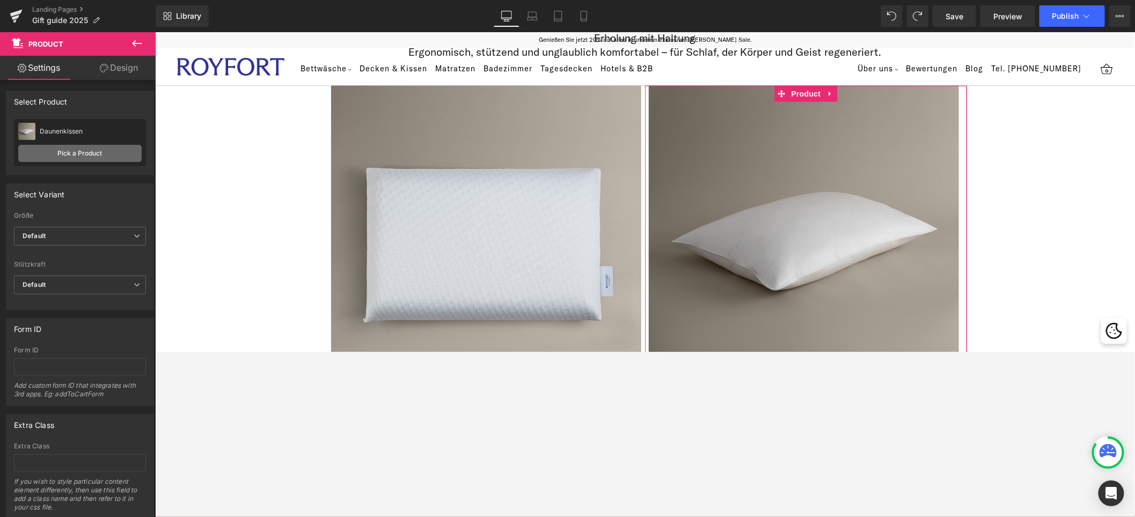
click at [82, 155] on link "Pick a Product" at bounding box center [79, 153] width 123 height 17
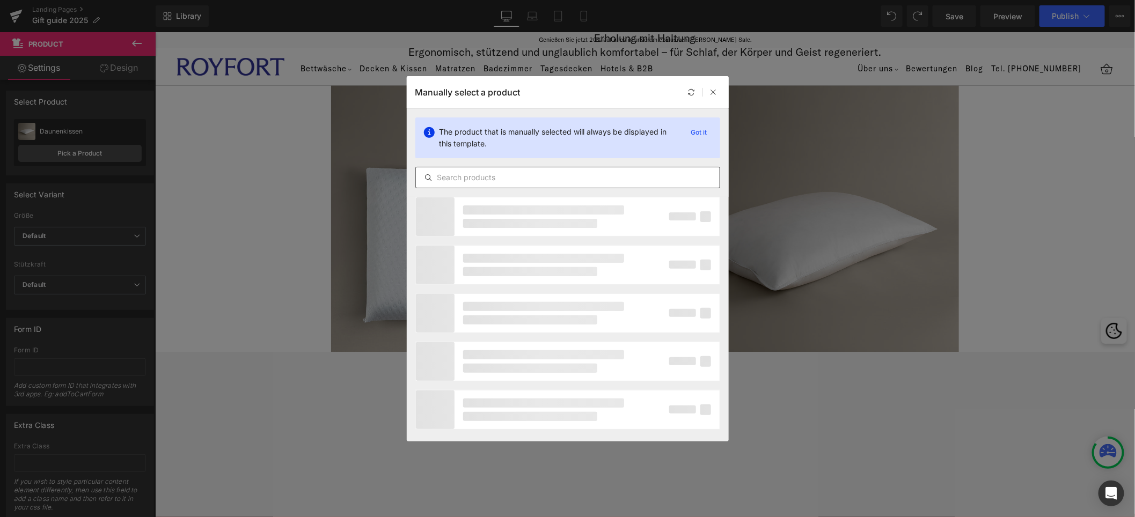
click at [459, 168] on div at bounding box center [567, 177] width 305 height 21
click at [461, 173] on input "text" at bounding box center [568, 177] width 304 height 13
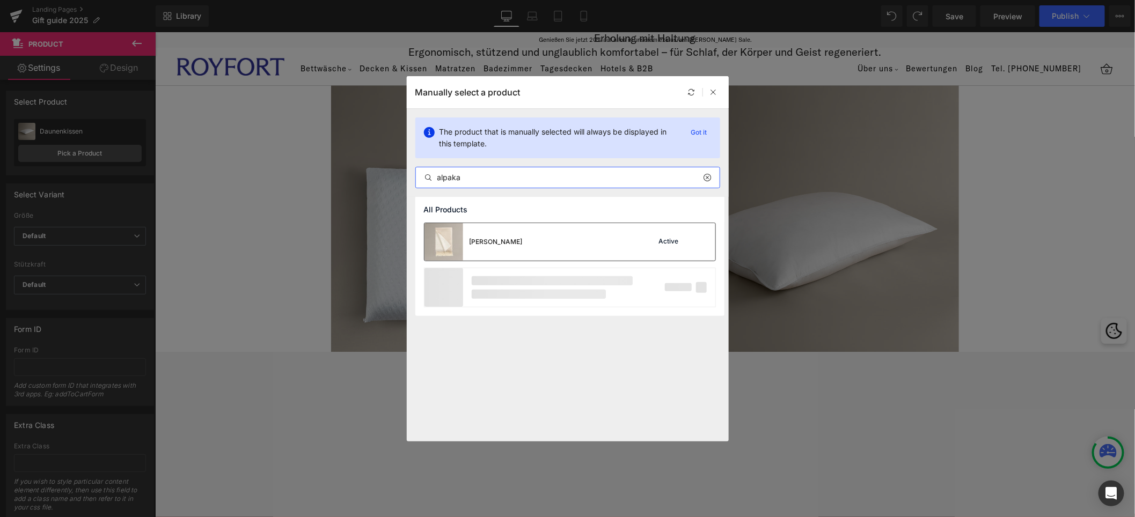
type input "alpaka"
click at [477, 243] on div "[PERSON_NAME]" at bounding box center [496, 242] width 53 height 10
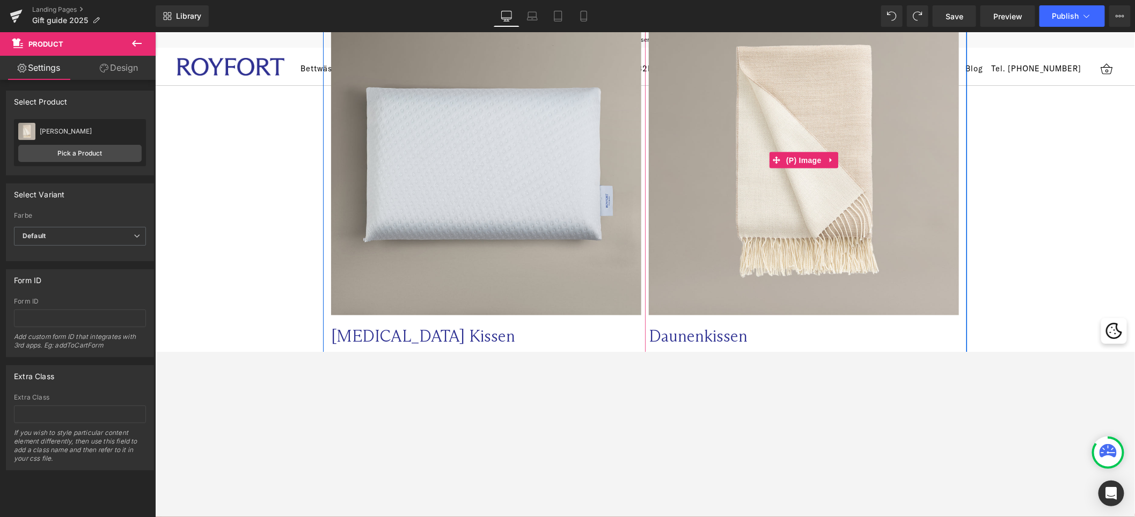
scroll to position [2816, 0]
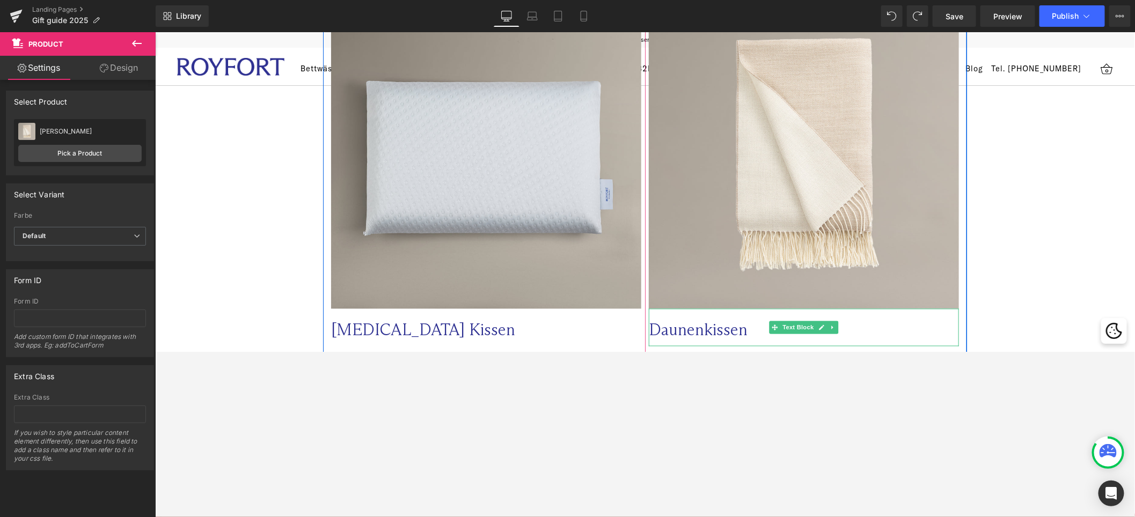
click at [756, 319] on p "Daunenkissen" at bounding box center [781, 329] width 267 height 21
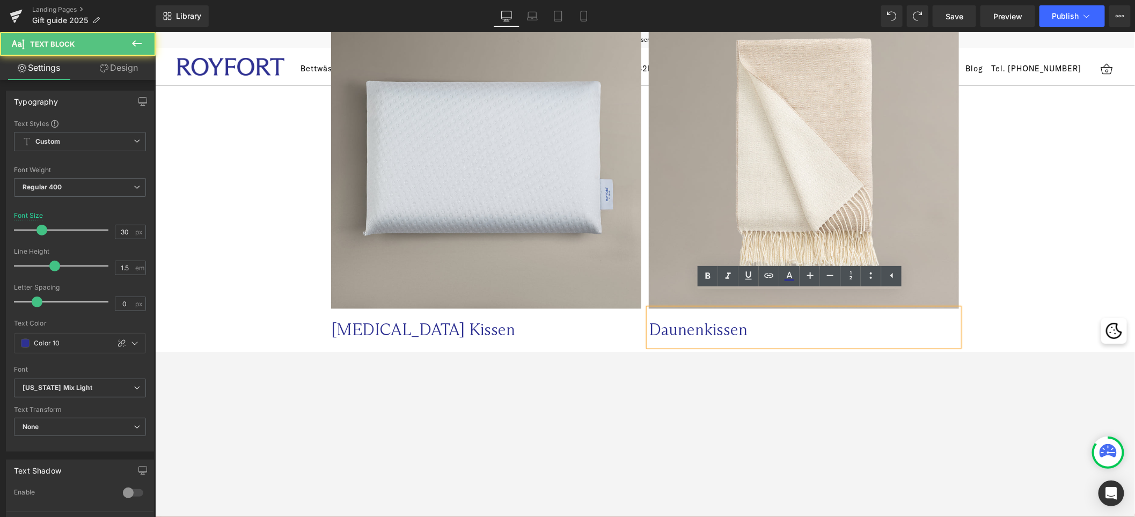
click at [737, 319] on p "Daunenkissen" at bounding box center [781, 329] width 267 height 21
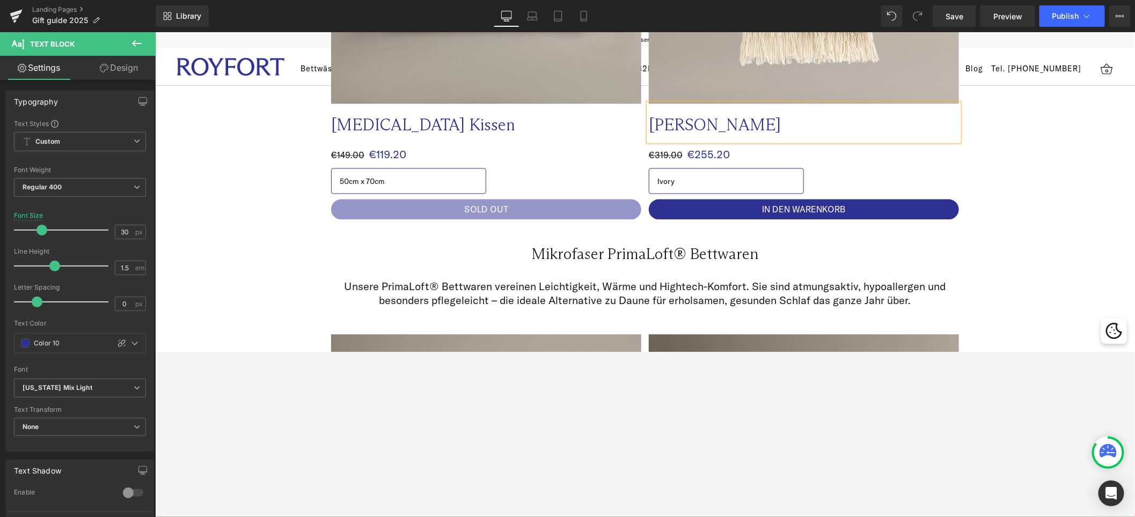
scroll to position [3142, 0]
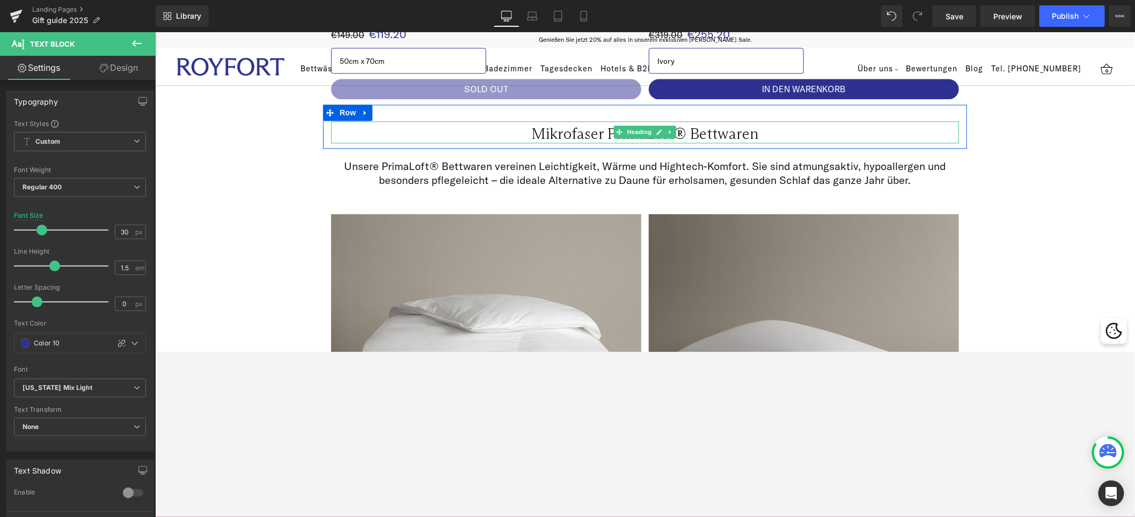
click at [566, 125] on h2 "Mikrofaser PrimaLoft® Bettwaren" at bounding box center [645, 134] width 628 height 18
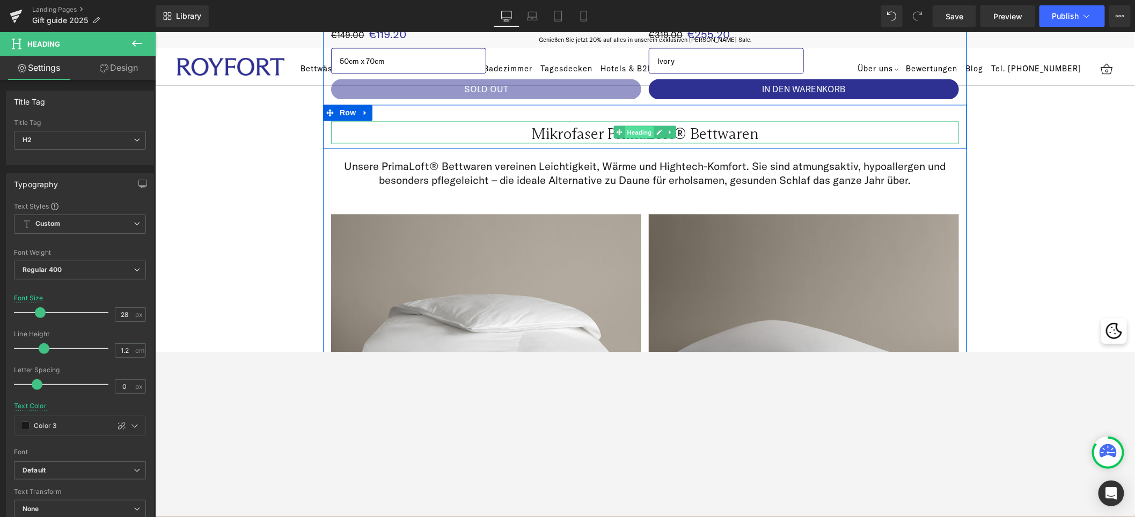
click at [646, 126] on span "Heading" at bounding box center [639, 132] width 29 height 13
click at [752, 125] on h2 "Mikrofaser PrimaLoft® Bettwaren" at bounding box center [645, 134] width 628 height 18
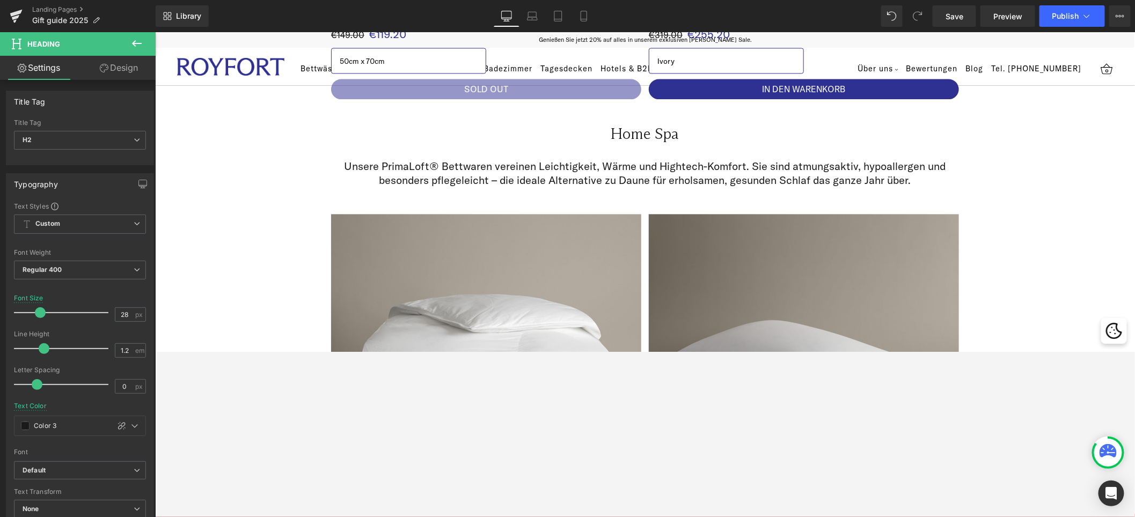
click at [654, 126] on div "Home Spa Heading" at bounding box center [645, 132] width 628 height 22
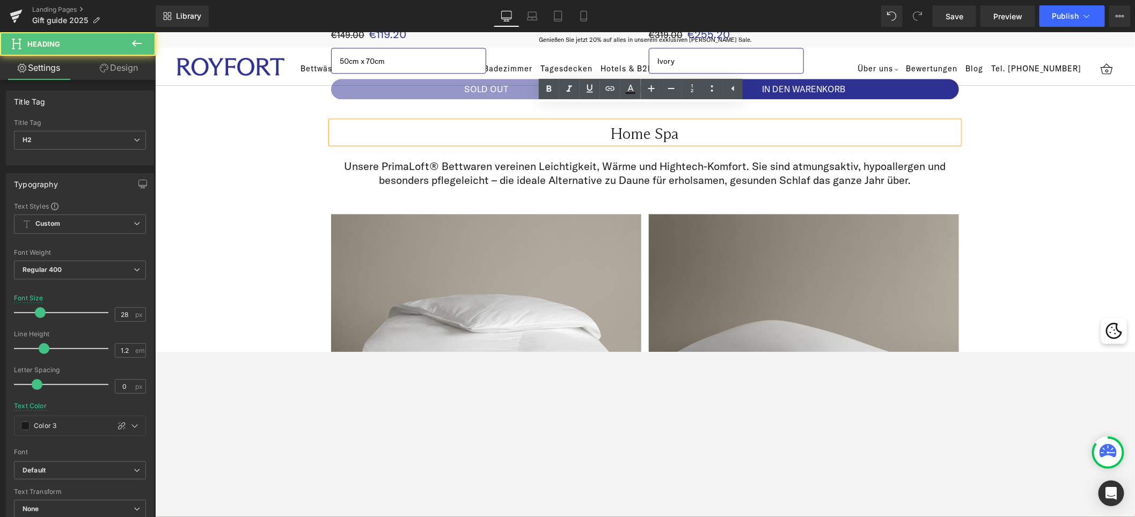
click at [660, 125] on h2 "Home Spa" at bounding box center [645, 134] width 628 height 18
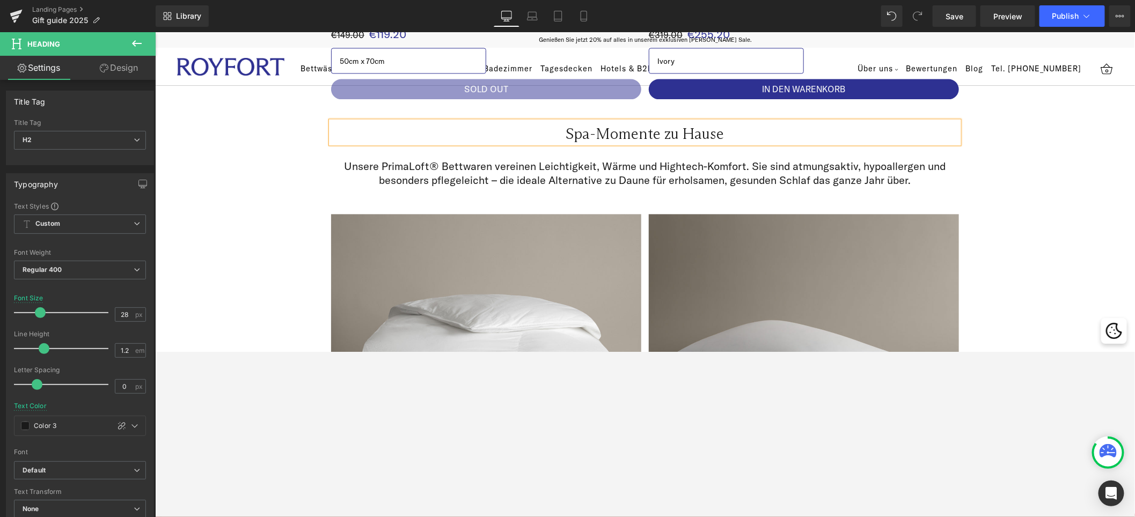
click at [575, 159] on p "Unsere PrimaLoft® Bettwaren vereinen Leichtigkeit, Wärme und Hightech-Komfort. …" at bounding box center [645, 173] width 612 height 28
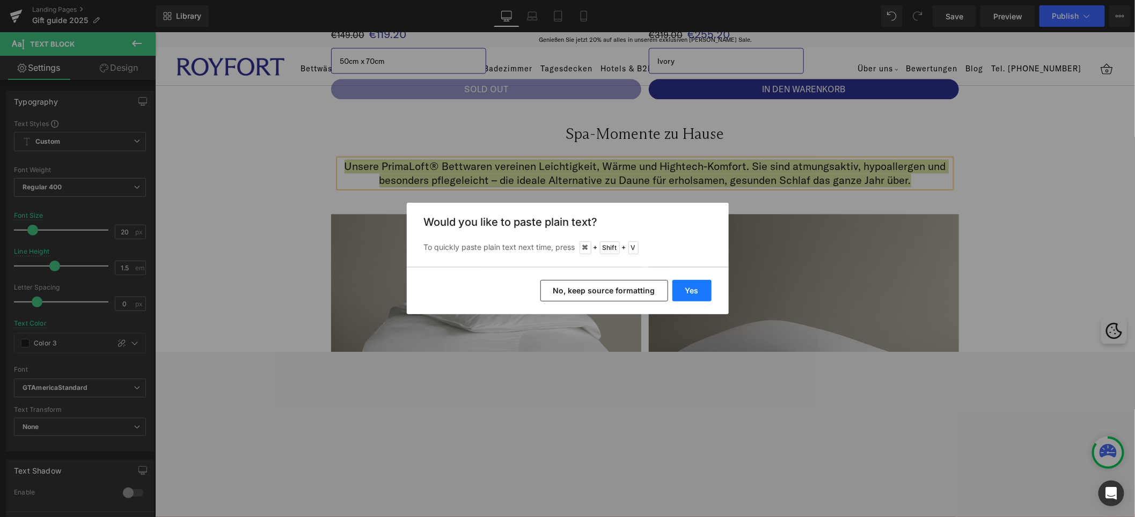
click at [689, 293] on button "Yes" at bounding box center [692, 290] width 39 height 21
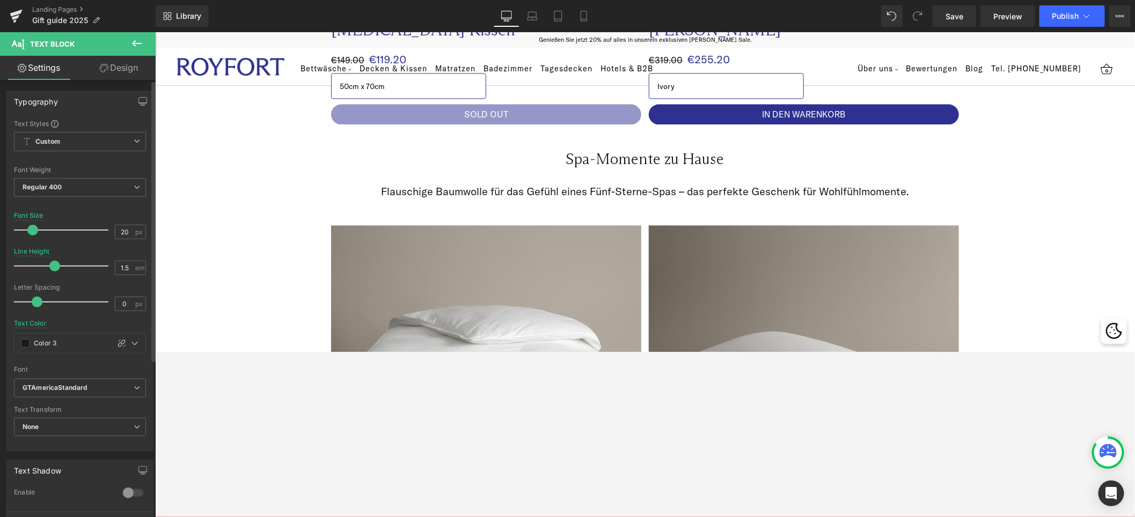
scroll to position [3116, 0]
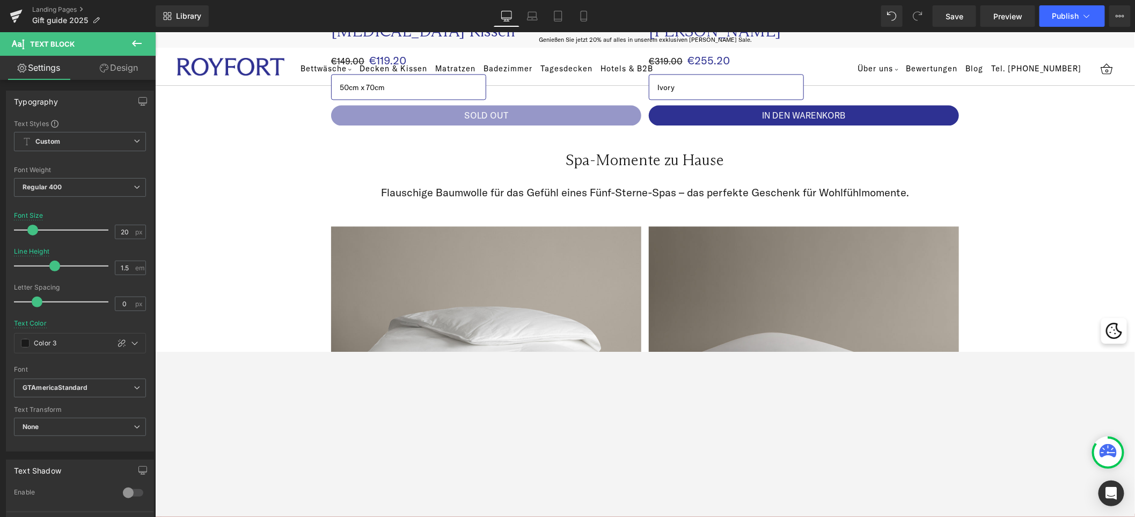
click at [476, 266] on img at bounding box center [486, 381] width 310 height 310
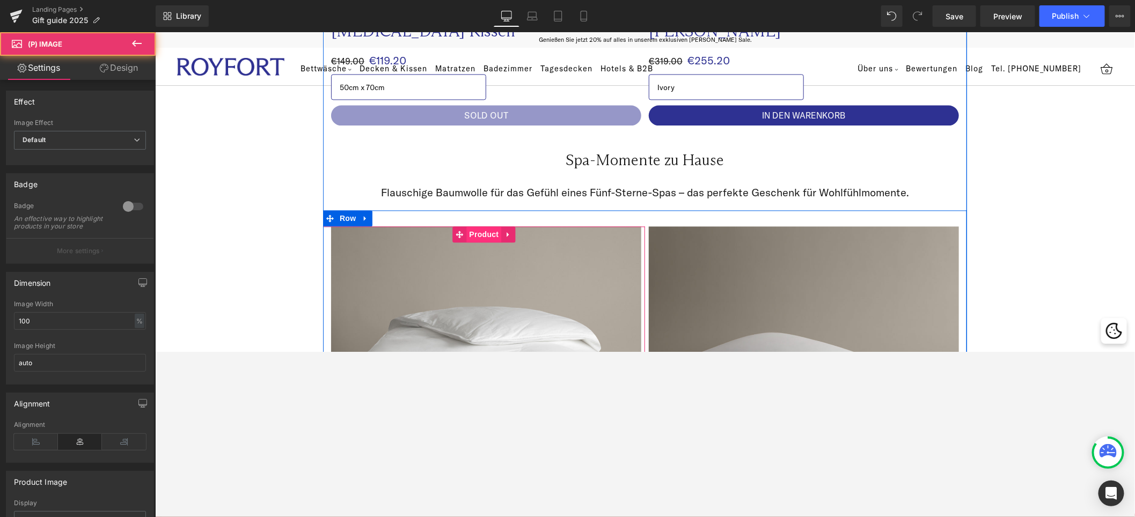
click at [477, 226] on span "Product" at bounding box center [483, 234] width 35 height 16
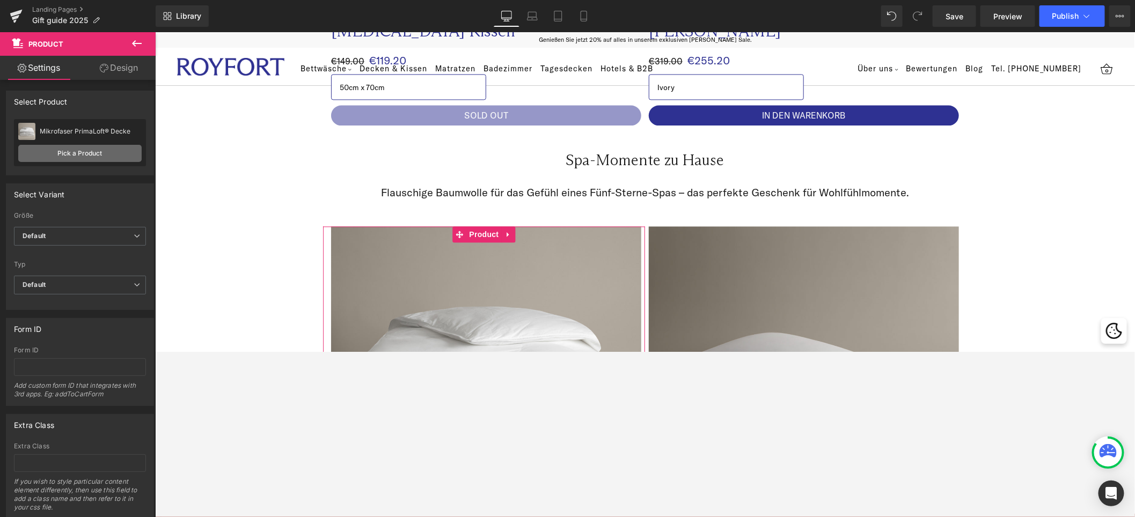
click at [77, 159] on link "Pick a Product" at bounding box center [79, 153] width 123 height 17
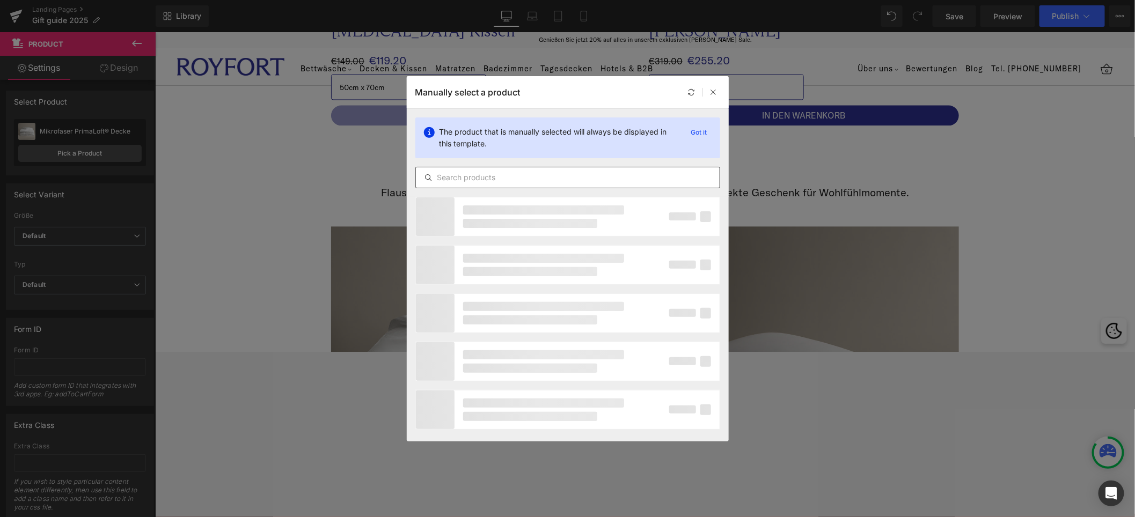
click at [508, 181] on input "text" at bounding box center [568, 177] width 304 height 13
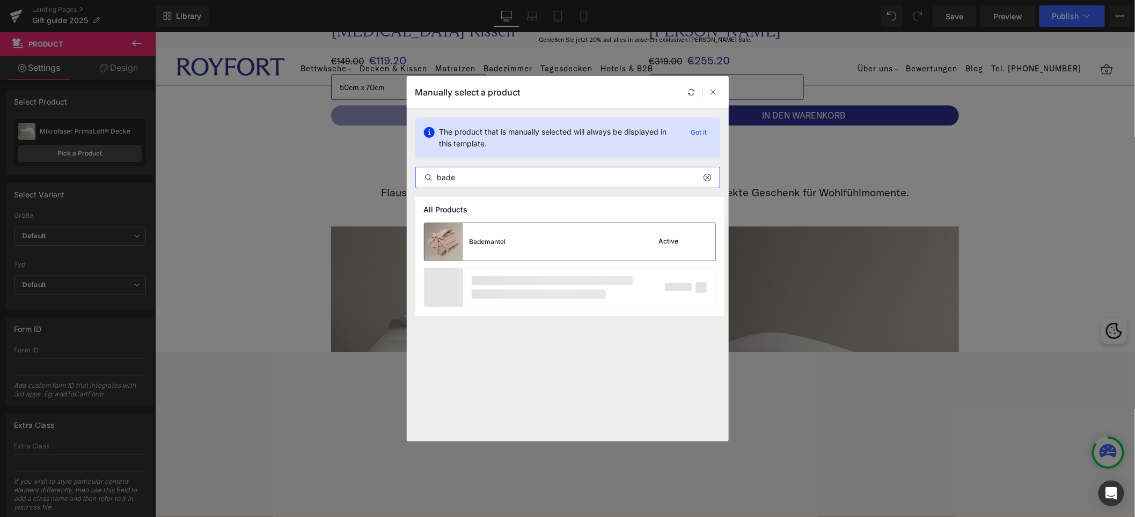
type input "bade"
click at [495, 236] on div "Bademantel" at bounding box center [466, 242] width 82 height 38
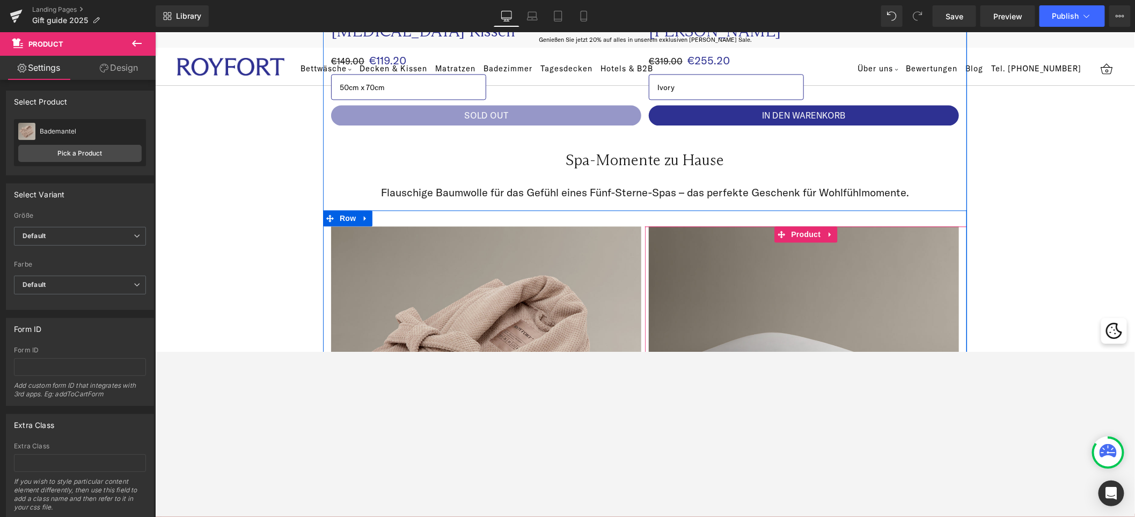
click at [750, 261] on img at bounding box center [803, 381] width 310 height 310
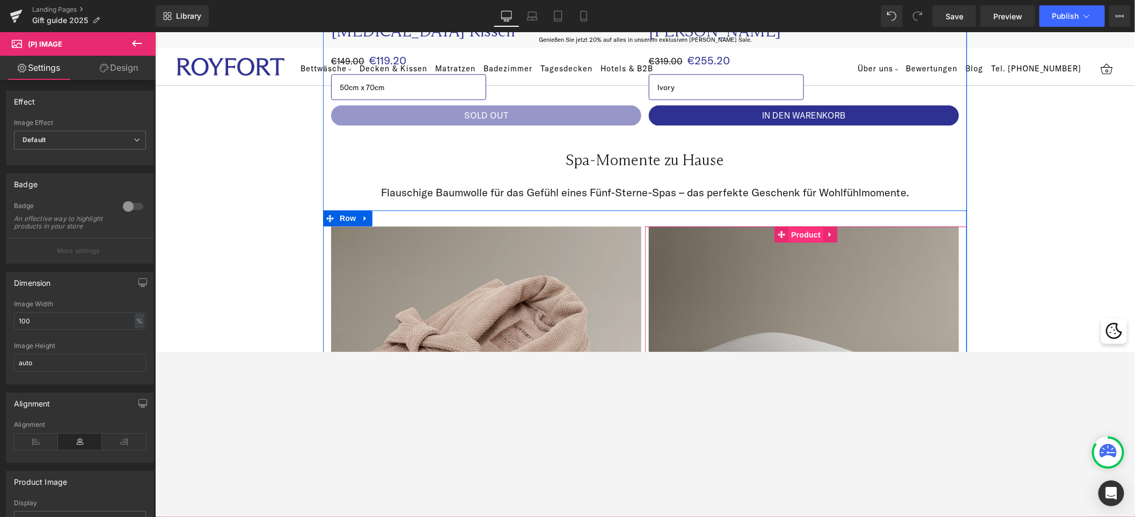
click at [772, 227] on span "Product" at bounding box center [806, 235] width 35 height 16
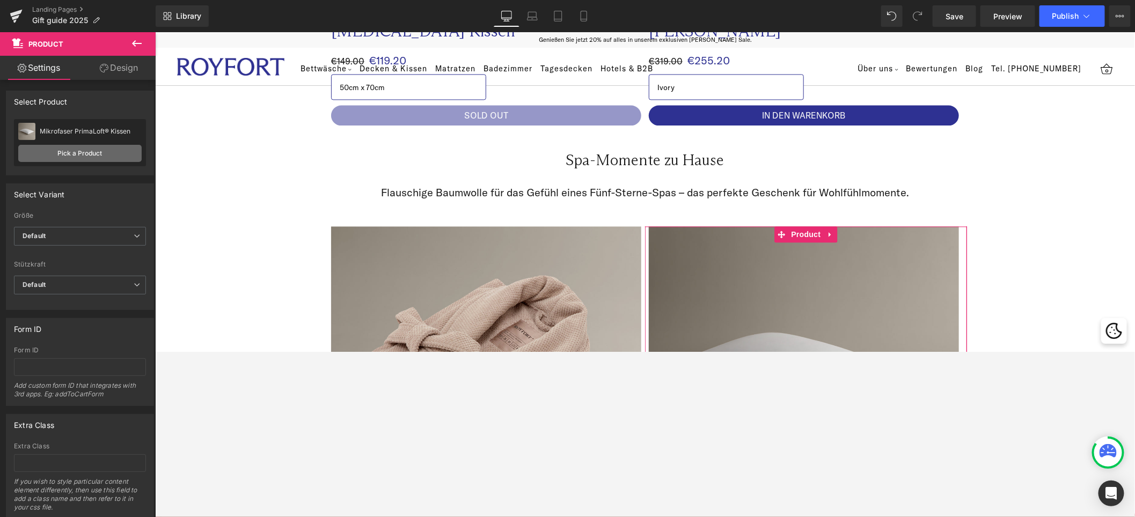
click at [84, 153] on link "Pick a Product" at bounding box center [79, 153] width 123 height 17
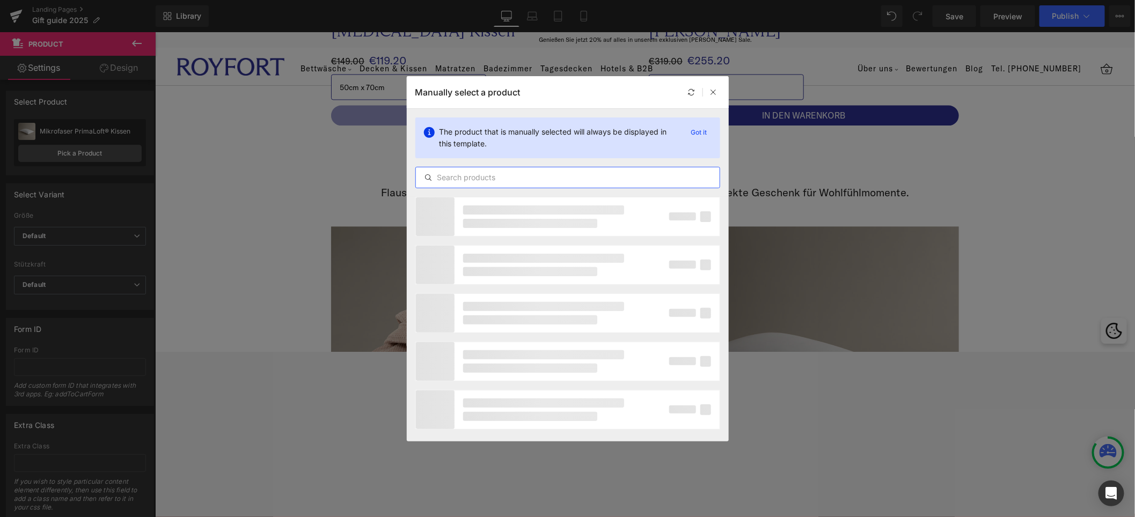
click at [537, 178] on input "text" at bounding box center [568, 177] width 304 height 13
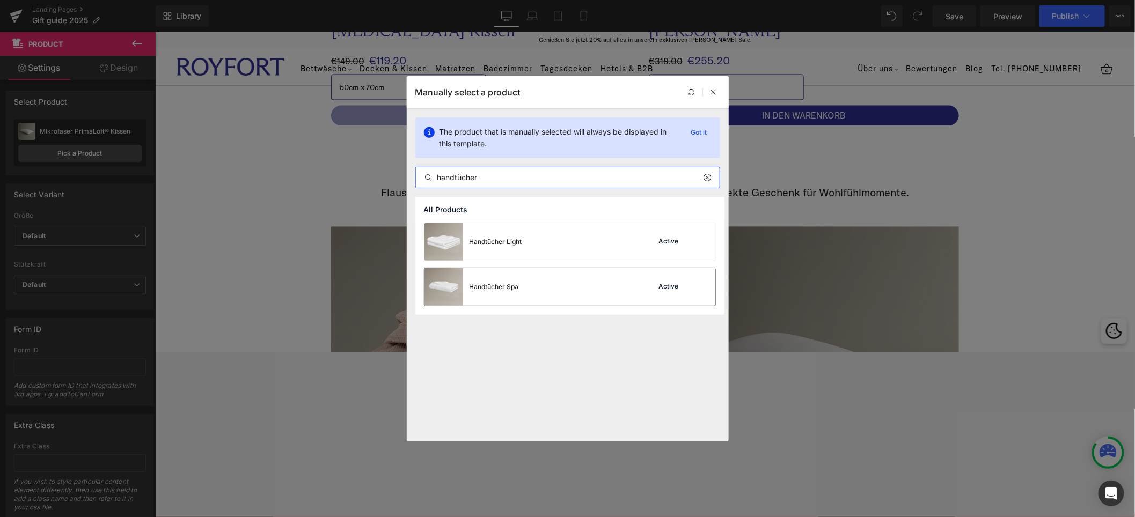
type input "handtücher"
click at [531, 287] on div "Handtücher Spa Active" at bounding box center [570, 287] width 291 height 38
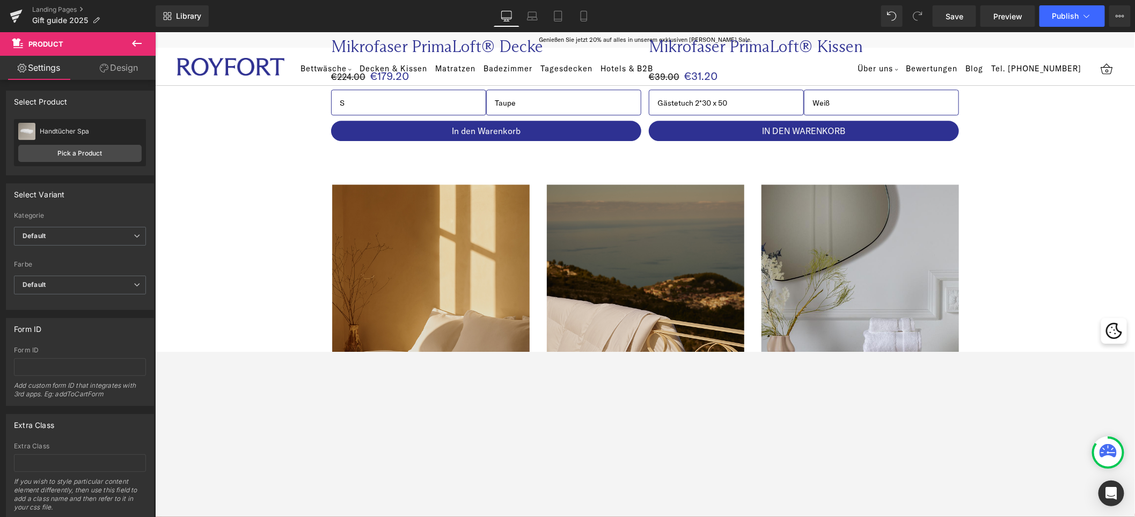
scroll to position [3630, 0]
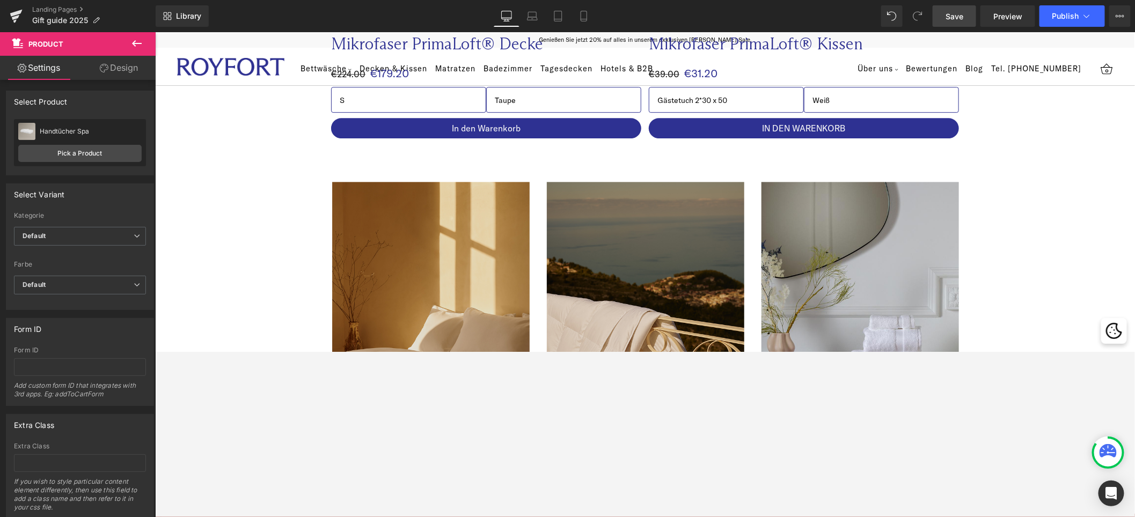
click at [772, 14] on span "Save" at bounding box center [955, 16] width 18 height 11
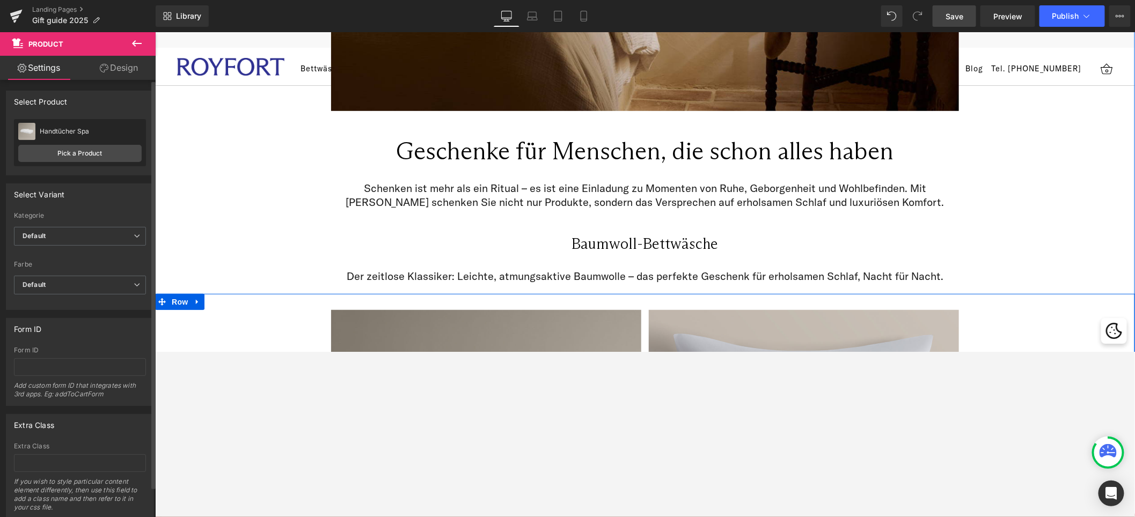
scroll to position [288, 0]
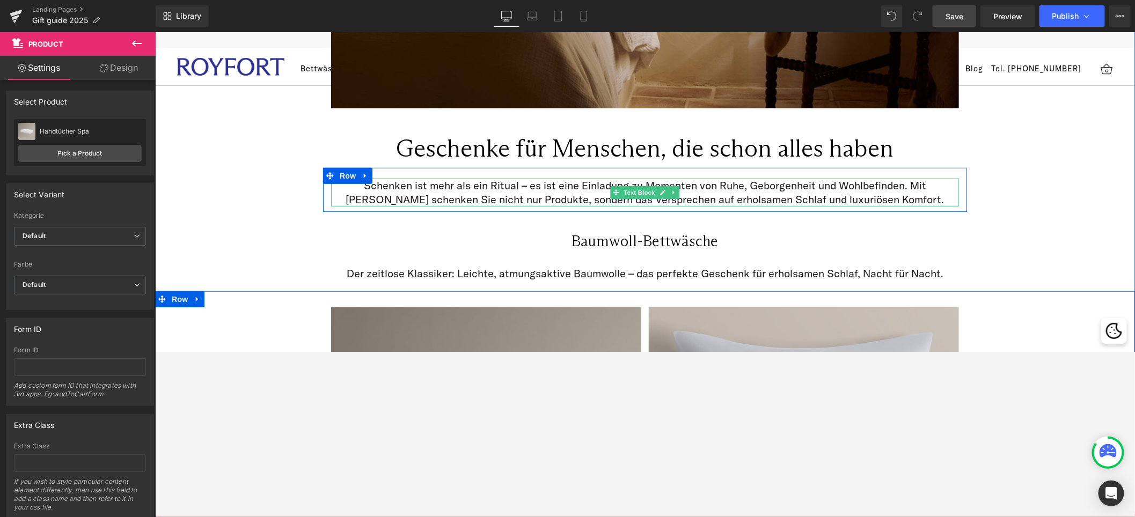
click at [525, 188] on p "Schenken ist mehr als ein Ritual – es ist eine Einladung zu Momenten von Ruhe, …" at bounding box center [645, 192] width 628 height 28
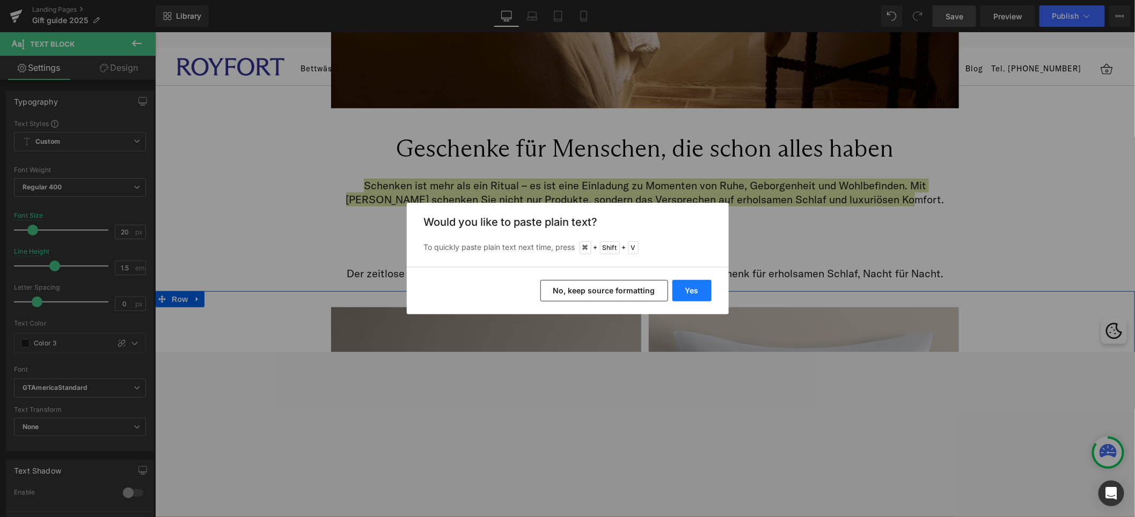
click at [689, 282] on button "Yes" at bounding box center [692, 290] width 39 height 21
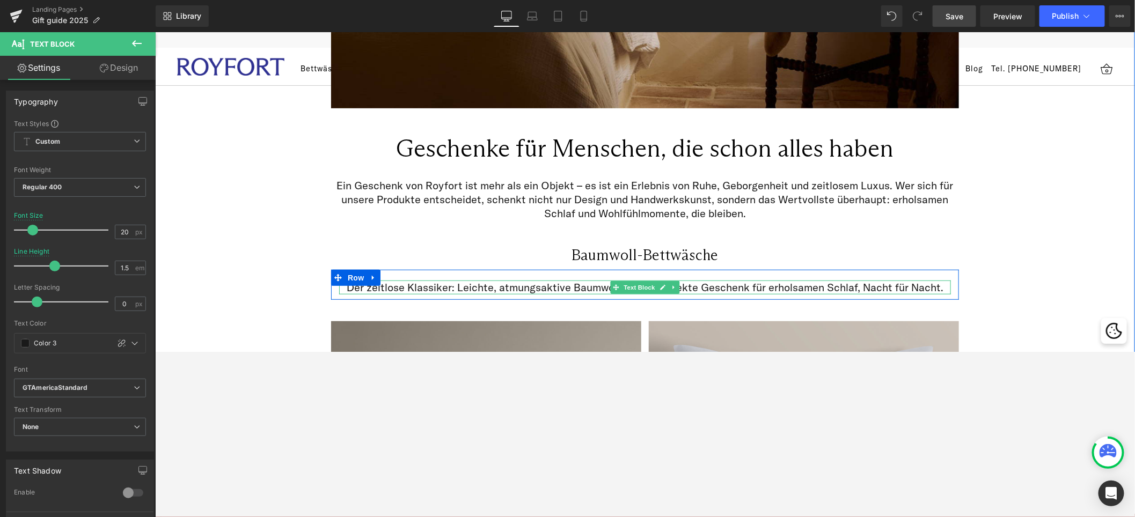
click at [612, 288] on icon at bounding box center [615, 287] width 6 height 6
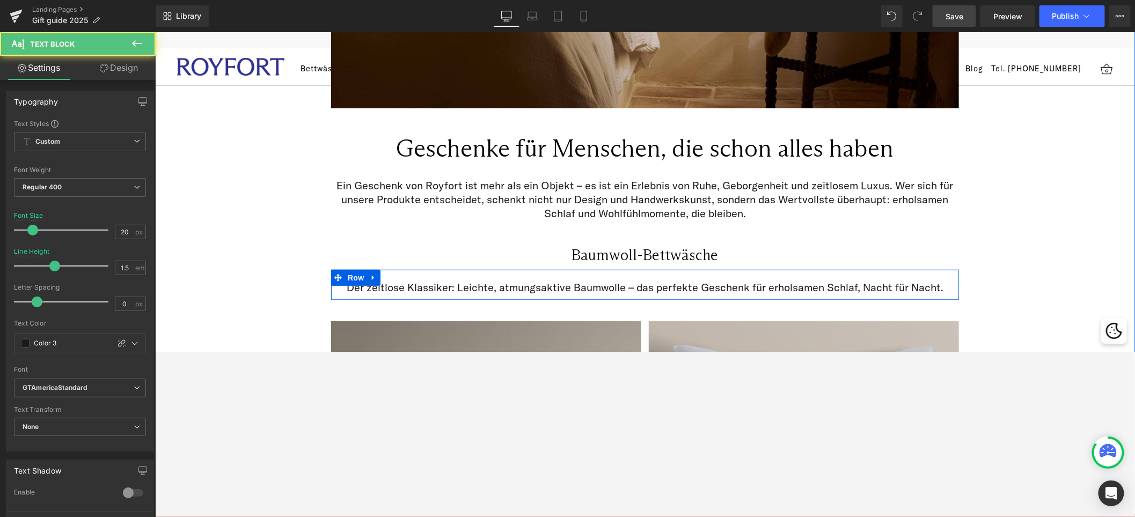
click at [155, 32] on div at bounding box center [155, 32] width 0 height 0
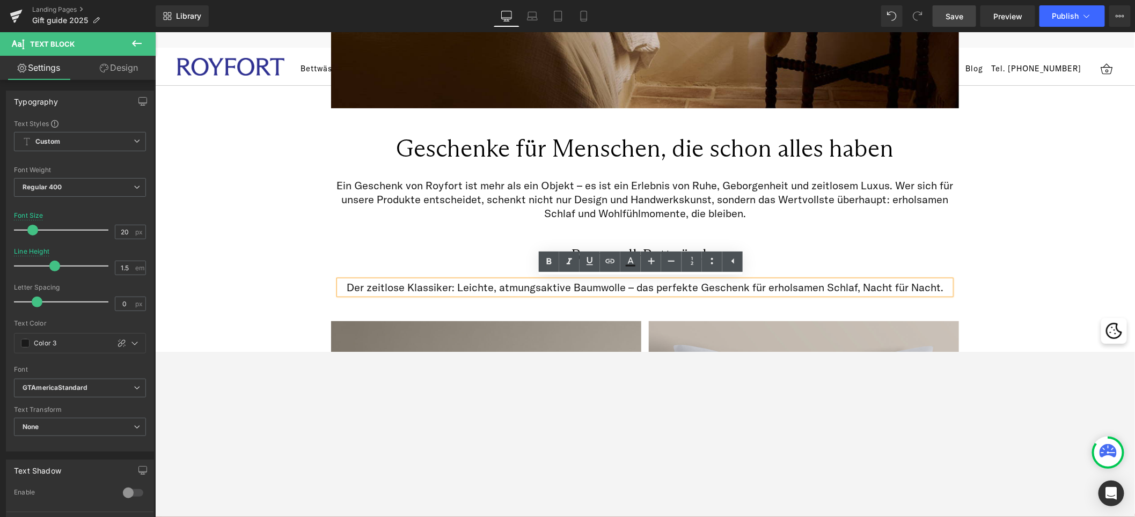
click at [551, 288] on p "Der zeitlose Klassiker: Leichte, atmungsaktive Baumwolle – das perfekte Geschen…" at bounding box center [645, 287] width 612 height 14
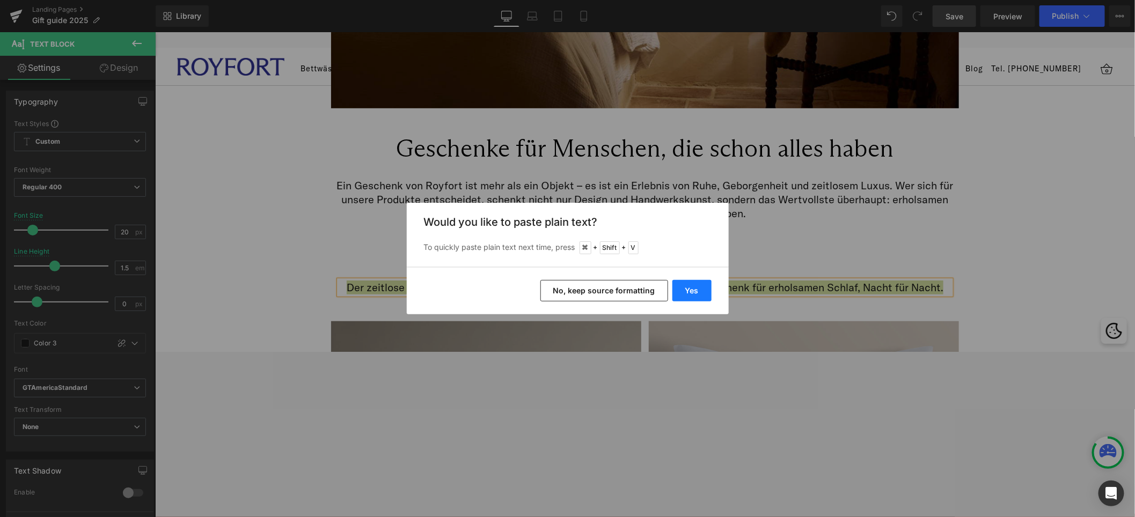
click at [695, 294] on button "Yes" at bounding box center [692, 290] width 39 height 21
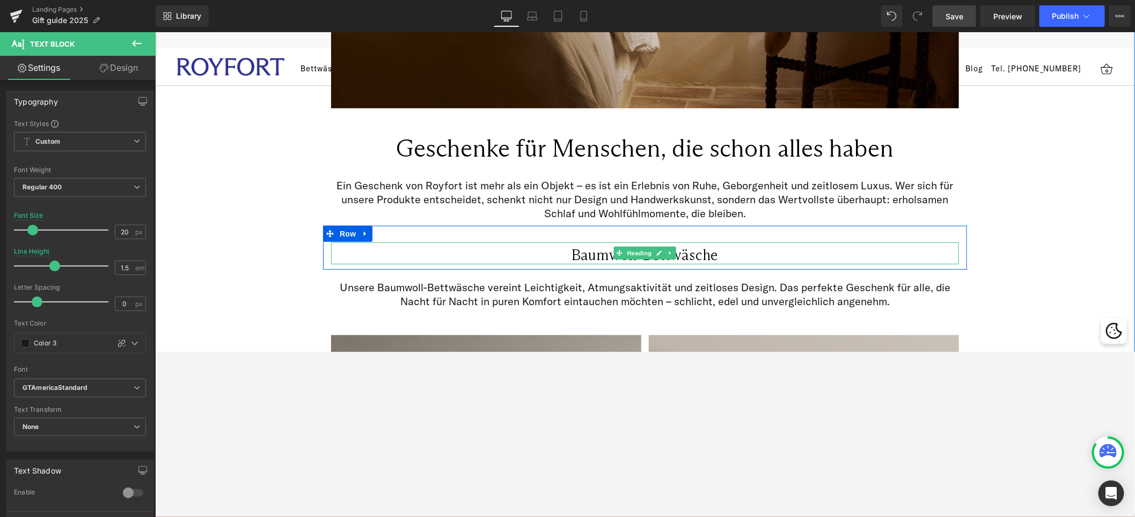
click at [667, 252] on icon at bounding box center [670, 253] width 6 height 6
click at [711, 252] on h2 "Baumwoll-Bettwäsche" at bounding box center [645, 255] width 628 height 18
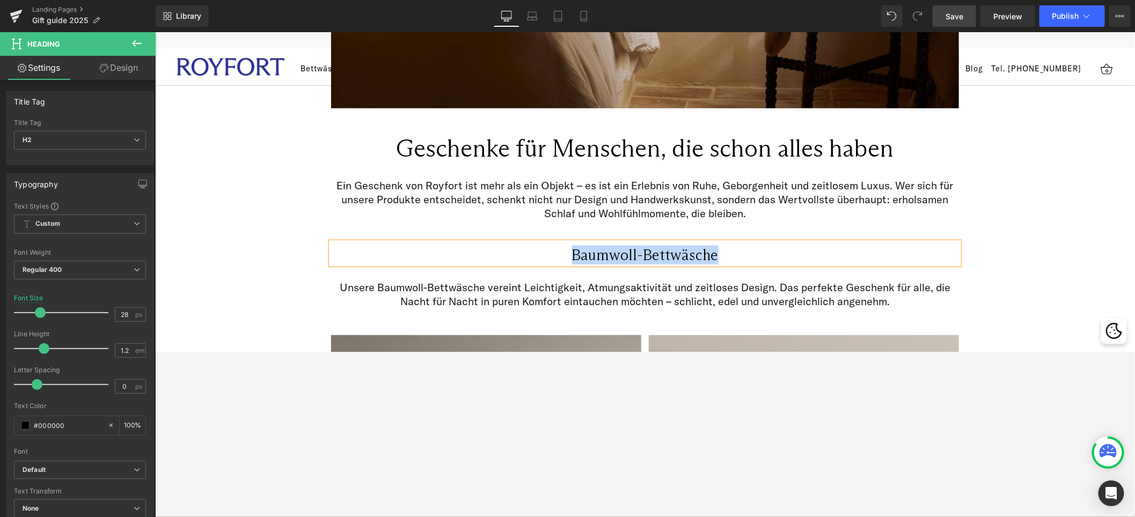
paste div
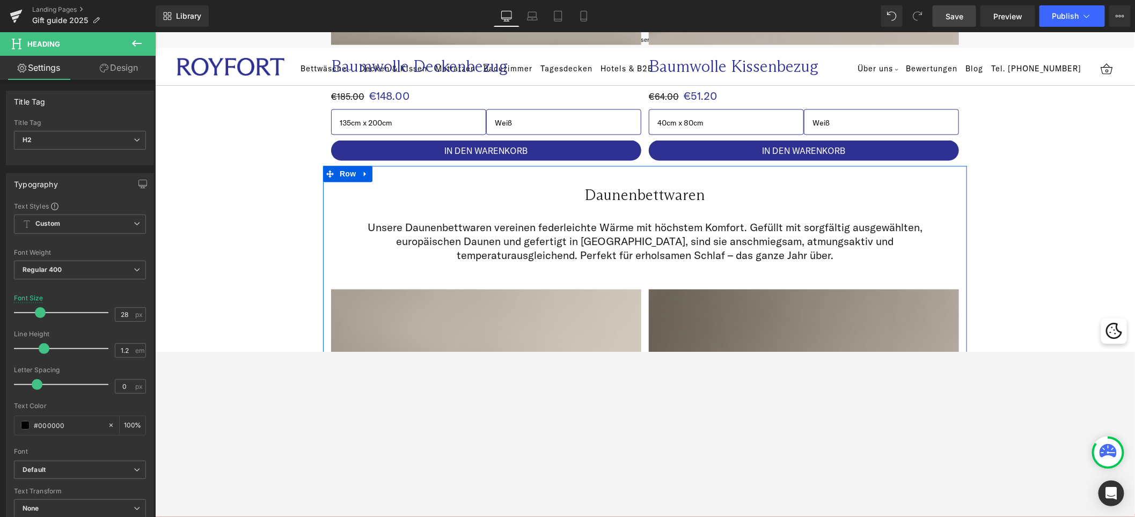
scroll to position [904, 0]
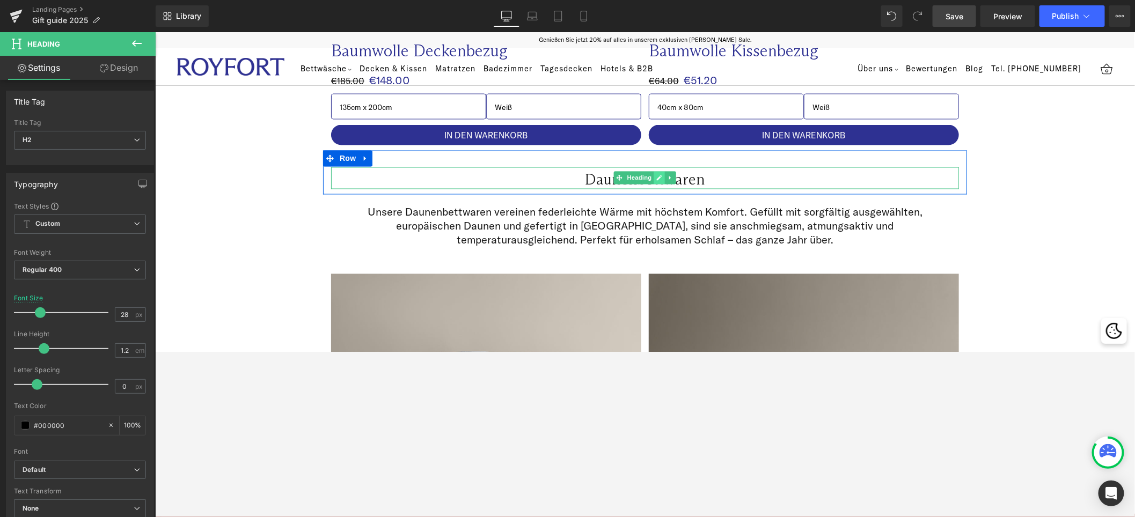
click at [659, 174] on link at bounding box center [659, 177] width 11 height 13
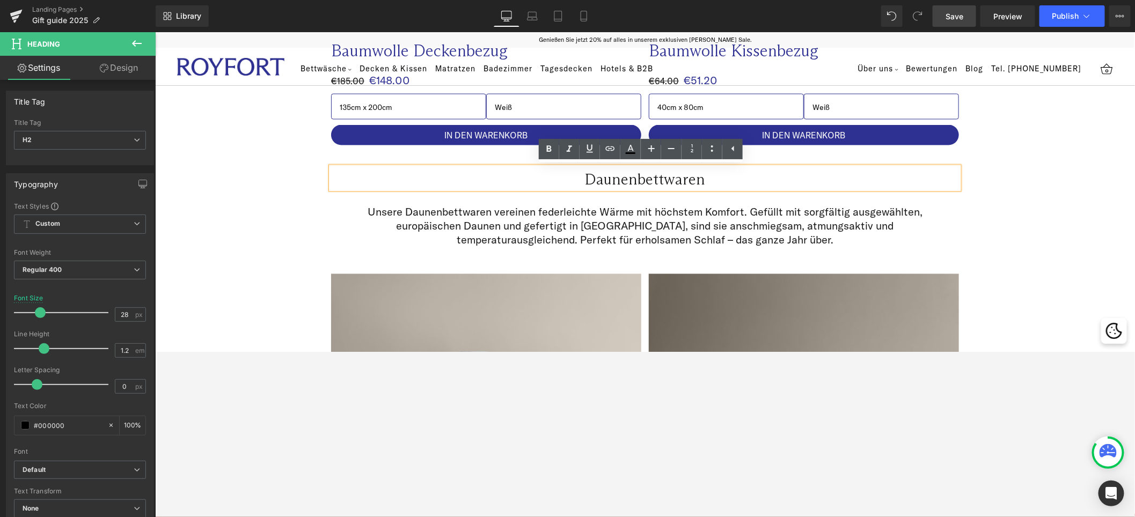
click at [721, 177] on h2 "Daunenbettwaren" at bounding box center [645, 180] width 628 height 18
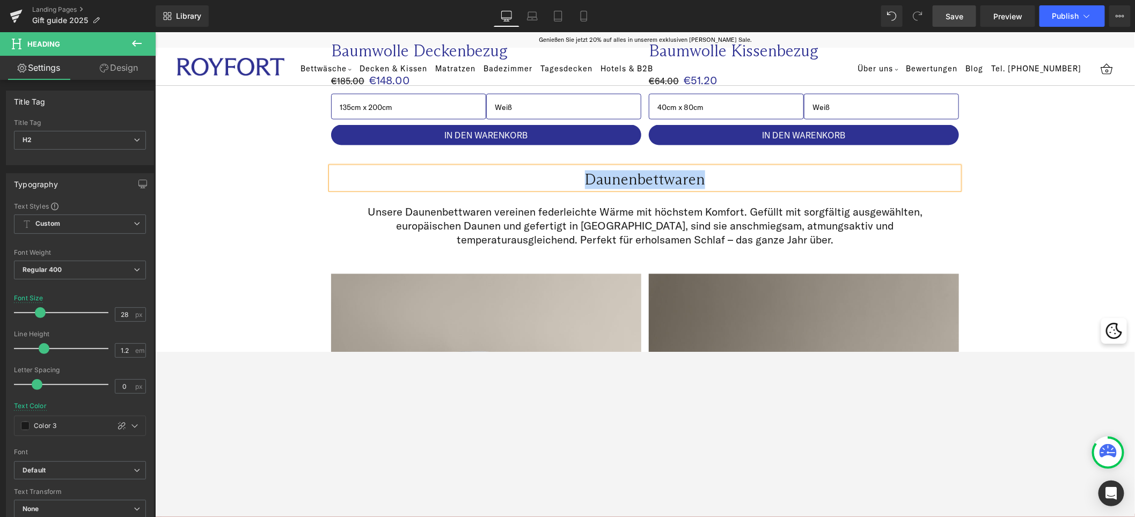
paste div
click at [608, 229] on span at bounding box center [602, 223] width 11 height 13
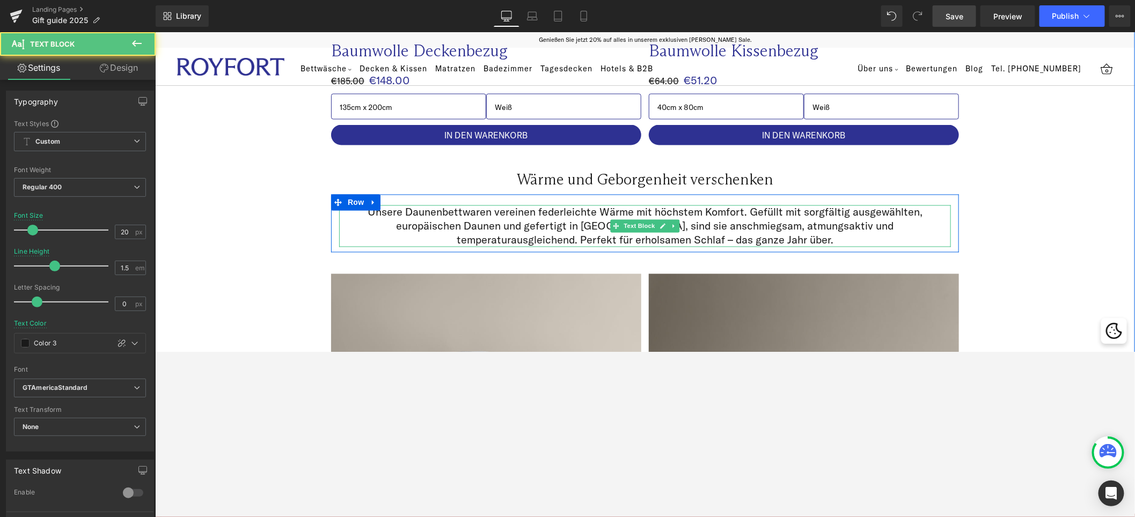
click at [731, 217] on p "Unsere Daunenbettwaren vereinen federleichte Wärme mit höchstem Komfort. Gefüll…" at bounding box center [645, 226] width 612 height 42
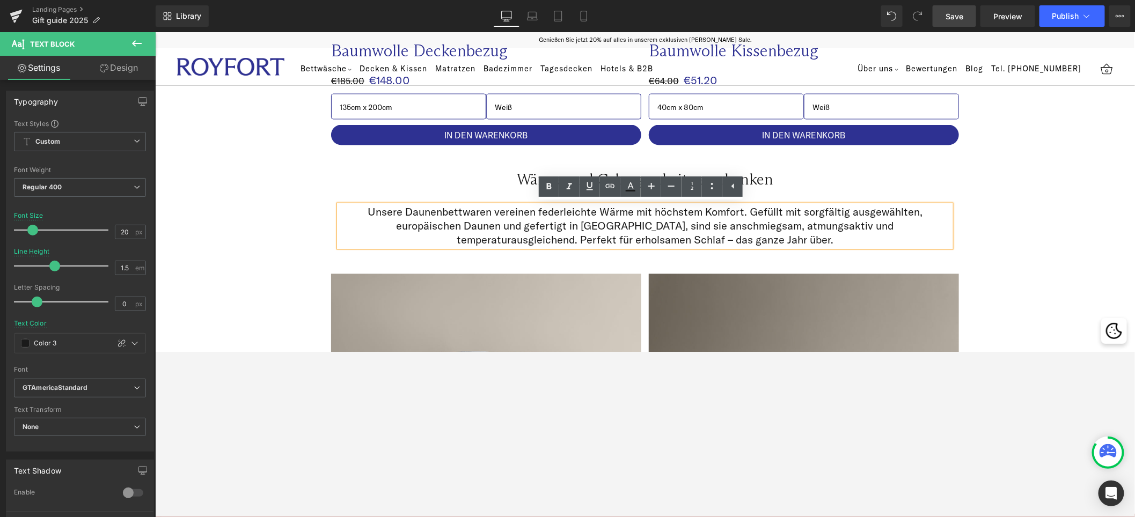
click at [750, 214] on p "Unsere Daunenbettwaren vereinen federleichte Wärme mit höchstem Komfort. Gefüll…" at bounding box center [645, 226] width 612 height 42
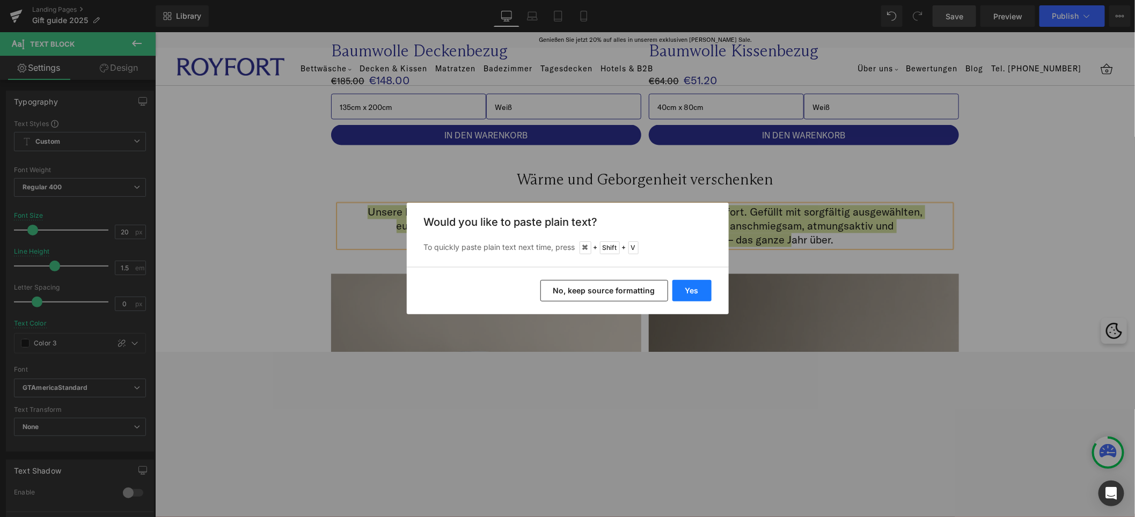
click at [695, 290] on button "Yes" at bounding box center [692, 290] width 39 height 21
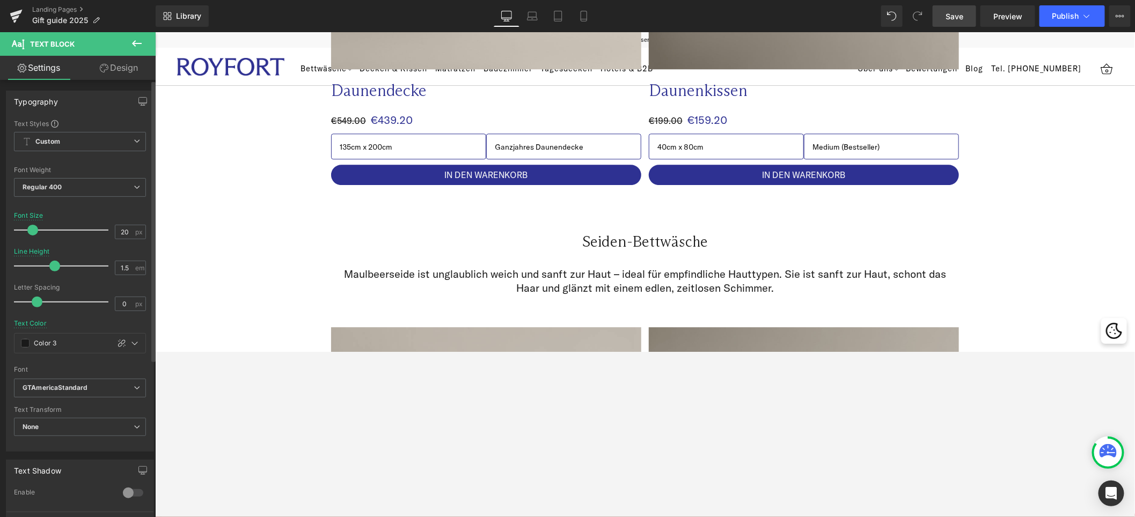
scroll to position [1477, 0]
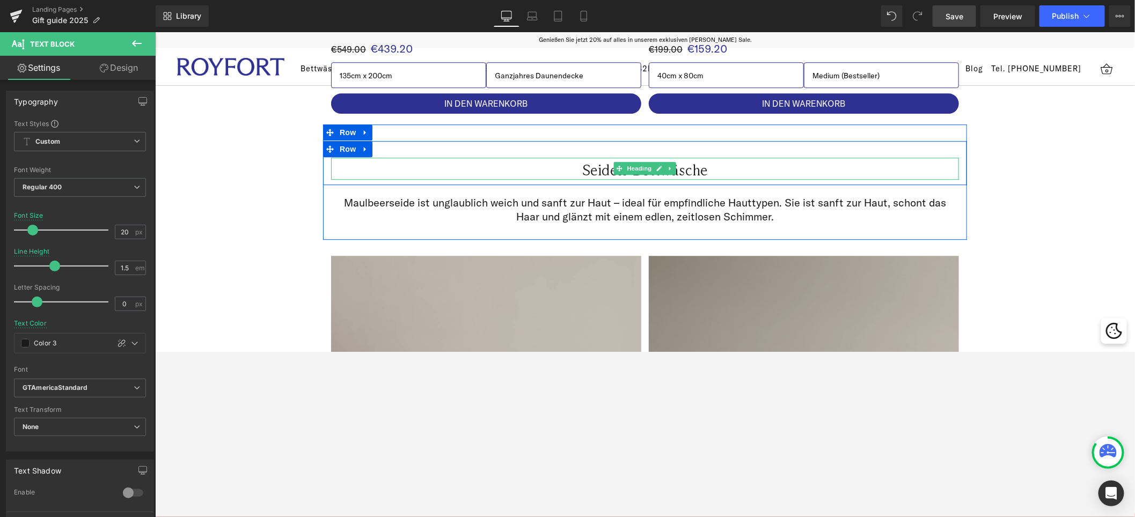
click at [640, 171] on span "Heading" at bounding box center [639, 168] width 29 height 13
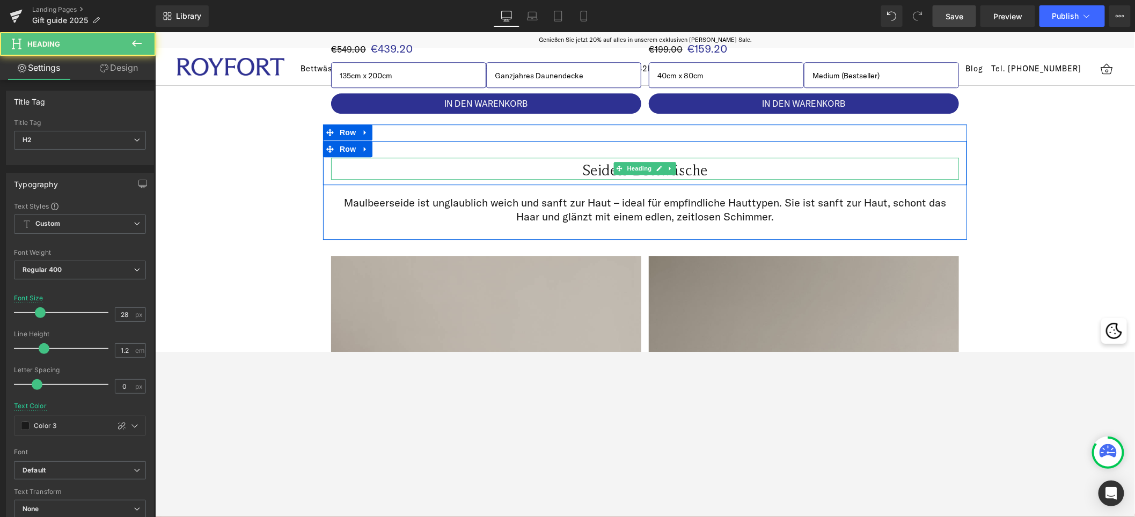
click at [725, 166] on h2 "Seiden-Bettwäsche" at bounding box center [645, 170] width 628 height 18
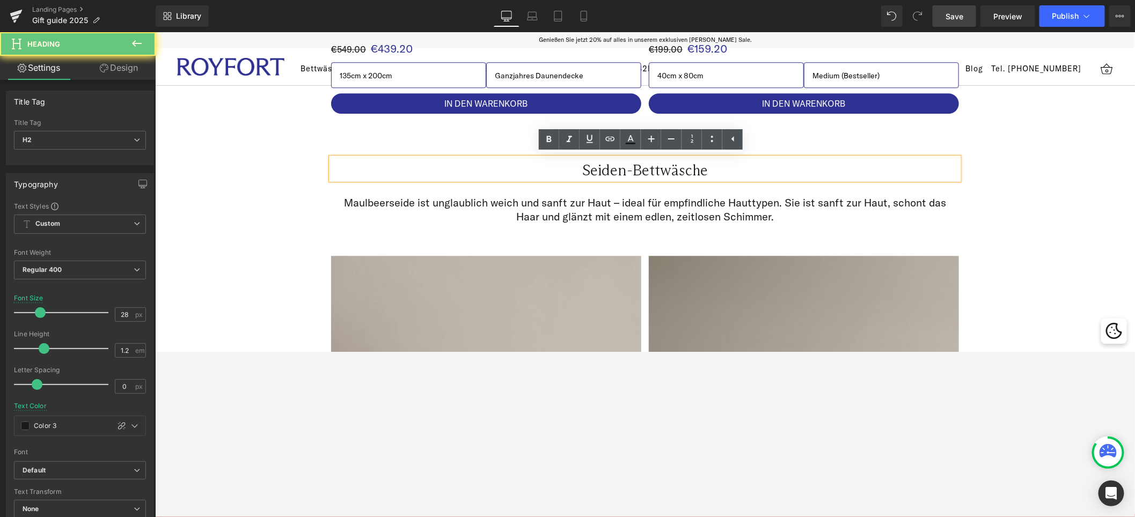
click at [689, 171] on h2 "Seiden-Bettwäsche" at bounding box center [645, 170] width 628 height 18
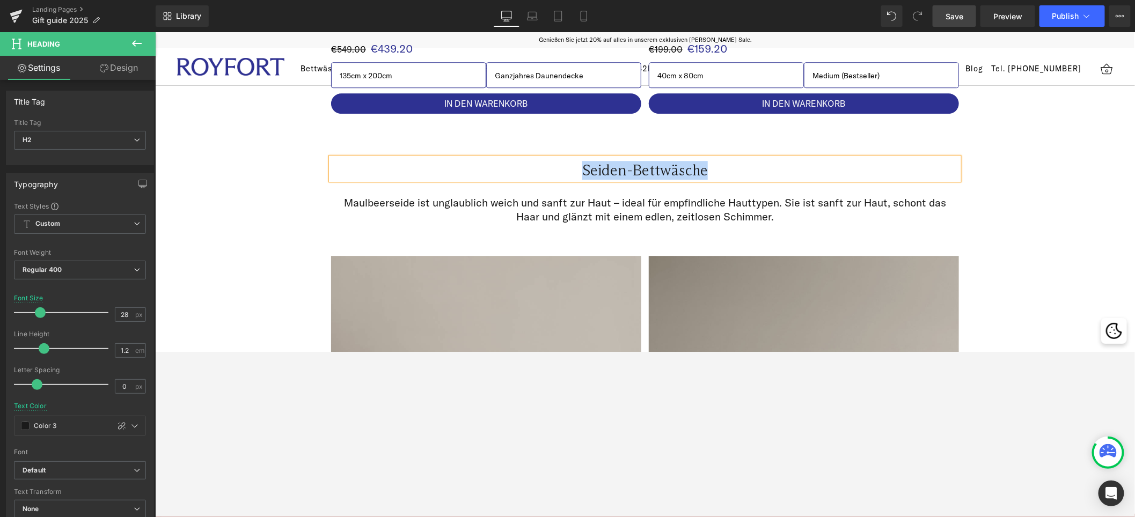
paste div
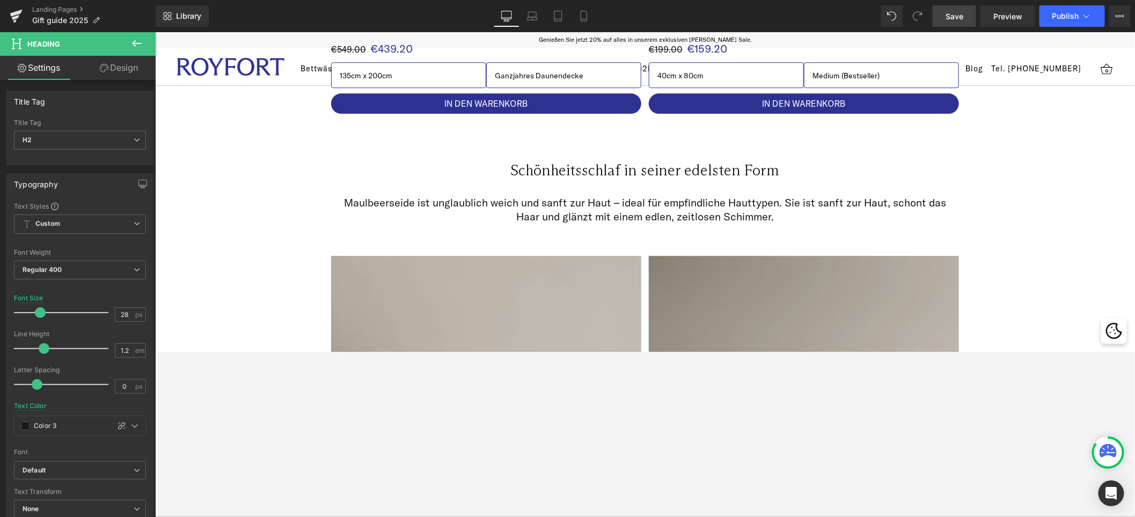
click at [663, 213] on div "Maulbeerseide ist unglaublich weich und sanft zur Haut – ideal für empfindliche…" at bounding box center [645, 209] width 612 height 28
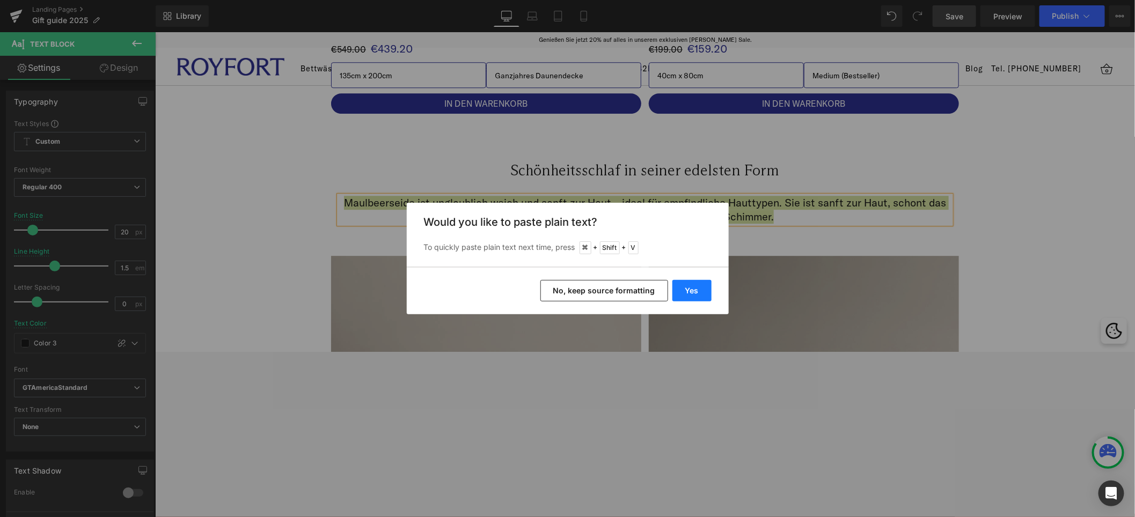
click at [694, 289] on button "Yes" at bounding box center [692, 290] width 39 height 21
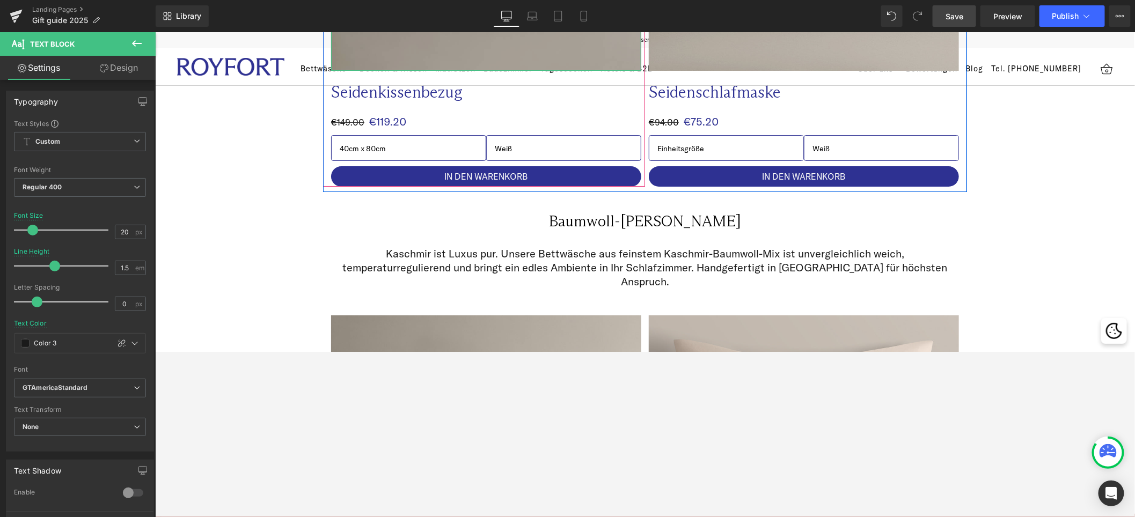
scroll to position [1984, 0]
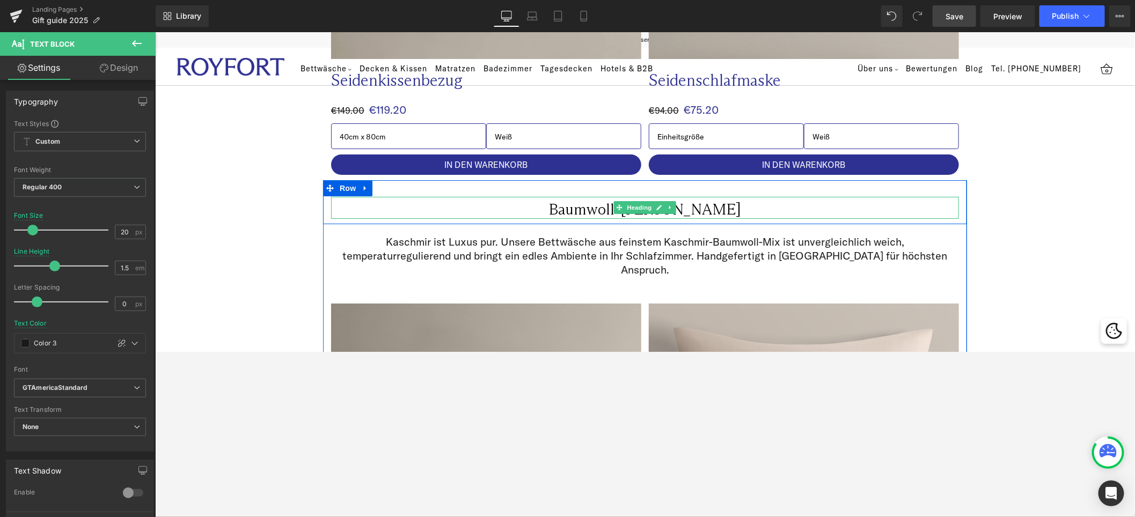
click at [680, 207] on h2 "Baumwoll-[PERSON_NAME]" at bounding box center [645, 209] width 628 height 18
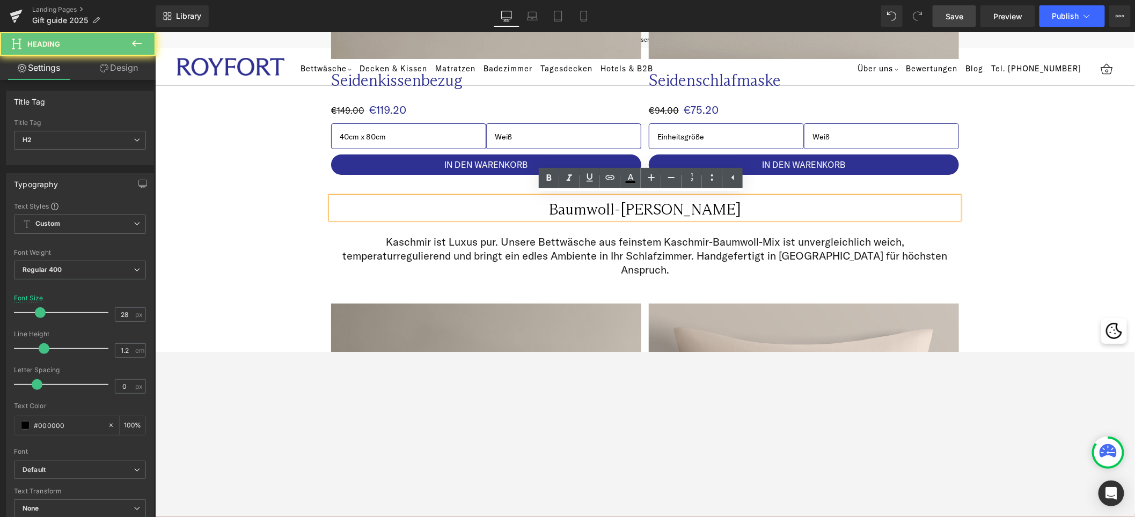
click at [715, 208] on h2 "Baumwoll-[PERSON_NAME]" at bounding box center [645, 209] width 628 height 18
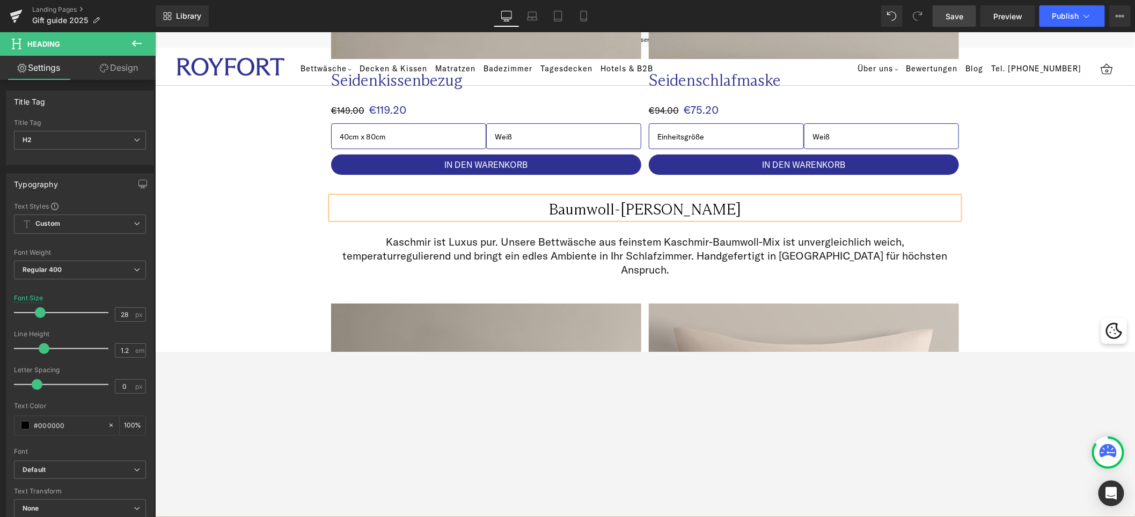
paste div
click at [518, 246] on p "Kaschmir ist Luxus pur. Unsere Bettwäsche aus feinstem Kaschmir-Baumwoll-Mix is…" at bounding box center [645, 256] width 612 height 42
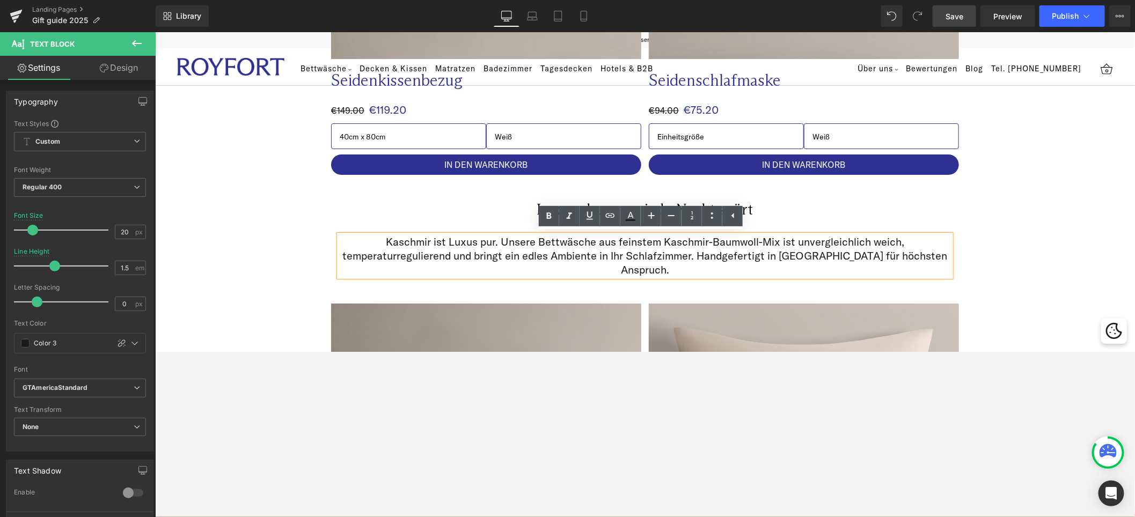
click at [564, 243] on p "Kaschmir ist Luxus pur. Unsere Bettwäsche aus feinstem Kaschmir-Baumwoll-Mix is…" at bounding box center [645, 256] width 612 height 42
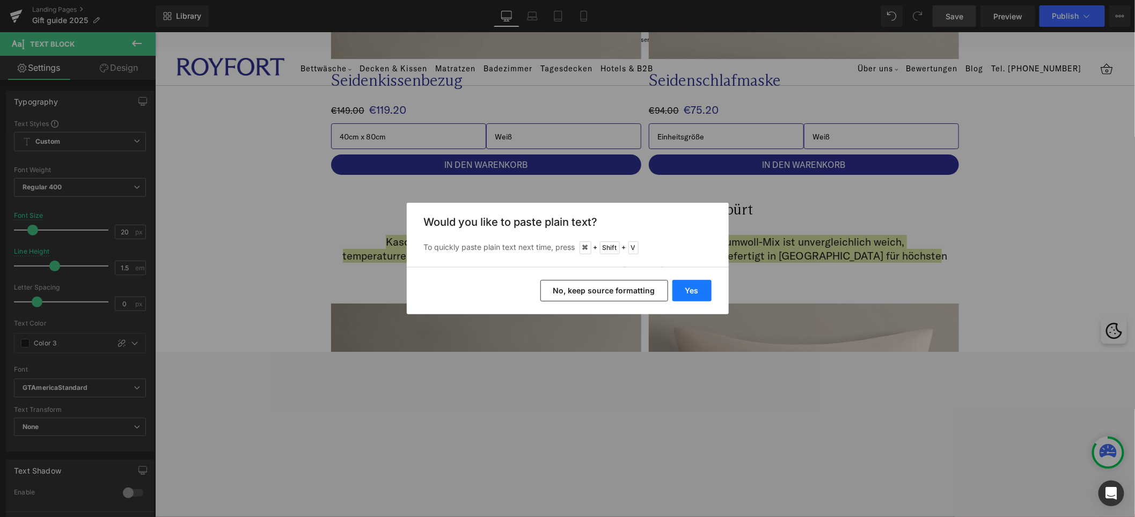
click at [684, 286] on button "Yes" at bounding box center [692, 290] width 39 height 21
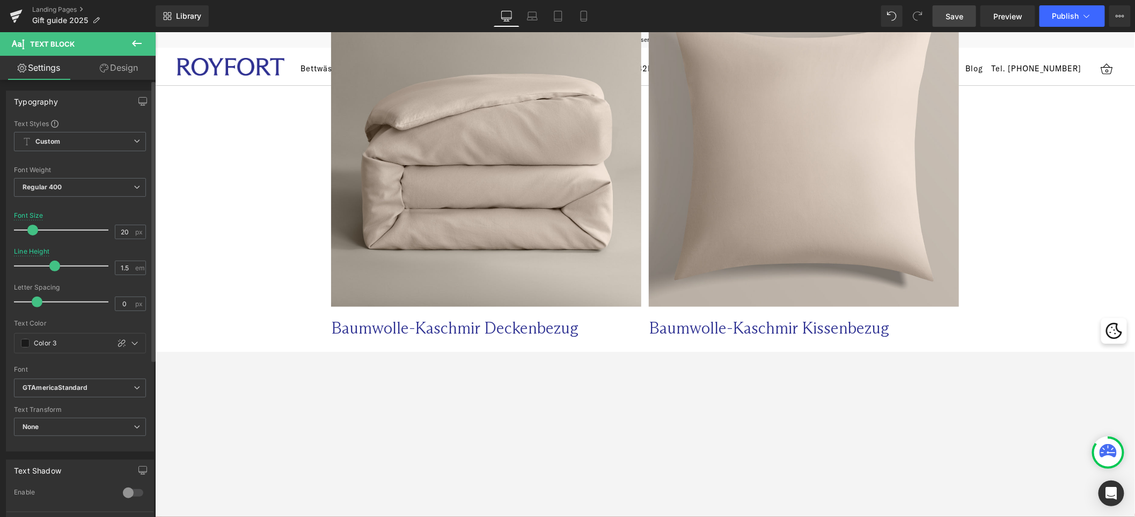
scroll to position [2489, 0]
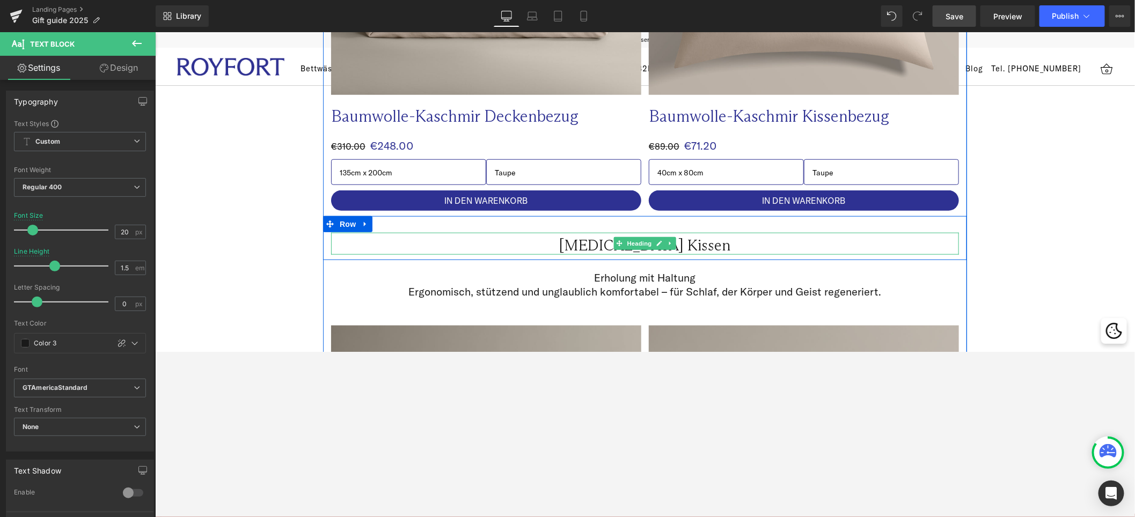
click at [625, 248] on span "Heading" at bounding box center [639, 243] width 29 height 13
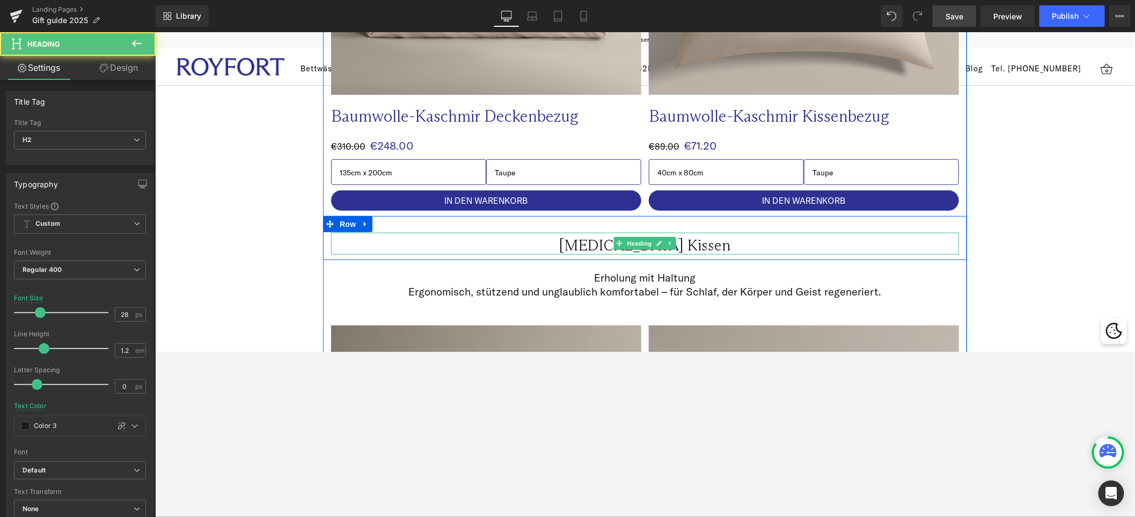
click at [728, 247] on h2 "[MEDICAL_DATA] Kissen" at bounding box center [645, 245] width 628 height 18
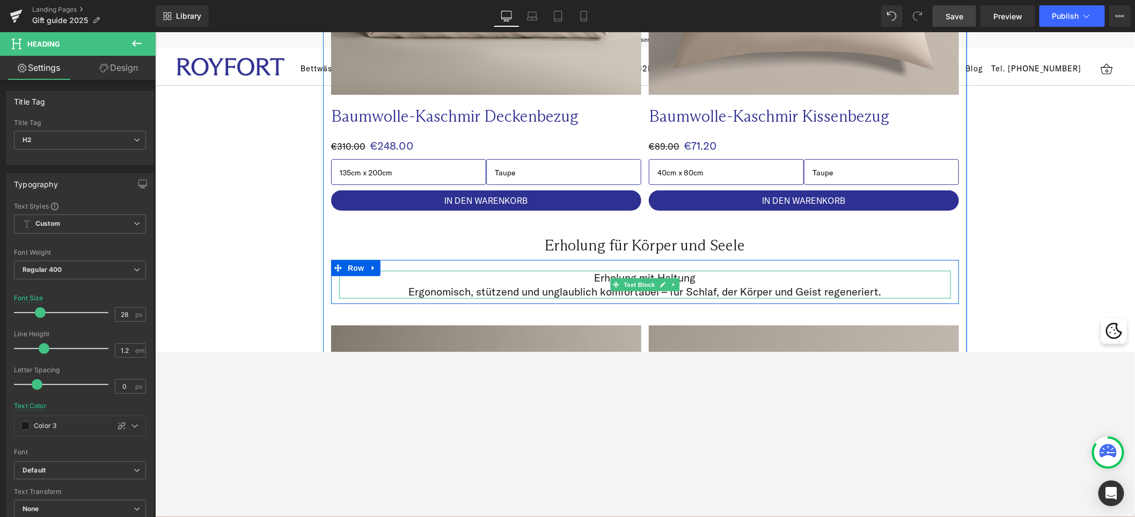
click at [650, 282] on span "Text Block" at bounding box center [638, 284] width 35 height 13
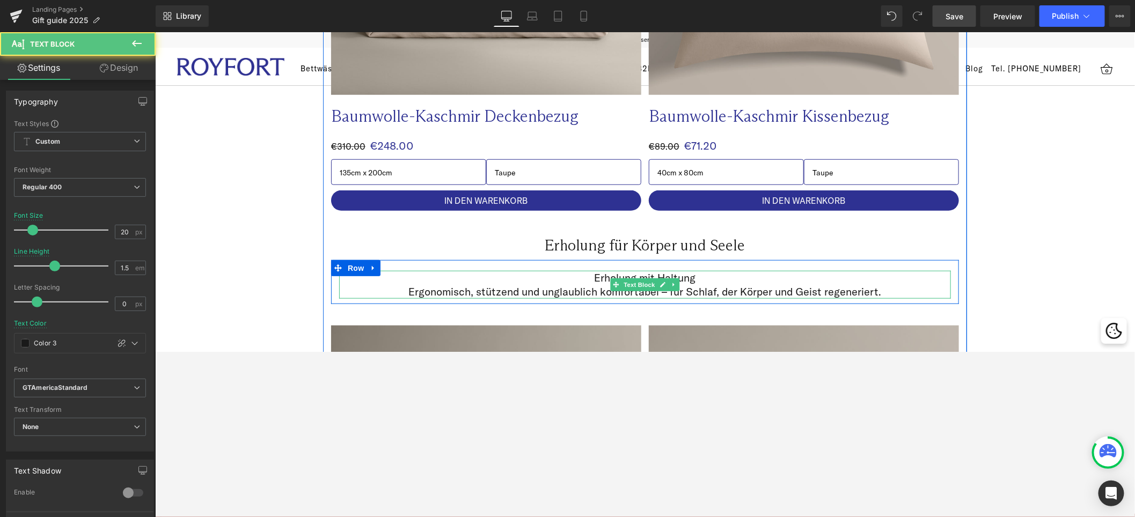
click at [739, 285] on span "Ergonomisch, stützend und unglaublich komfortabel – für Schlaf, der Körper und …" at bounding box center [645, 291] width 473 height 13
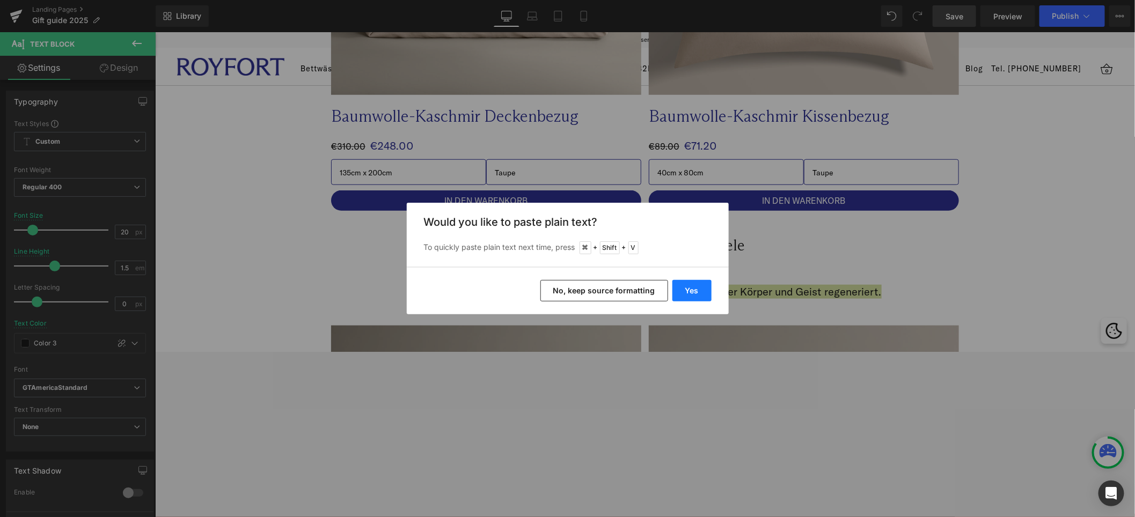
click at [681, 286] on button "Yes" at bounding box center [692, 290] width 39 height 21
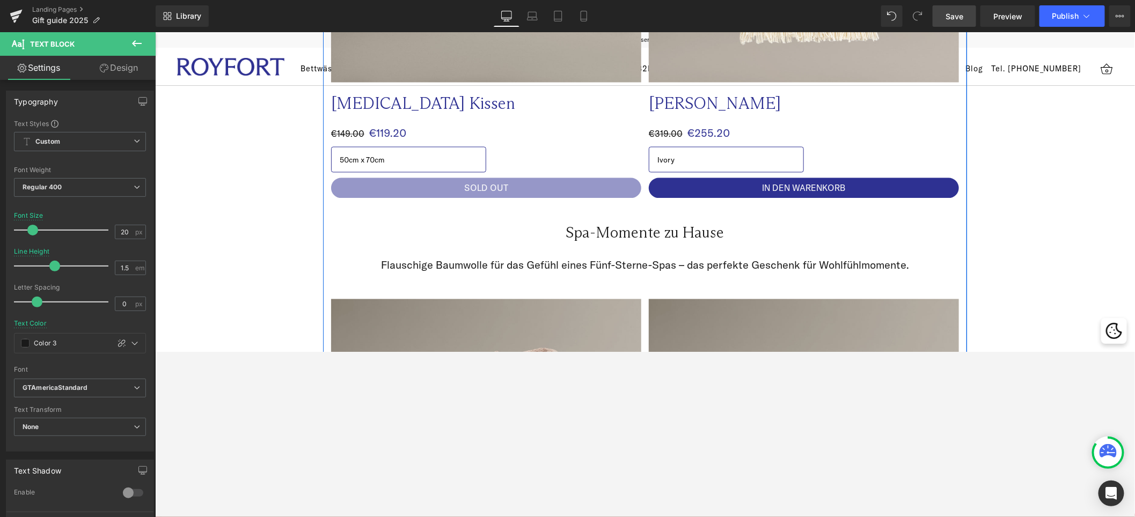
scroll to position [3068, 0]
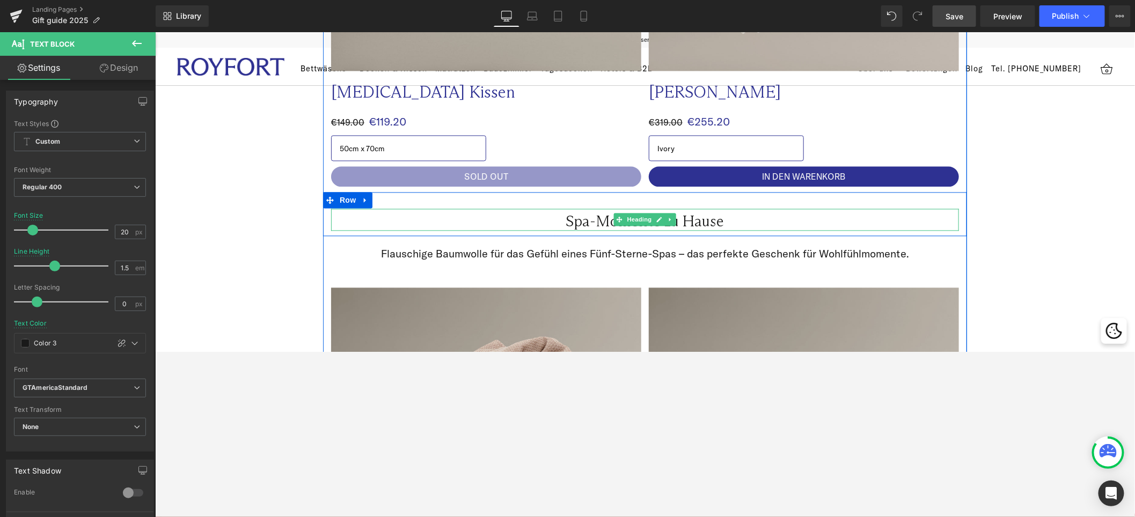
click at [682, 221] on h2 "Spa-Momente zu Hause" at bounding box center [645, 222] width 628 height 18
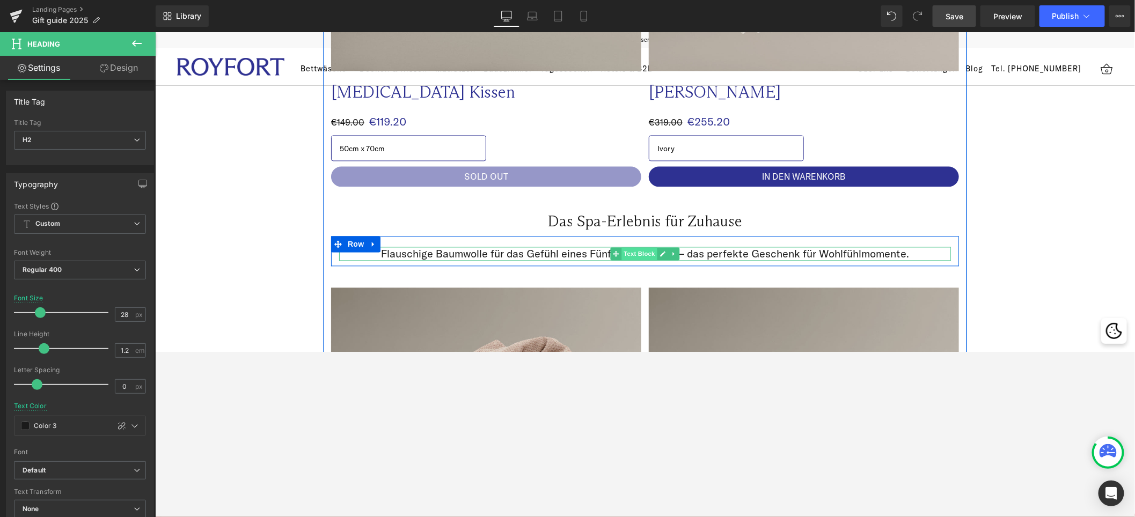
click at [630, 253] on span "Text Block" at bounding box center [638, 253] width 35 height 13
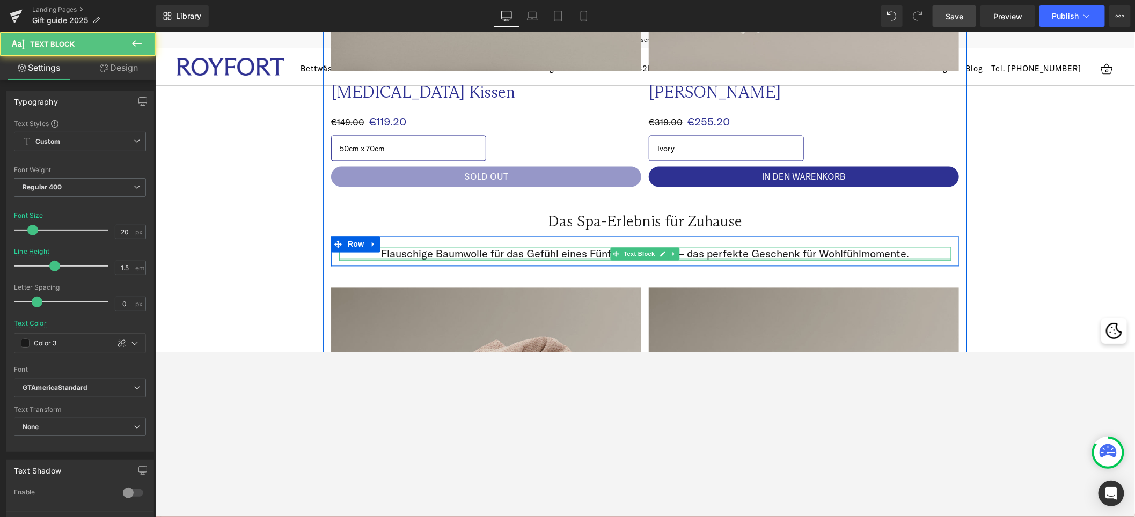
click at [772, 258] on div at bounding box center [645, 259] width 612 height 3
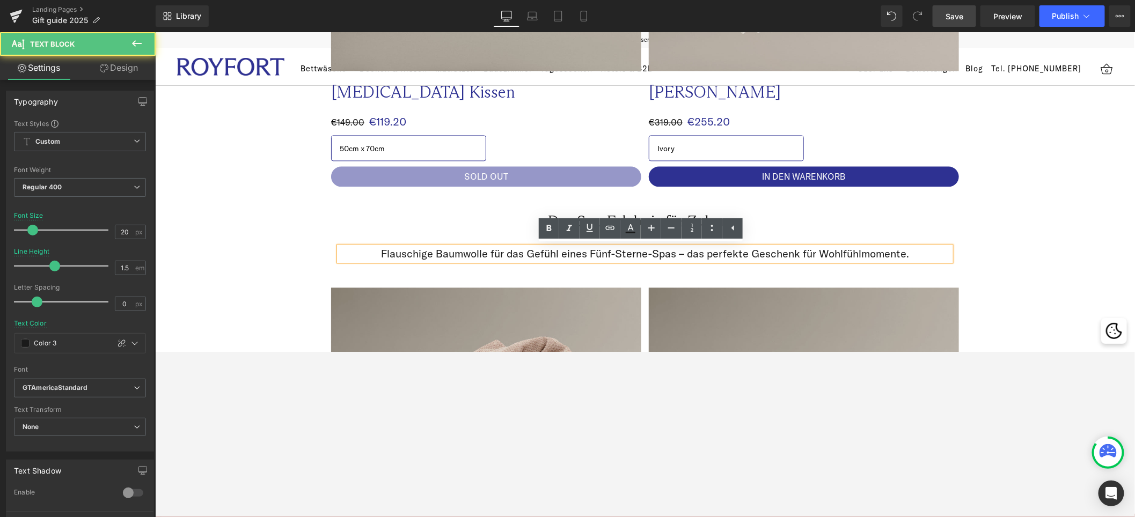
click at [772, 253] on p "Flauschige Baumwolle für das Gefühl eines Fünf-Sterne-Spas – das perfekte Gesch…" at bounding box center [645, 254] width 612 height 14
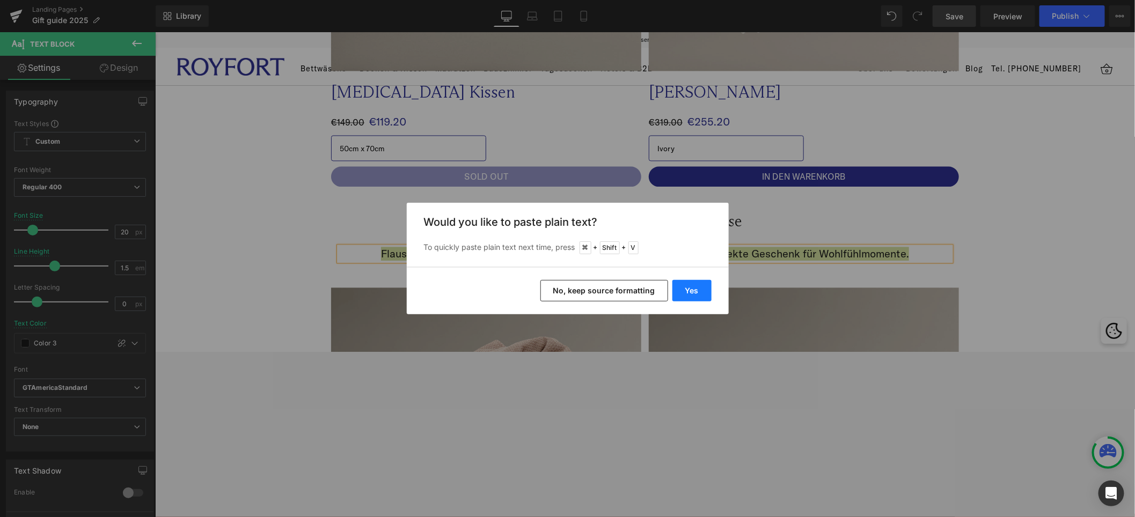
click at [703, 288] on button "Yes" at bounding box center [692, 290] width 39 height 21
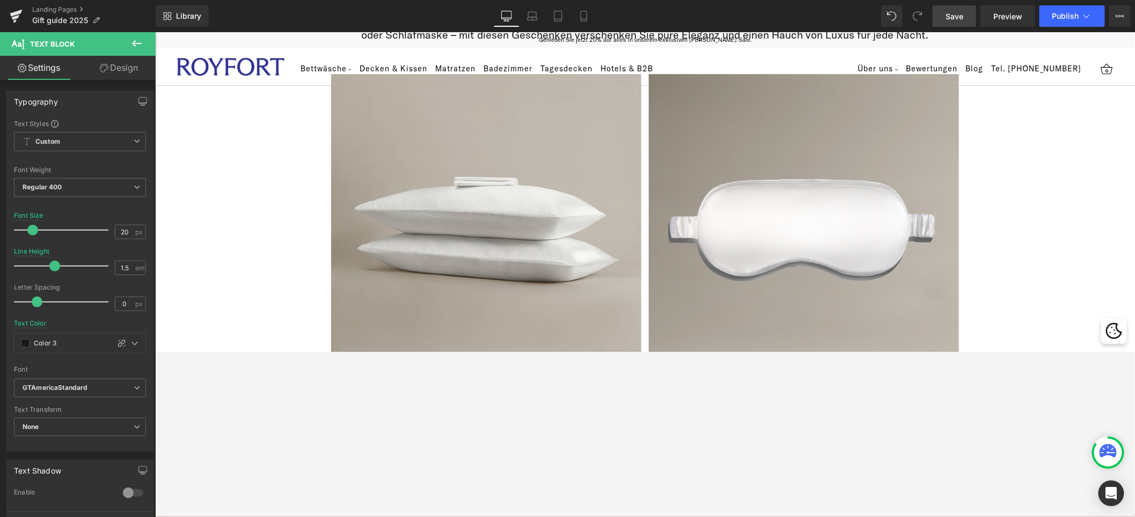
scroll to position [1605, 0]
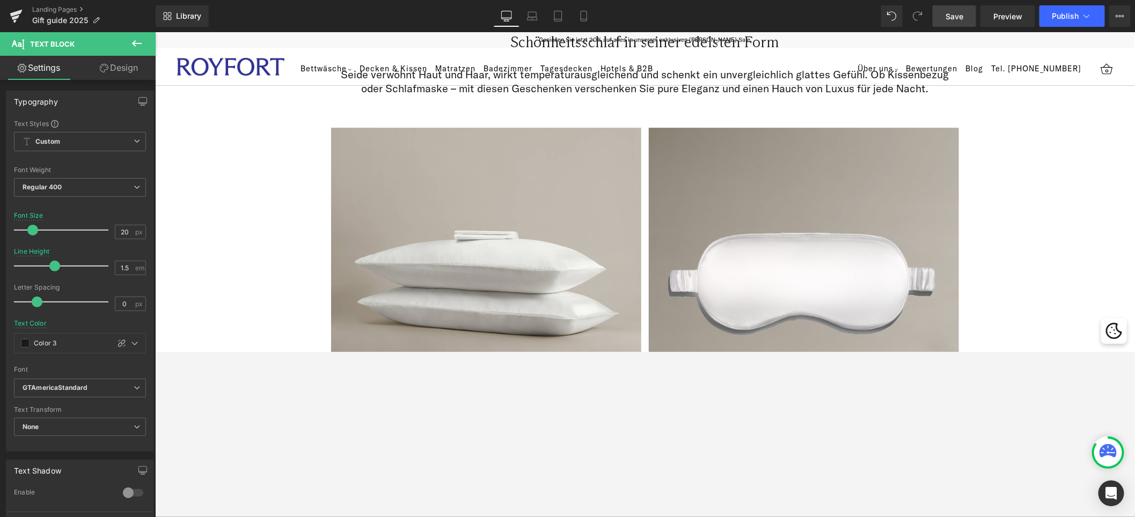
click at [772, 14] on link "Save" at bounding box center [954, 15] width 43 height 21
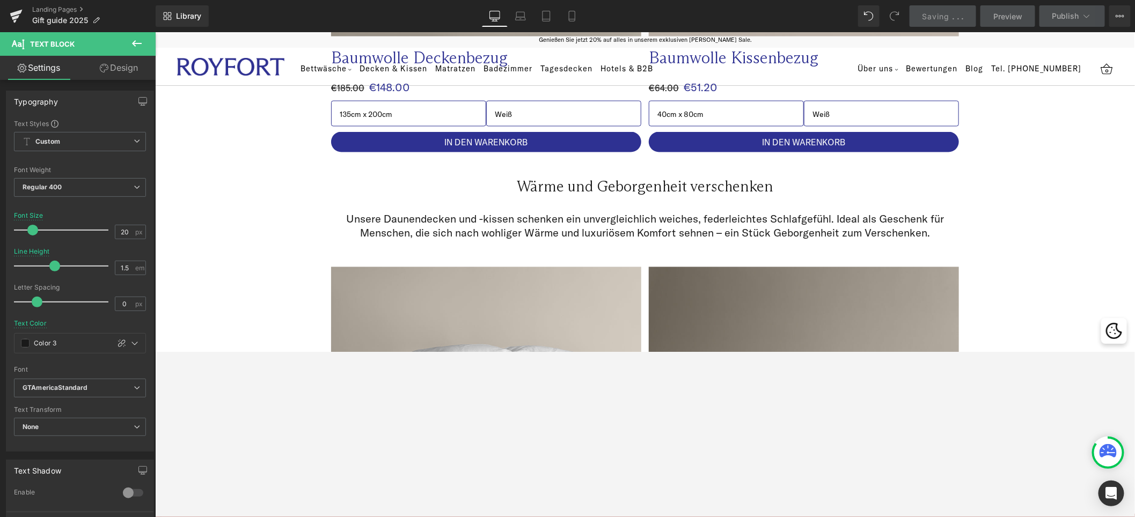
scroll to position [0, 0]
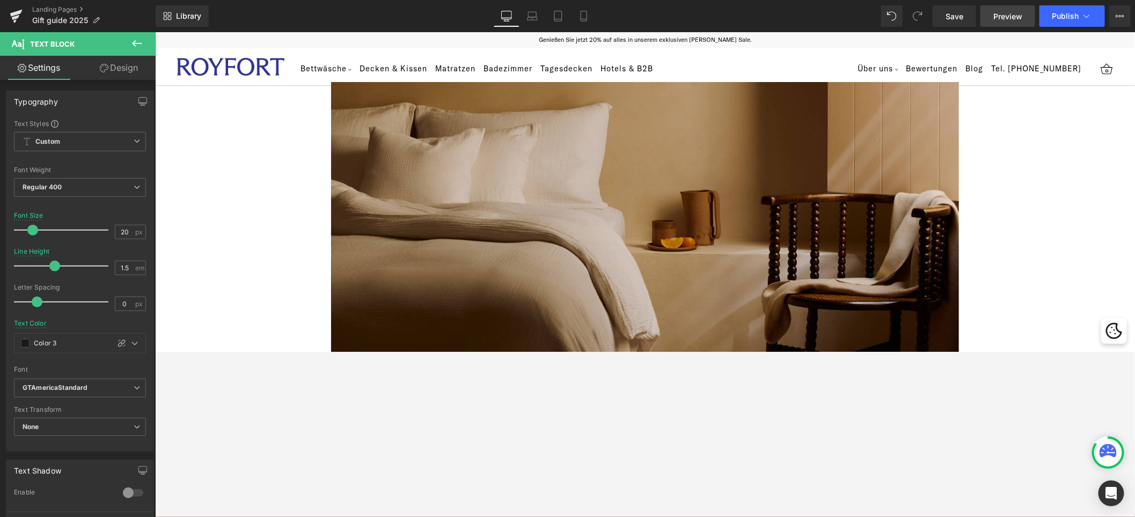
click at [772, 13] on span "Preview" at bounding box center [1008, 16] width 29 height 11
click at [189, 4] on div "Library Desktop Desktop Laptop Tablet Mobile Save Preview Publish Scheduled Vie…" at bounding box center [646, 16] width 980 height 32
click at [180, 25] on link "Library" at bounding box center [182, 15] width 53 height 21
click at [43, 7] on link "Landing Pages" at bounding box center [93, 9] width 123 height 9
